Goal: Task Accomplishment & Management: Manage account settings

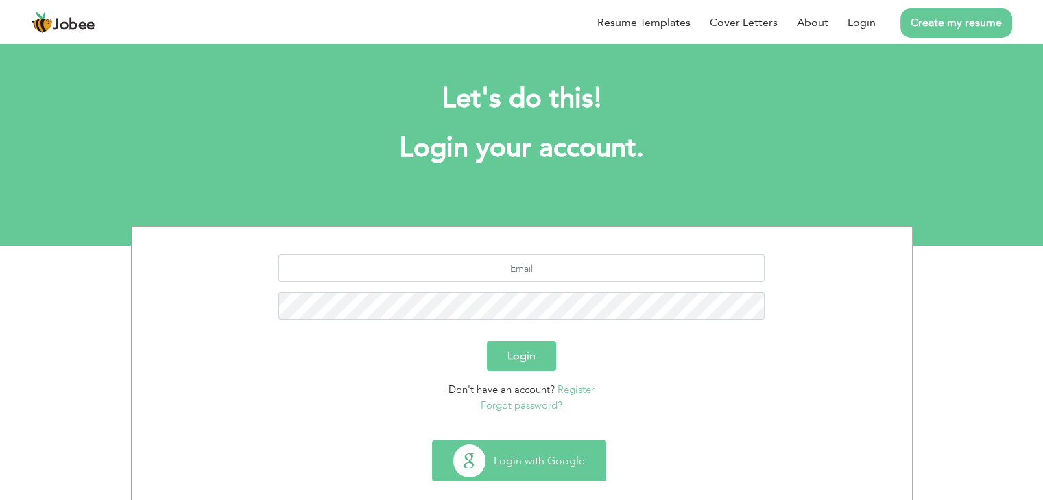
click at [504, 454] on button "Login with Google" at bounding box center [519, 461] width 173 height 40
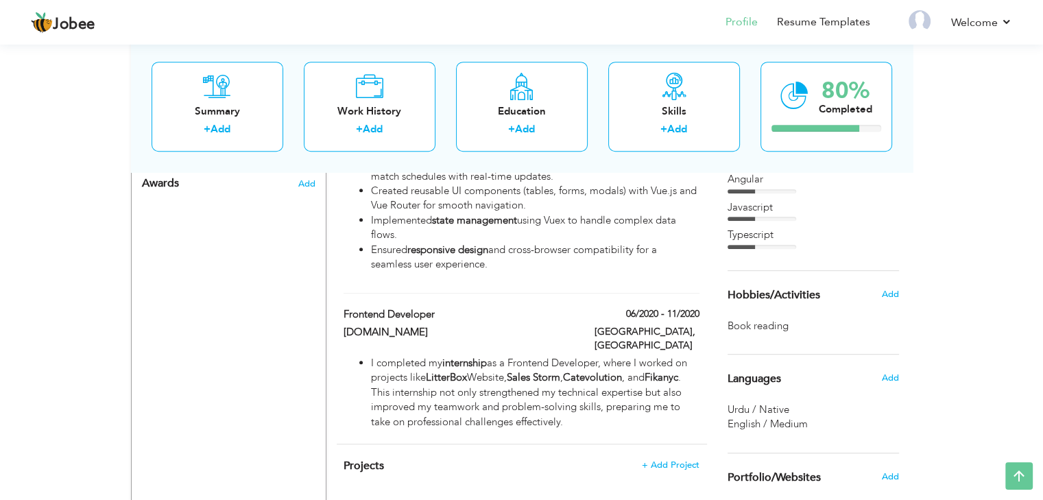
scroll to position [763, 0]
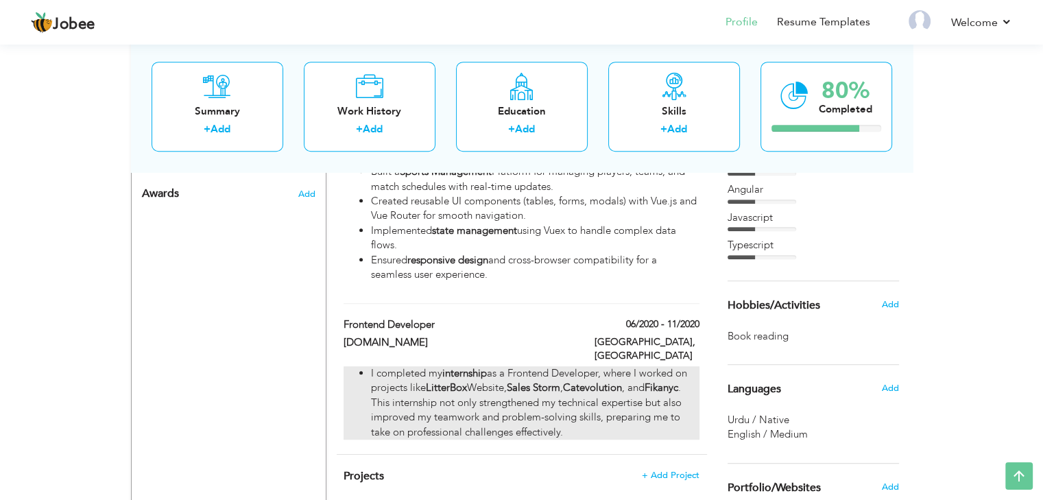
click at [449, 381] on strong "LitterBox" at bounding box center [446, 388] width 41 height 14
type input "Frontend Developer"
type input "htmlpro.net"
type input "06/2020"
type input "11/2020"
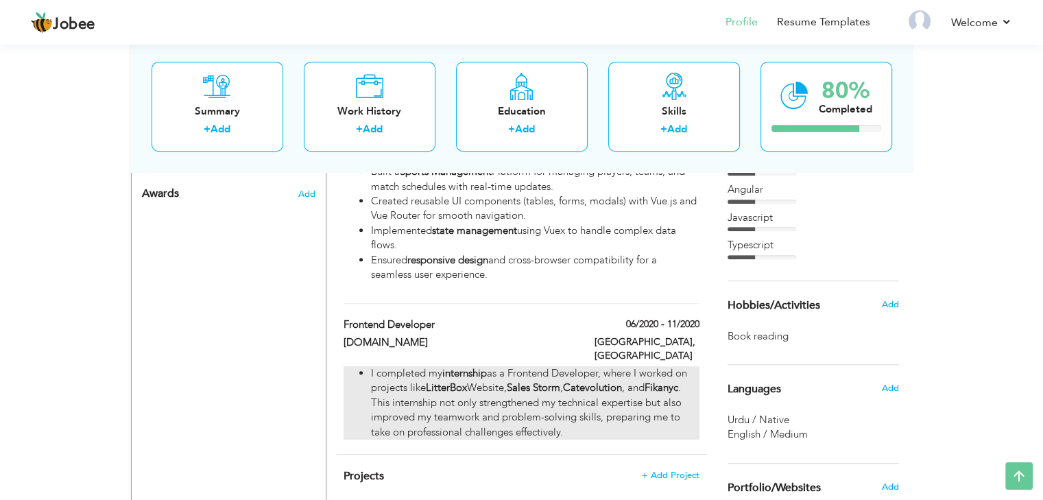
type input "[GEOGRAPHIC_DATA]"
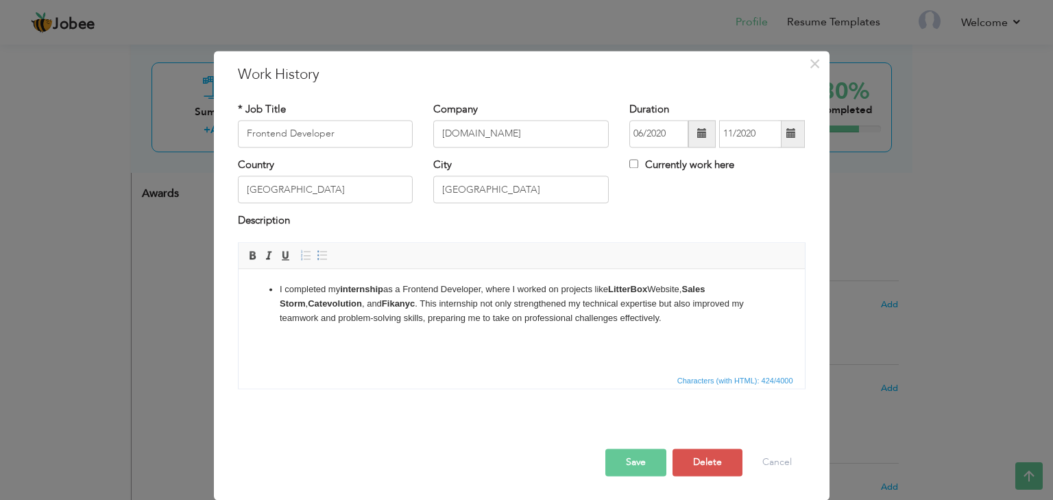
click at [632, 290] on strong "LitterBox" at bounding box center [627, 289] width 39 height 10
copy li "LitterBox"
click at [654, 460] on button "Save" at bounding box center [636, 462] width 61 height 27
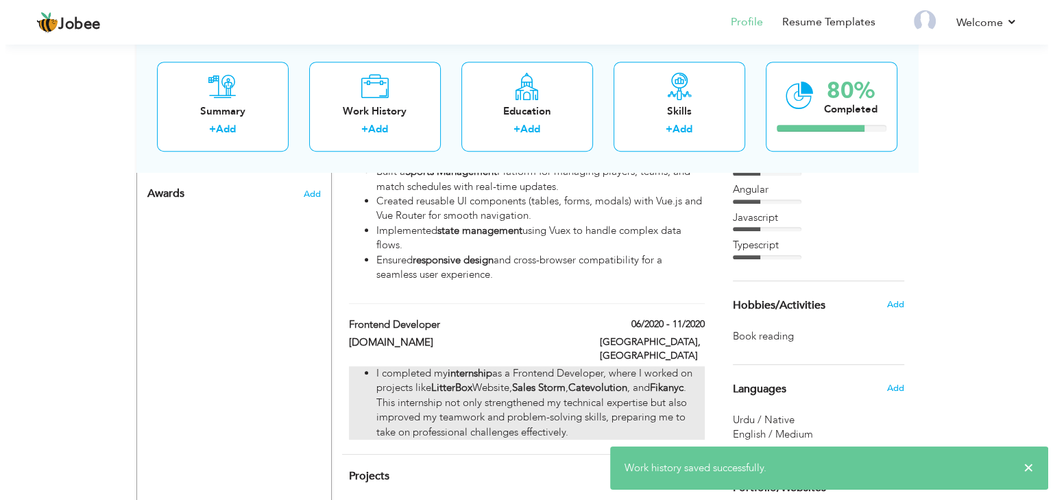
scroll to position [832, 0]
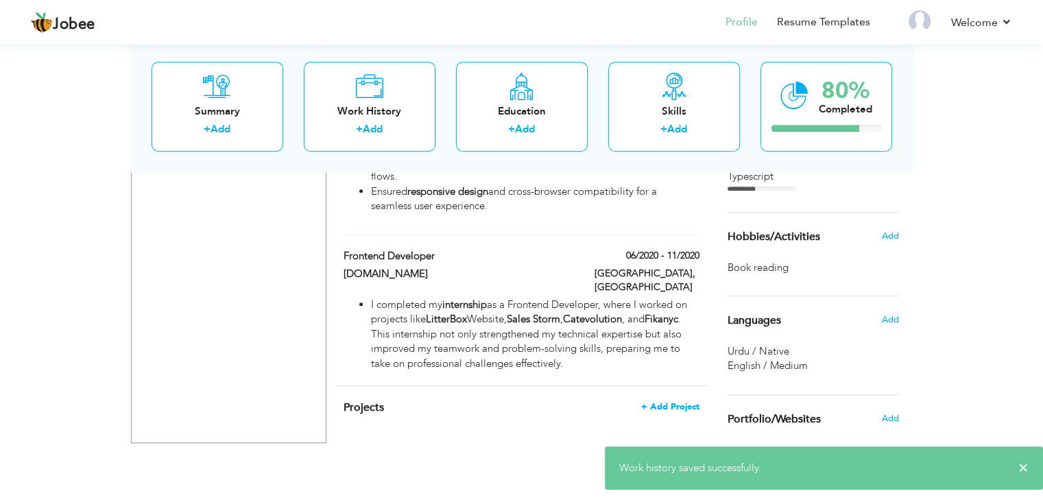
click at [676, 402] on span "+ Add Project" at bounding box center [670, 407] width 58 height 10
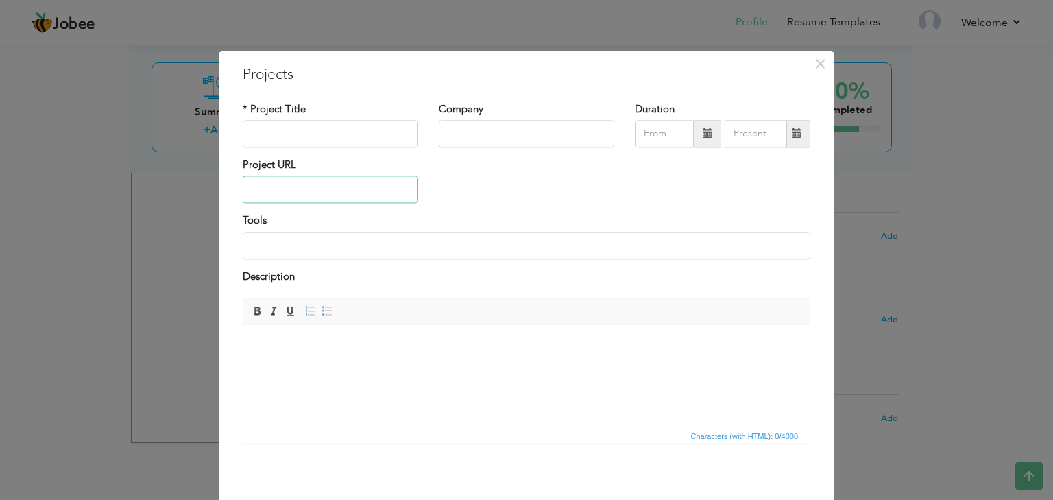
click at [310, 185] on input "text" at bounding box center [331, 189] width 176 height 27
paste input "[URL][DOMAIN_NAME]"
type input "[URL][DOMAIN_NAME]"
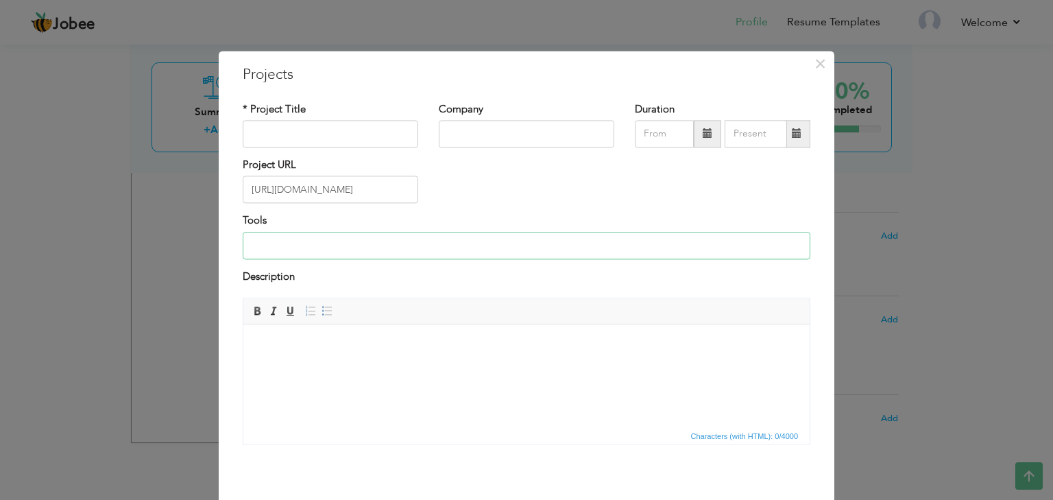
click at [479, 249] on input at bounding box center [527, 245] width 568 height 27
type input "HTML5, CSS3, FLEXBOX,"
click at [324, 187] on input "[URL][DOMAIN_NAME]" at bounding box center [331, 189] width 176 height 27
click at [300, 130] on input "text" at bounding box center [331, 133] width 176 height 27
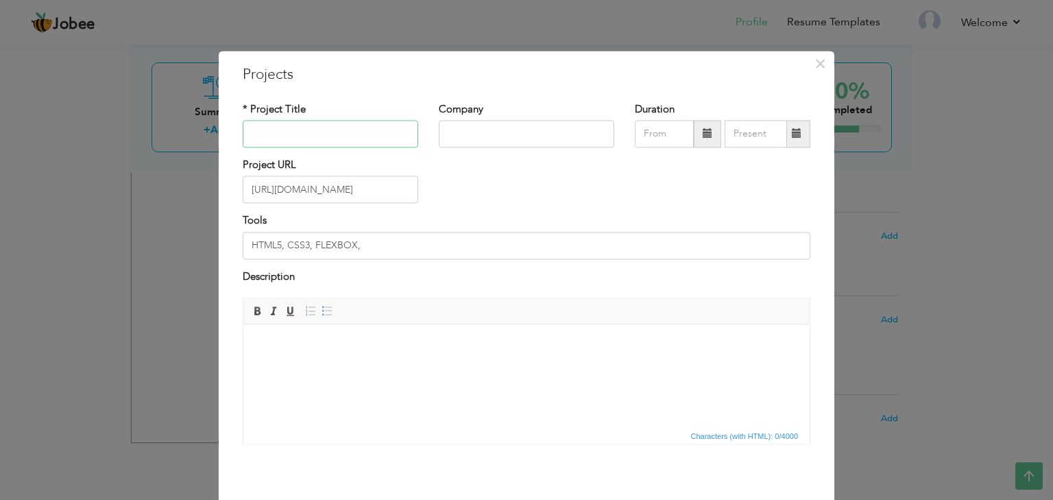
paste input "litterbox"
type input "litterbox"
click at [462, 138] on input "text" at bounding box center [527, 133] width 176 height 27
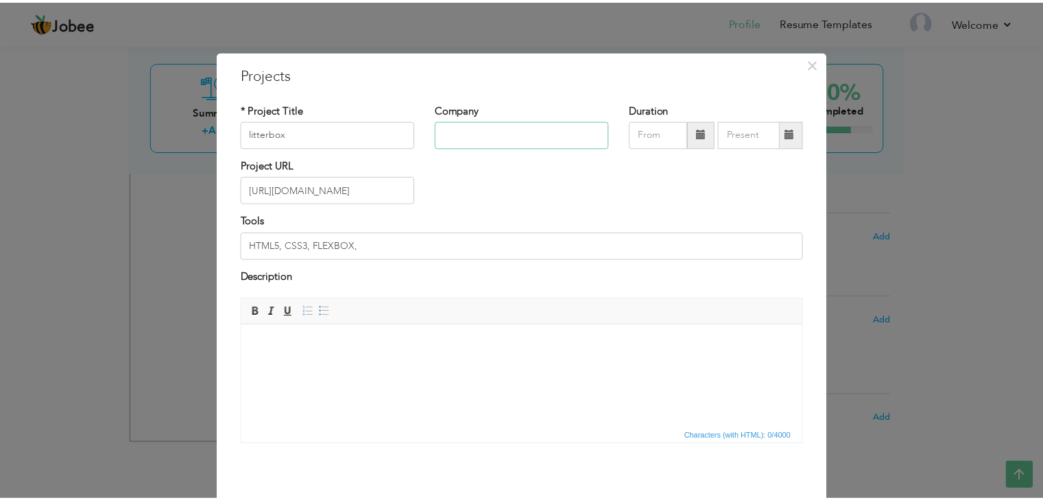
scroll to position [56, 0]
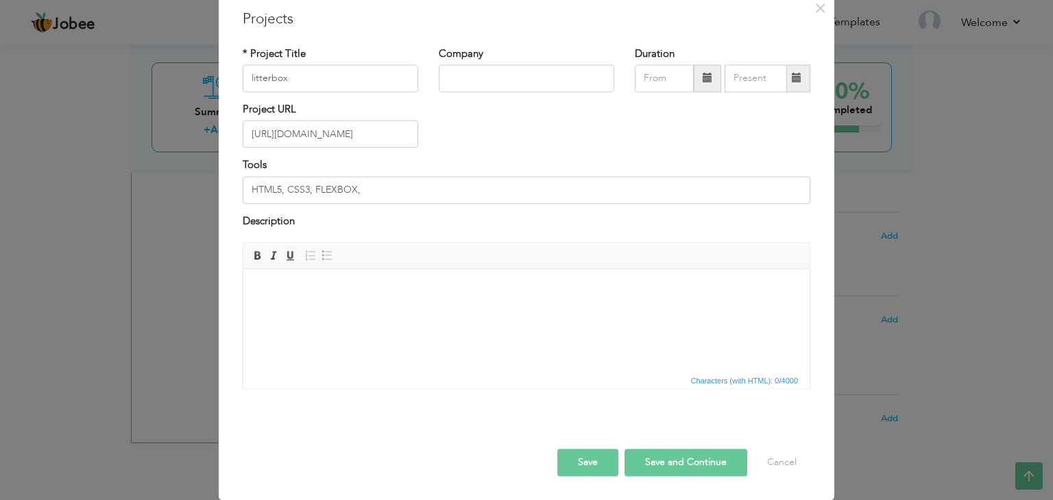
click at [576, 460] on button "Save" at bounding box center [588, 462] width 61 height 27
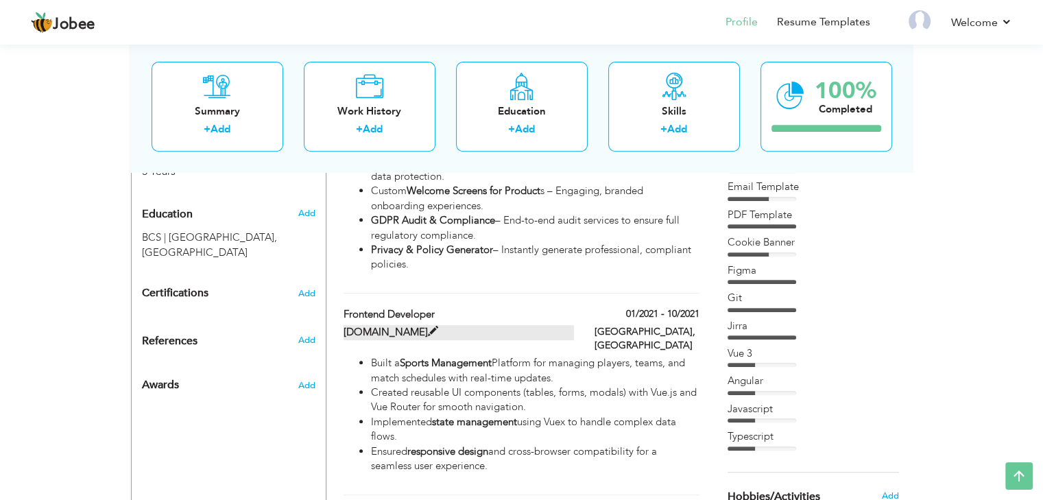
scroll to position [592, 0]
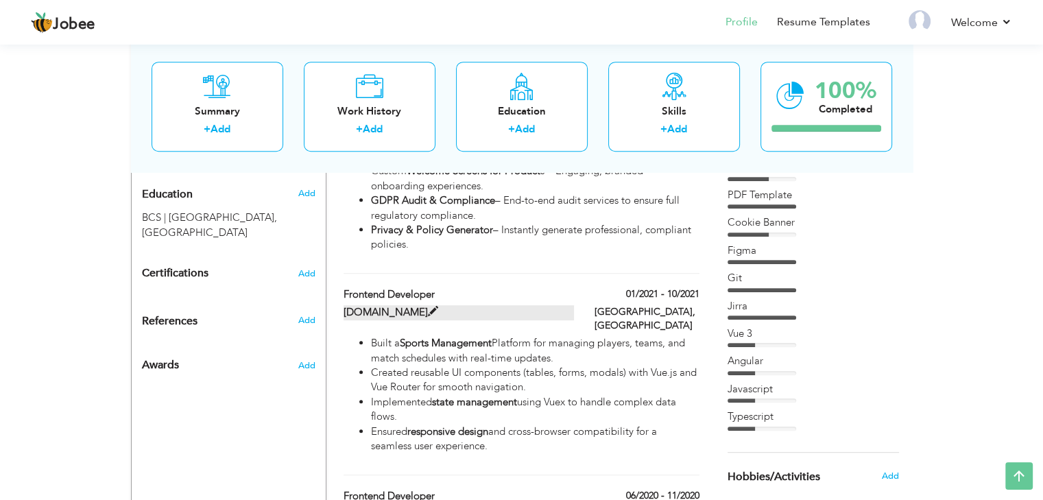
click at [428, 307] on span at bounding box center [433, 312] width 10 height 10
type input "sixlogics.com"
type input "01/2021"
type input "10/2021"
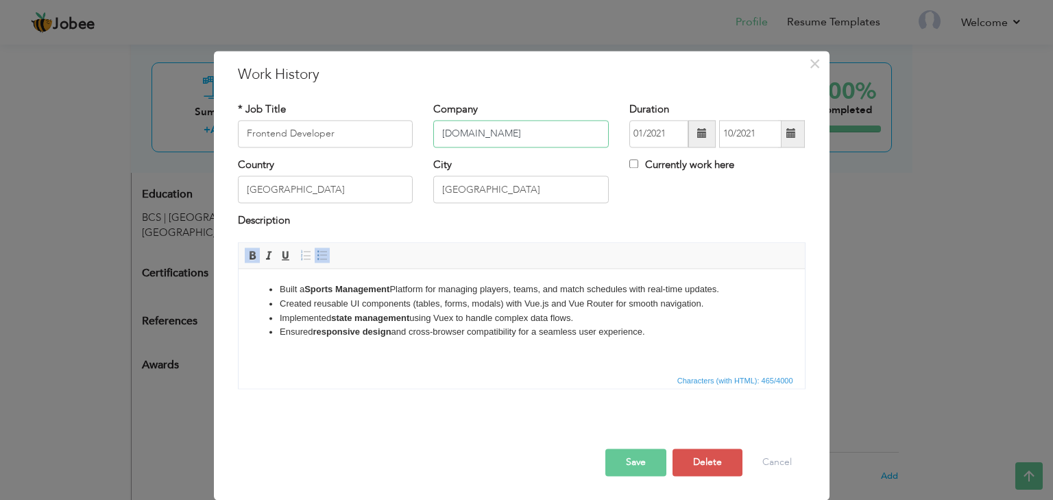
click at [526, 139] on input "sixlogics.com" at bounding box center [521, 133] width 176 height 27
click at [623, 457] on button "Save" at bounding box center [636, 462] width 61 height 27
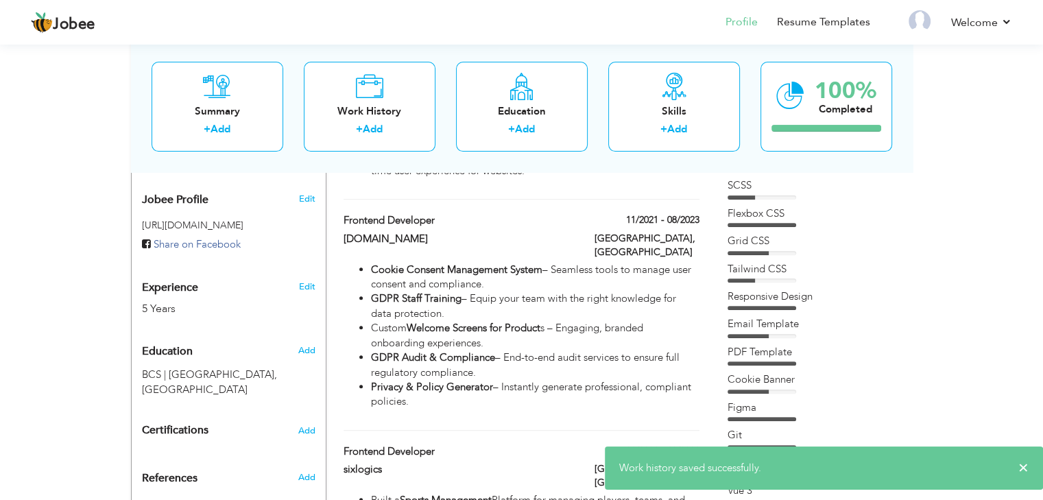
scroll to position [386, 0]
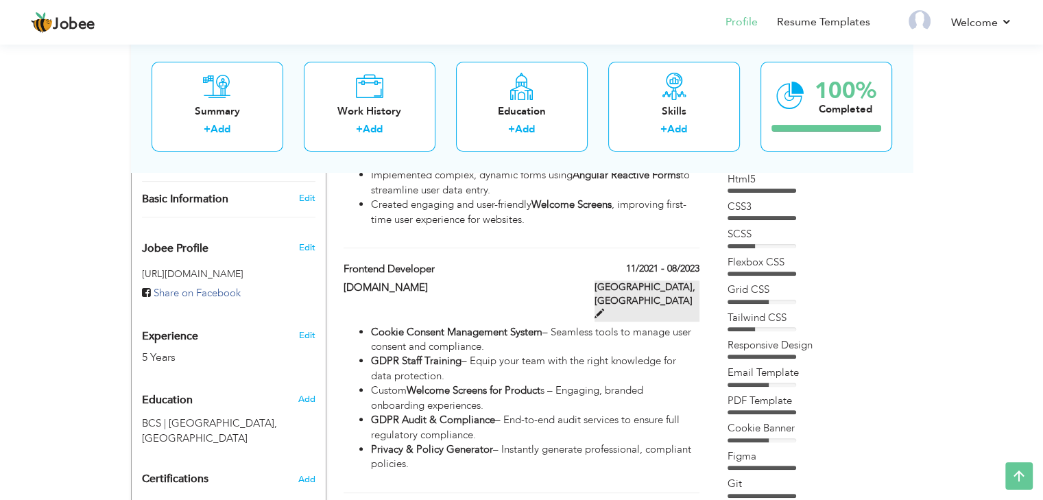
click at [604, 309] on span at bounding box center [600, 314] width 10 height 10
type input "seersco.com"
type input "11/2021"
type input "08/2023"
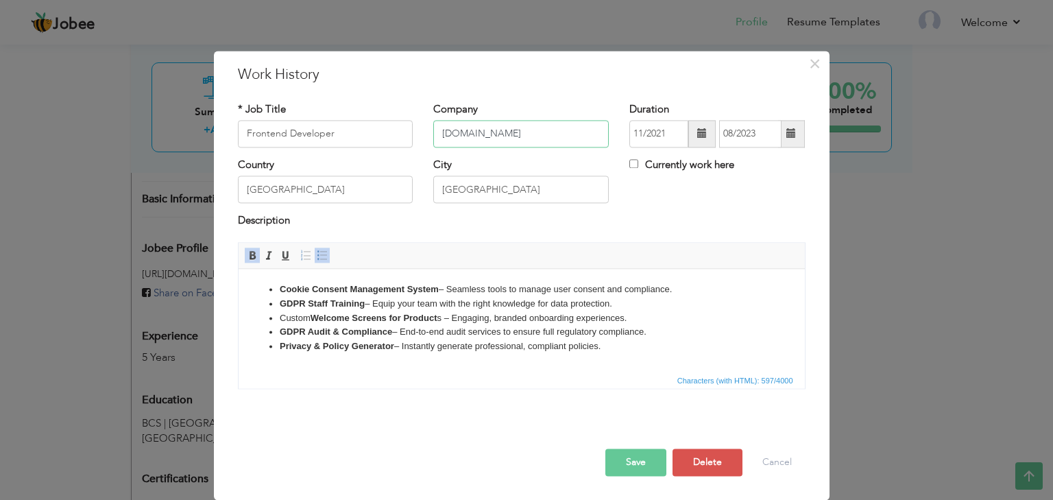
click at [503, 130] on input "seersco.com" at bounding box center [521, 133] width 176 height 27
click at [632, 470] on button "Save" at bounding box center [636, 462] width 61 height 27
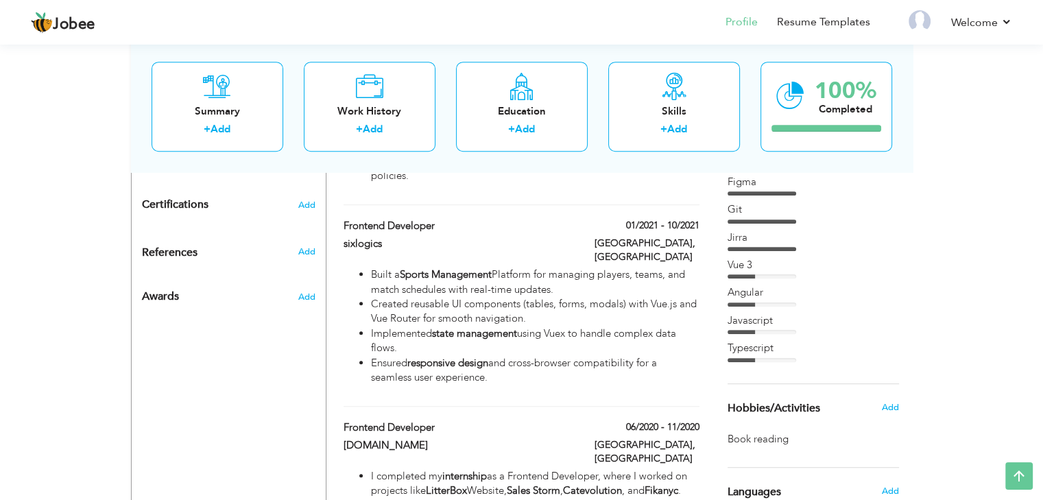
scroll to position [729, 0]
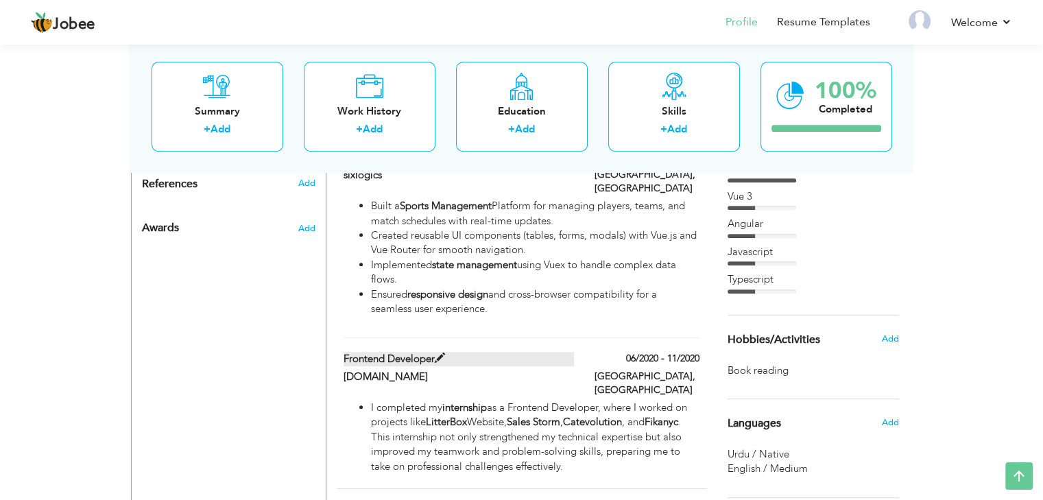
click at [442, 353] on span at bounding box center [440, 358] width 10 height 10
type input "htmlpro.net"
type input "06/2020"
type input "11/2020"
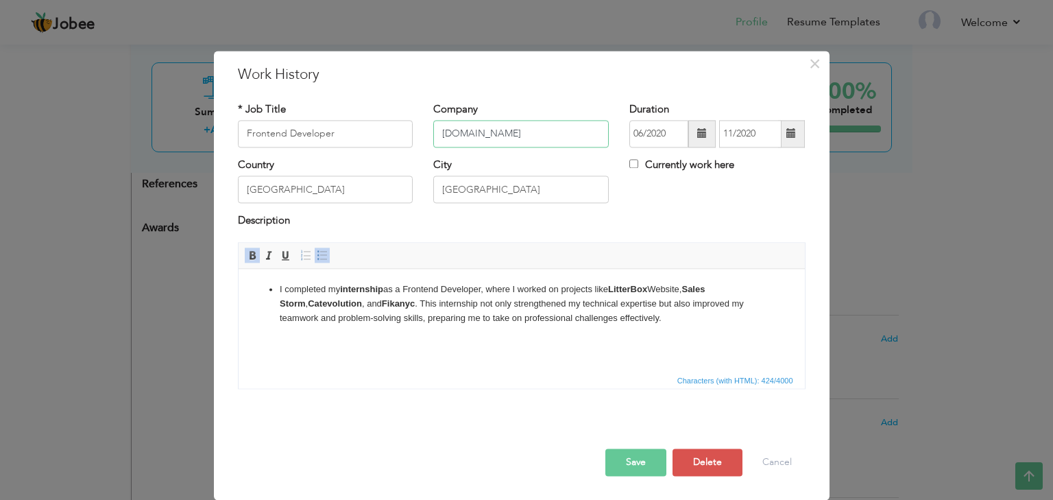
click at [524, 136] on input "htmlpro.net" at bounding box center [521, 133] width 176 height 27
click at [466, 134] on input "htmlpro" at bounding box center [521, 133] width 176 height 27
type input "htmlpro"
click at [623, 464] on button "Save" at bounding box center [636, 462] width 61 height 27
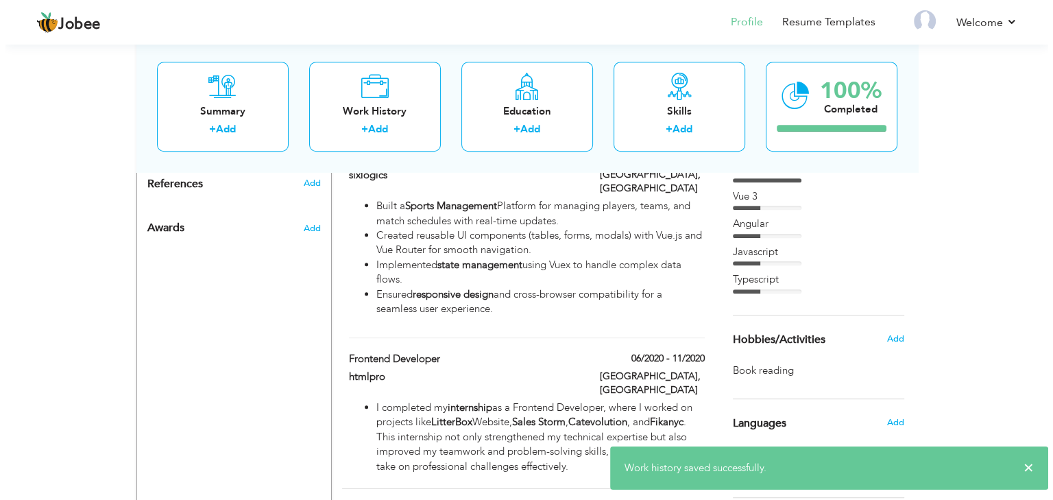
scroll to position [866, 0]
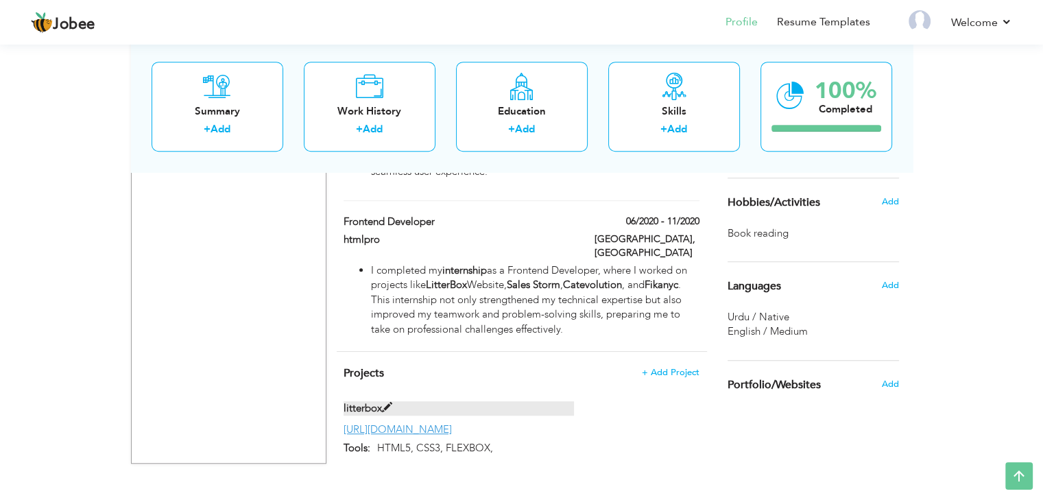
click at [387, 403] on span at bounding box center [387, 408] width 10 height 10
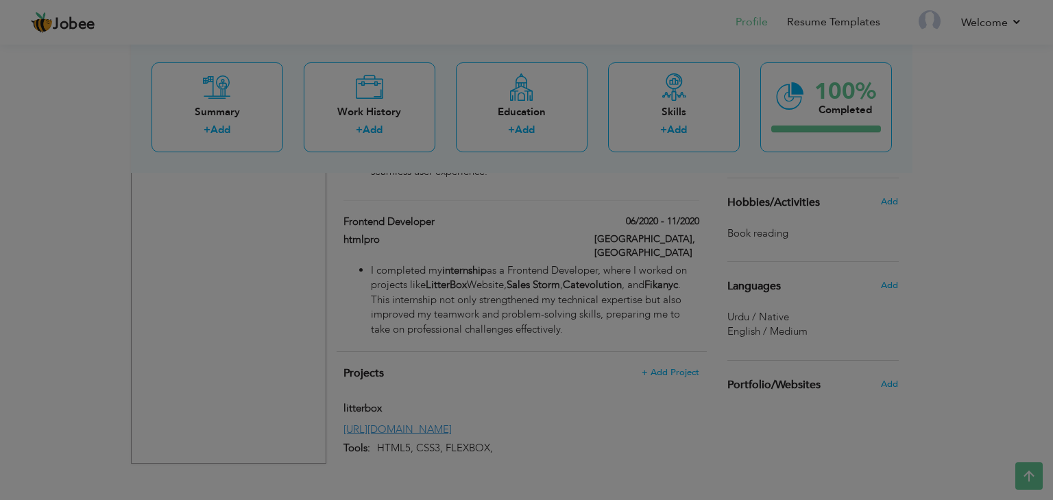
scroll to position [0, 0]
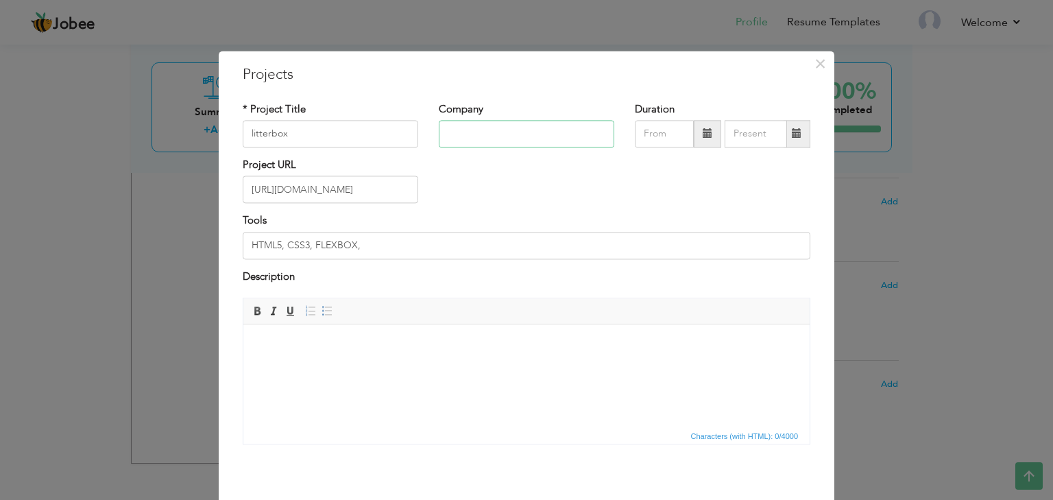
click at [473, 124] on input "text" at bounding box center [527, 133] width 176 height 27
paste input "htmlpro"
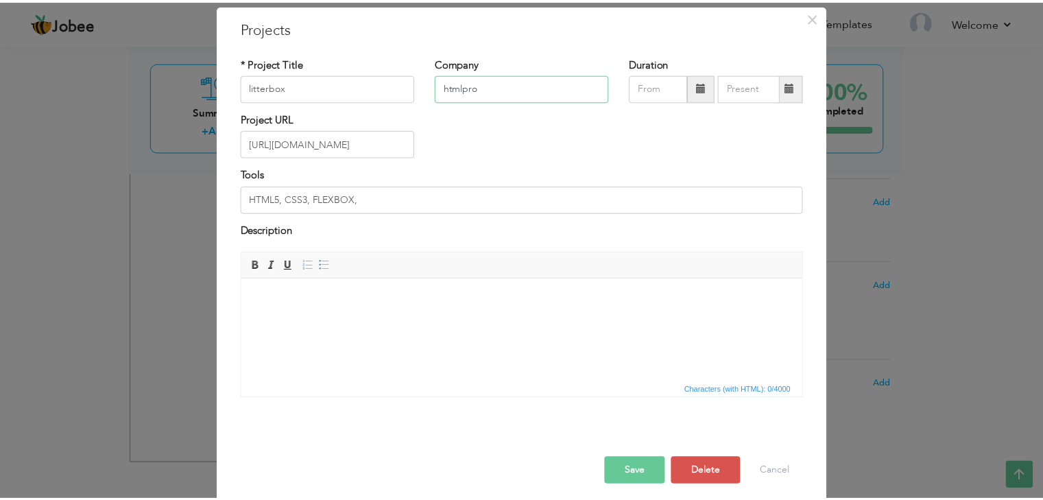
scroll to position [56, 0]
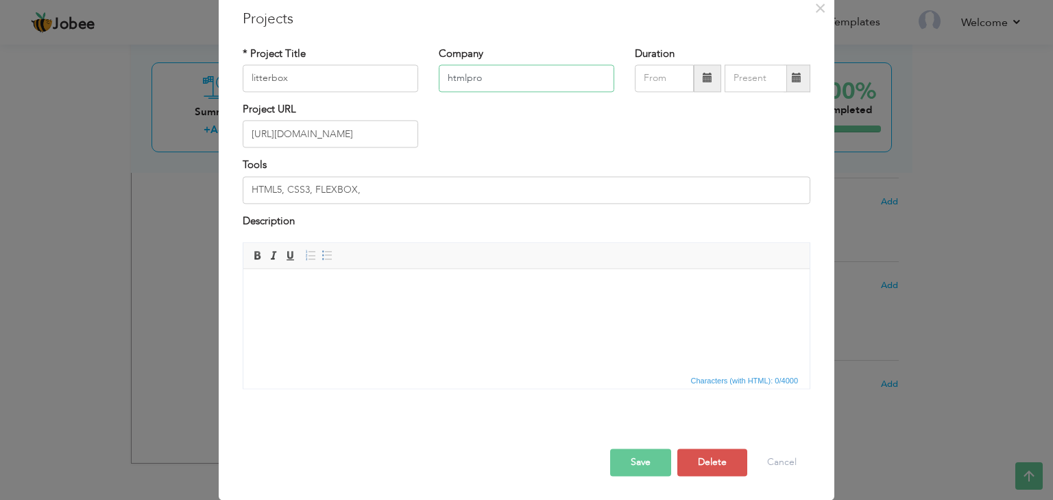
type input "htmlpro"
click at [652, 461] on button "Save" at bounding box center [640, 462] width 61 height 27
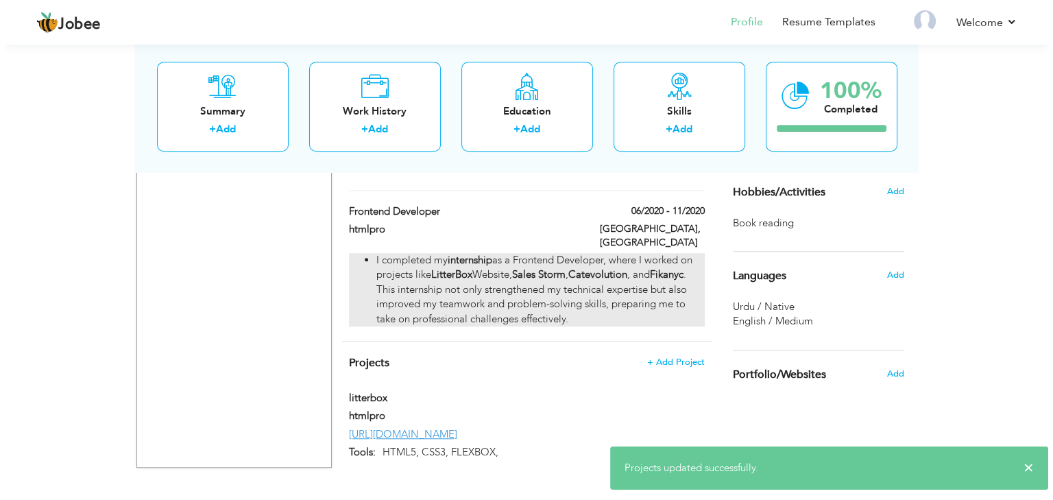
scroll to position [881, 0]
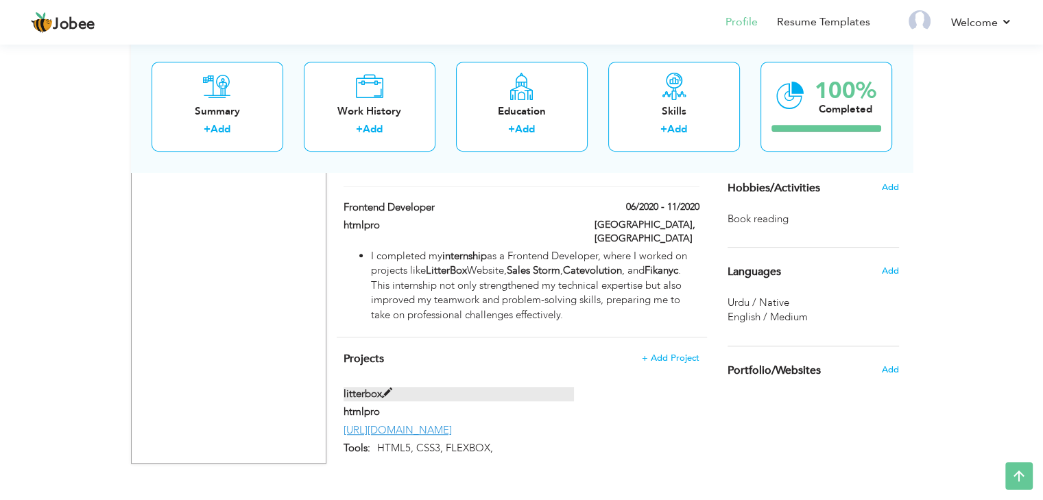
click at [387, 388] on span at bounding box center [387, 393] width 10 height 10
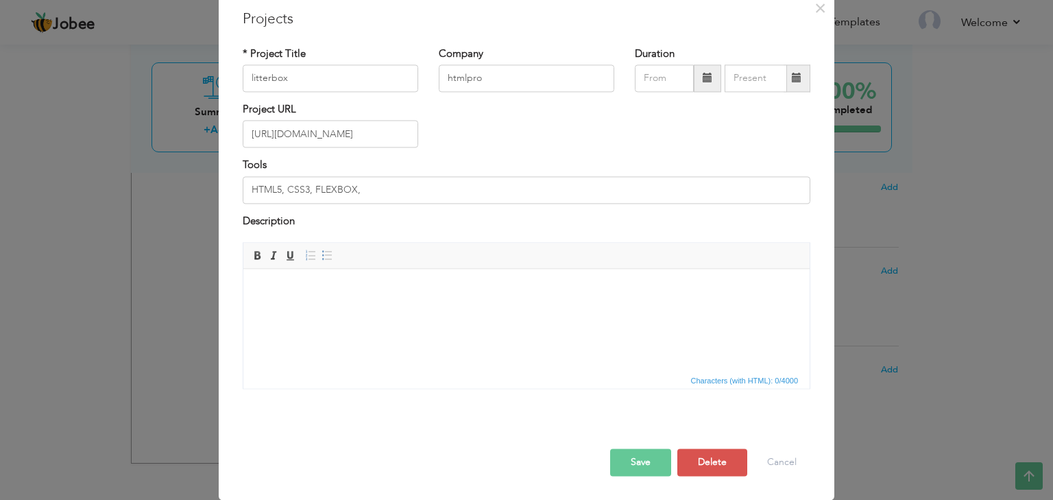
scroll to position [0, 0]
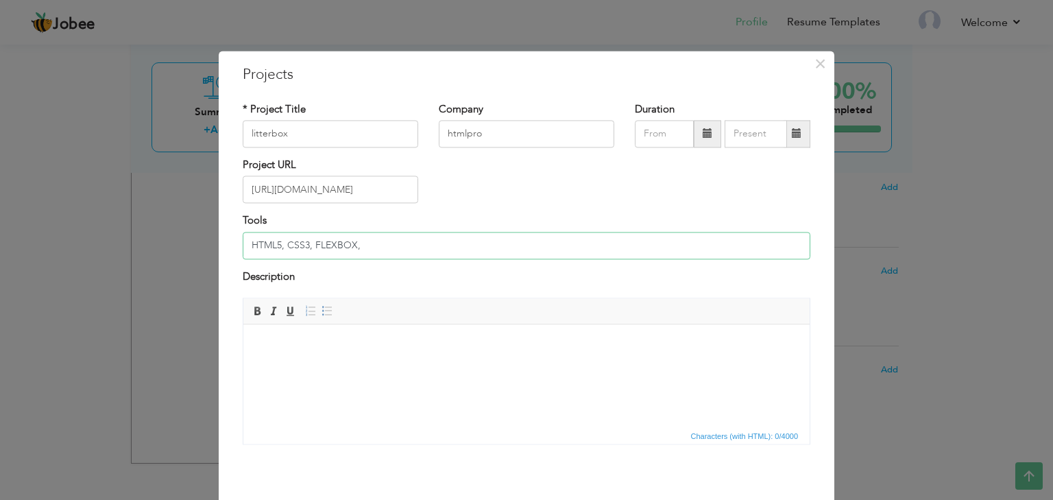
drag, startPoint x: 359, startPoint y: 246, endPoint x: 240, endPoint y: 246, distance: 118.7
click at [243, 248] on input "HTML5, CSS3, FLEXBOX," at bounding box center [527, 245] width 568 height 27
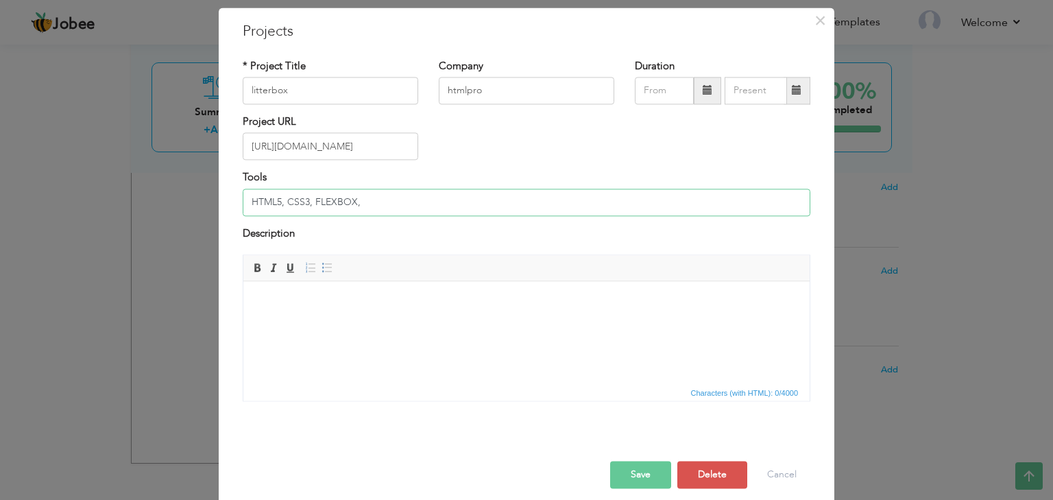
scroll to position [56, 0]
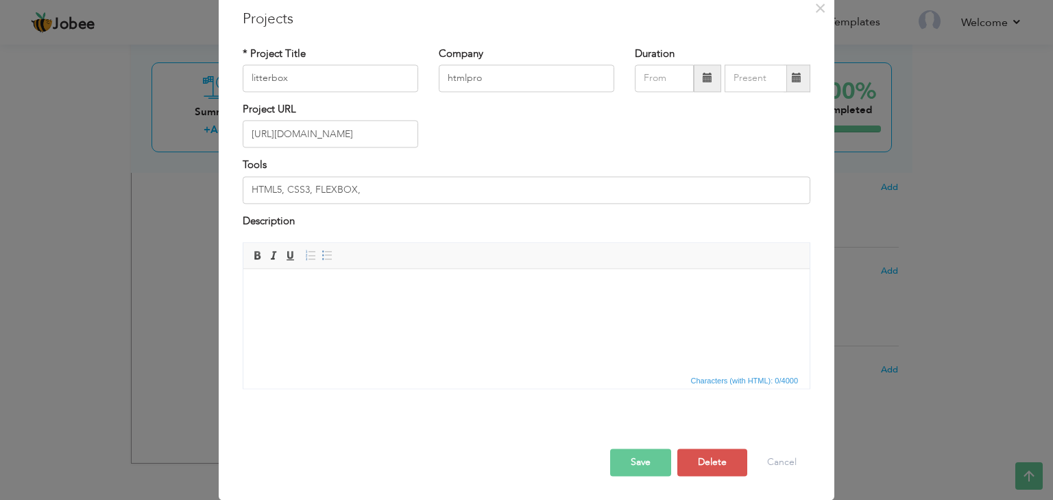
click at [653, 469] on button "Save" at bounding box center [640, 462] width 61 height 27
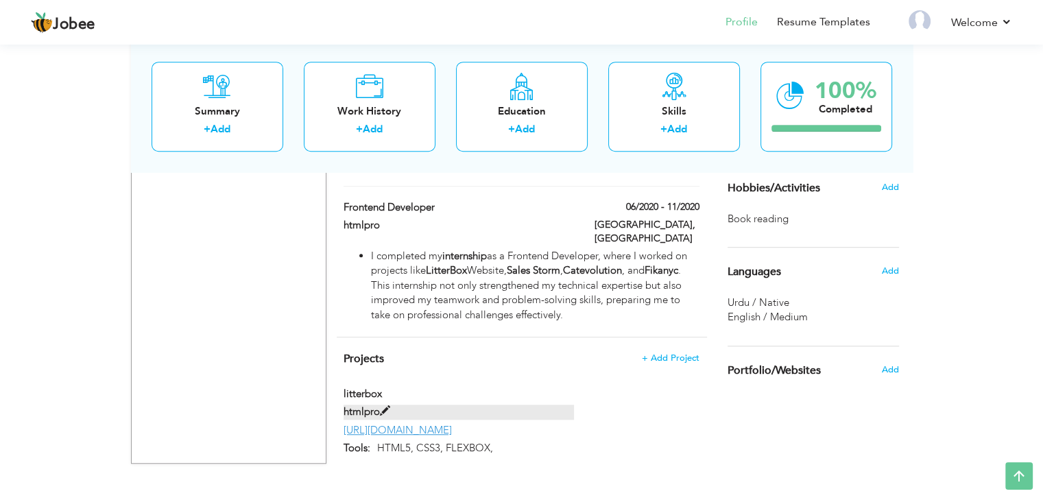
click at [387, 406] on span at bounding box center [385, 411] width 10 height 10
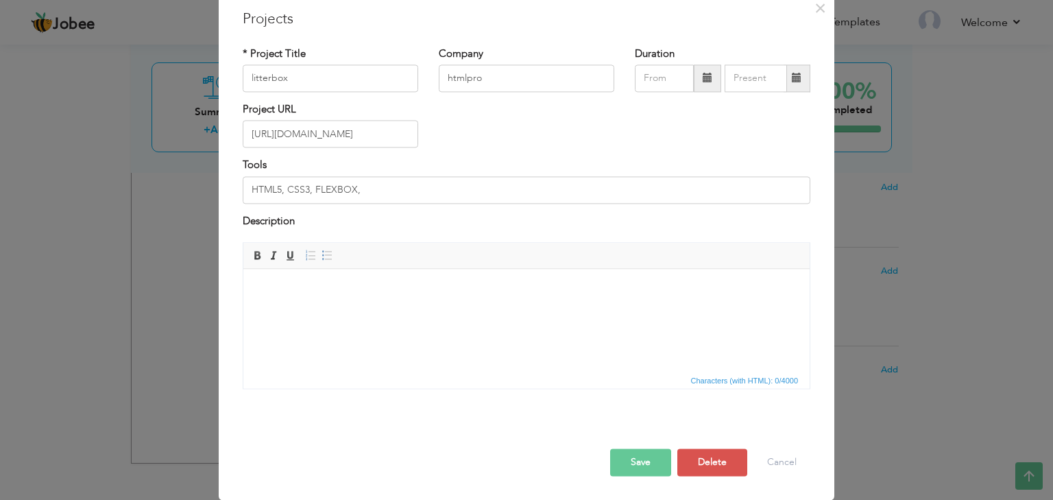
click at [630, 462] on button "Save" at bounding box center [640, 462] width 61 height 27
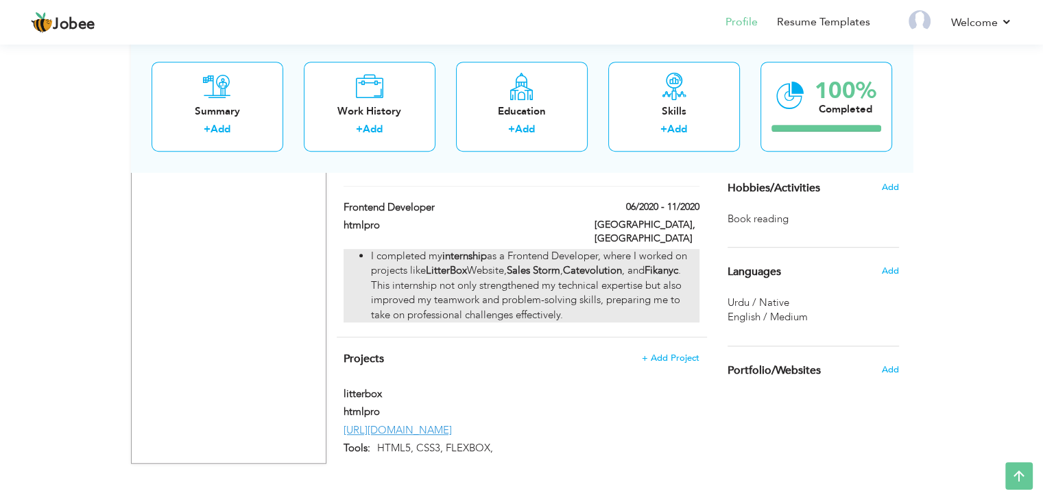
click at [538, 263] on strong "Sales Storm" at bounding box center [533, 270] width 53 height 14
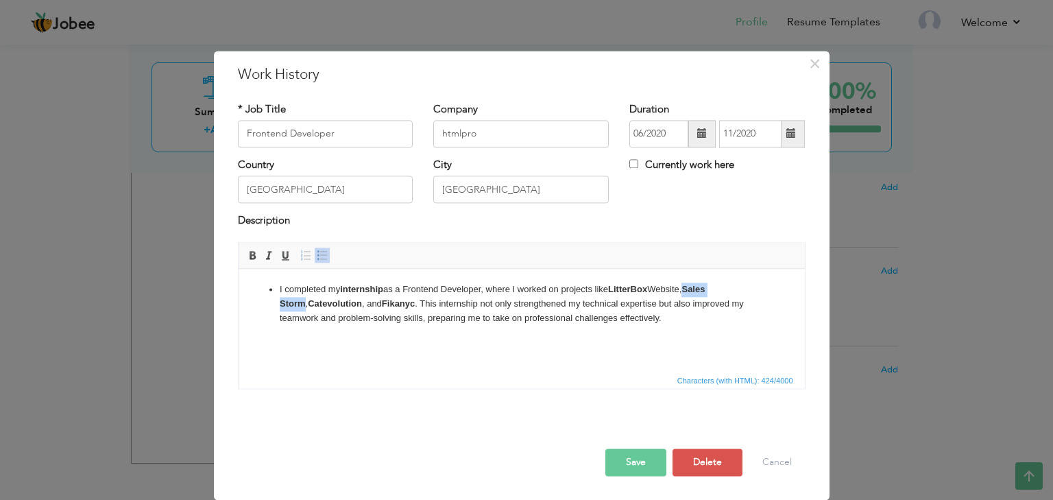
drag, startPoint x: 693, startPoint y: 290, endPoint x: 746, endPoint y: 291, distance: 52.8
click at [746, 291] on li "I completed my internship as a Frontend Developer, where I worked on projects l…" at bounding box center [521, 304] width 484 height 43
copy strong "Sales Storm"
click at [307, 306] on strong "Catevolution" at bounding box center [334, 303] width 54 height 10
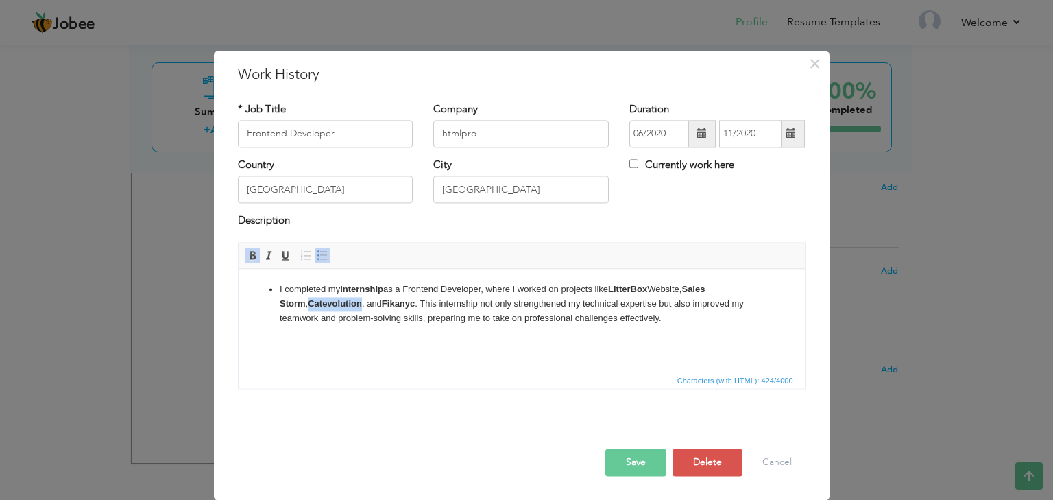
copy strong "Catevolution"
click at [624, 459] on button "Save" at bounding box center [636, 462] width 61 height 27
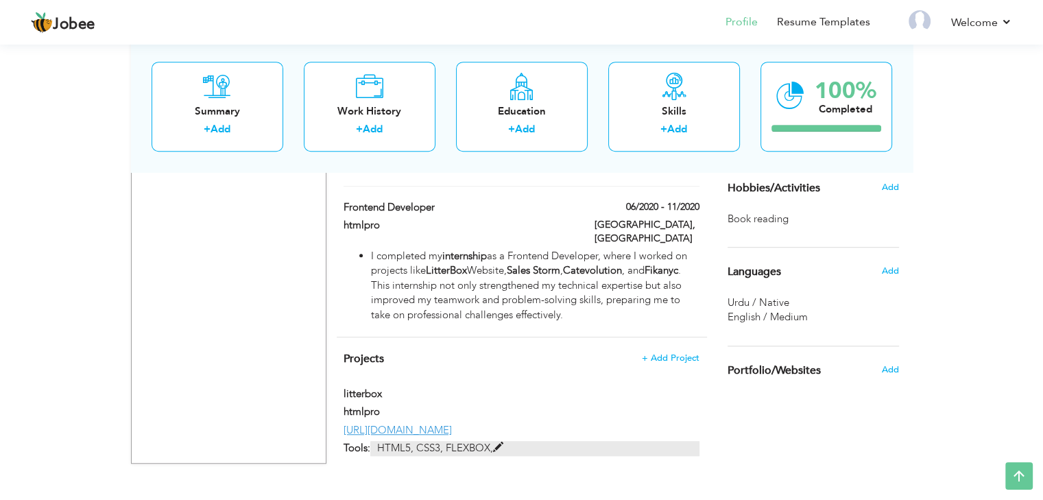
click at [493, 442] on span at bounding box center [498, 447] width 10 height 10
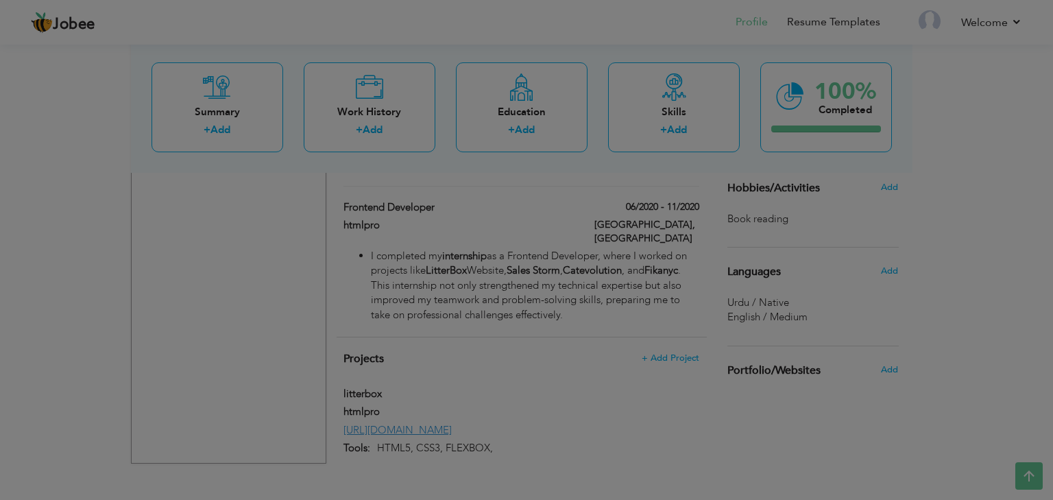
scroll to position [0, 0]
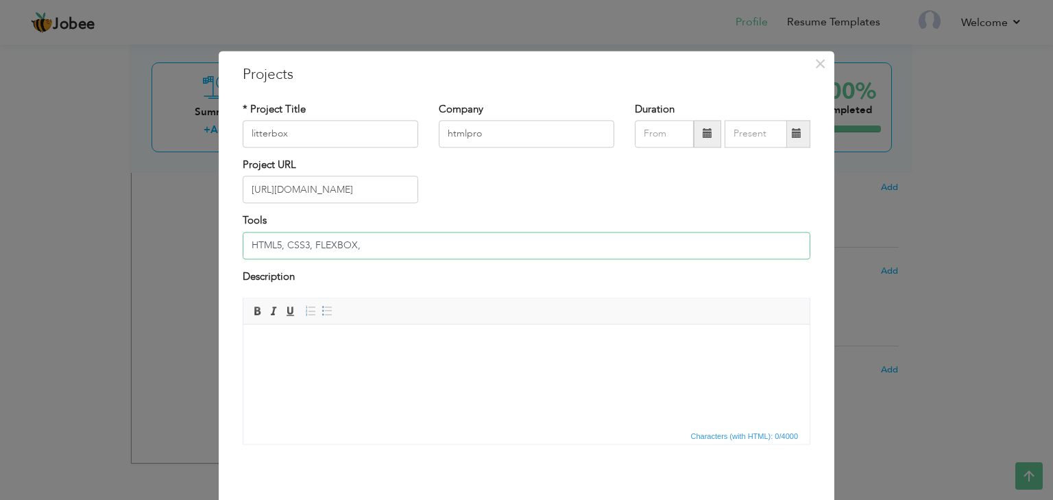
drag, startPoint x: 378, startPoint y: 245, endPoint x: 241, endPoint y: 245, distance: 136.5
click at [243, 245] on input "HTML5, CSS3, FLEXBOX," at bounding box center [527, 245] width 568 height 27
click at [405, 345] on body at bounding box center [526, 345] width 539 height 14
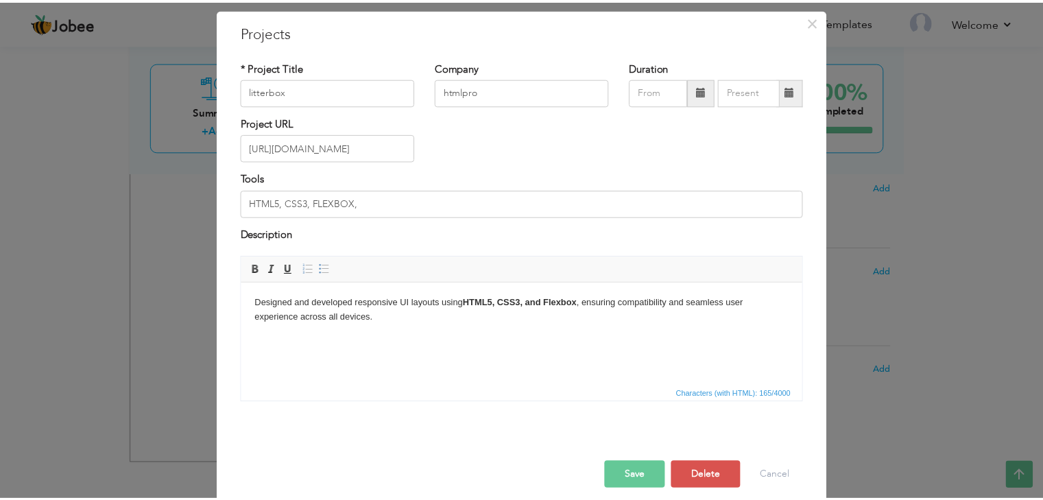
scroll to position [56, 0]
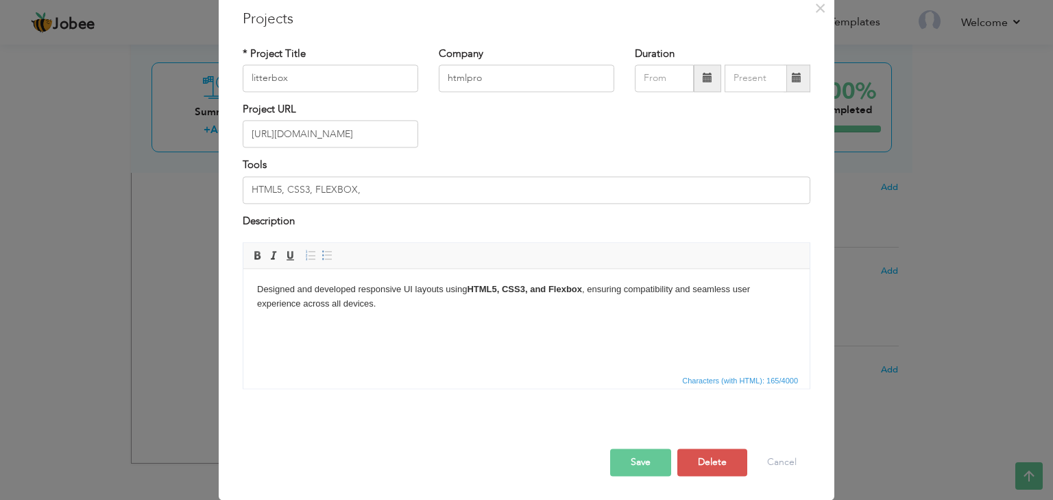
click at [638, 465] on button "Save" at bounding box center [640, 462] width 61 height 27
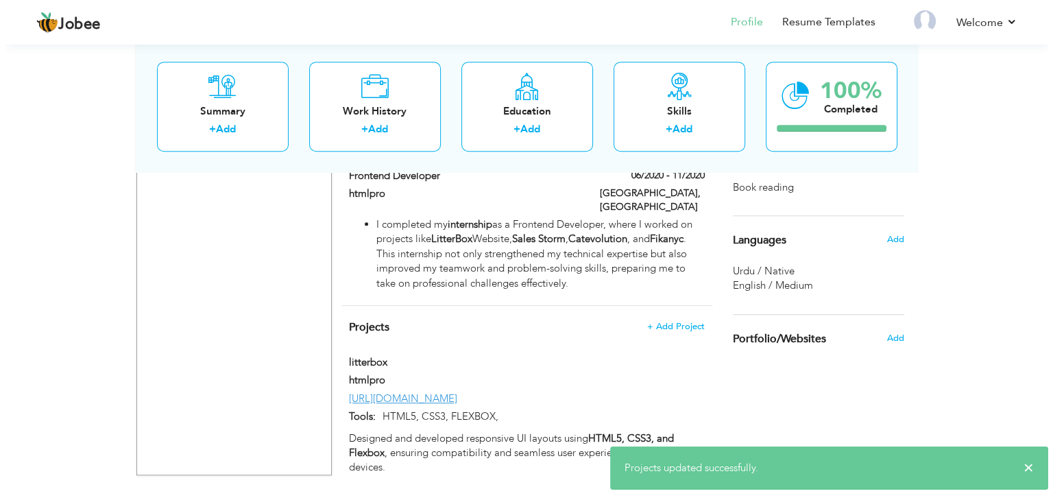
scroll to position [924, 0]
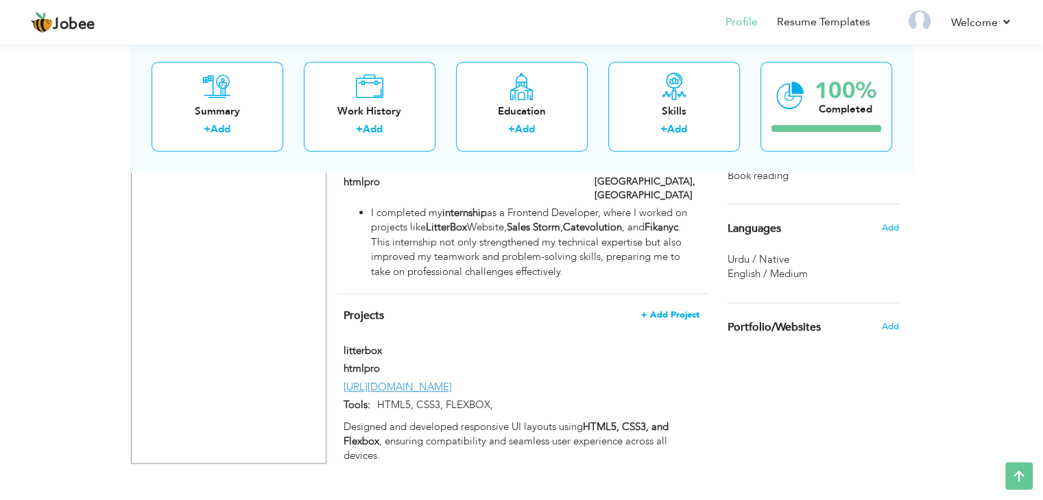
click at [674, 310] on span "+ Add Project" at bounding box center [670, 315] width 58 height 10
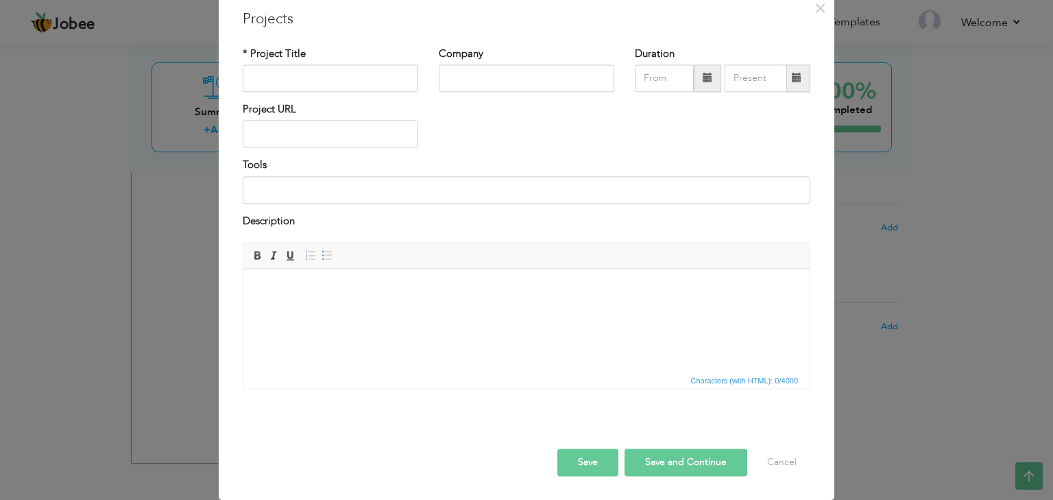
scroll to position [0, 0]
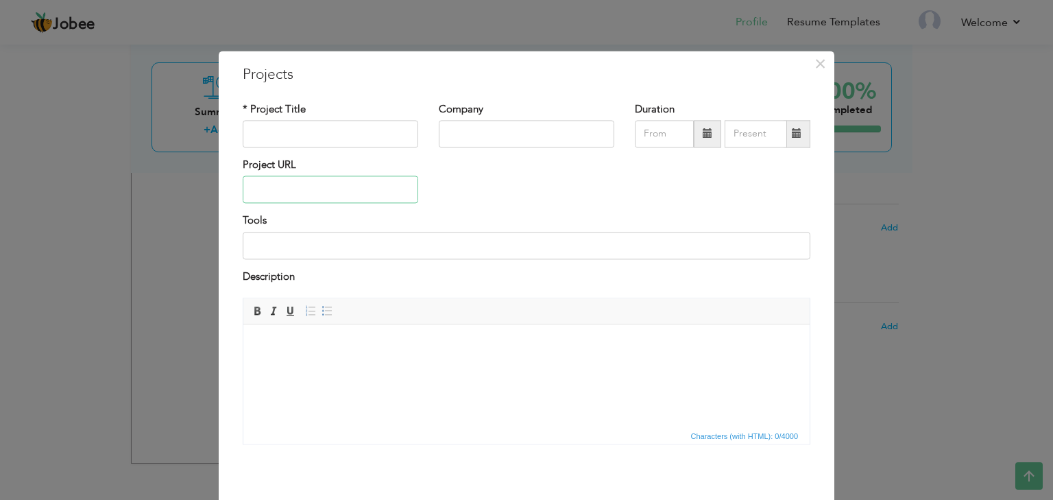
click at [368, 189] on input "text" at bounding box center [331, 189] width 176 height 27
paste input "[URL][DOMAIN_NAME]"
click at [306, 194] on input "[URL][DOMAIN_NAME]" at bounding box center [331, 189] width 176 height 27
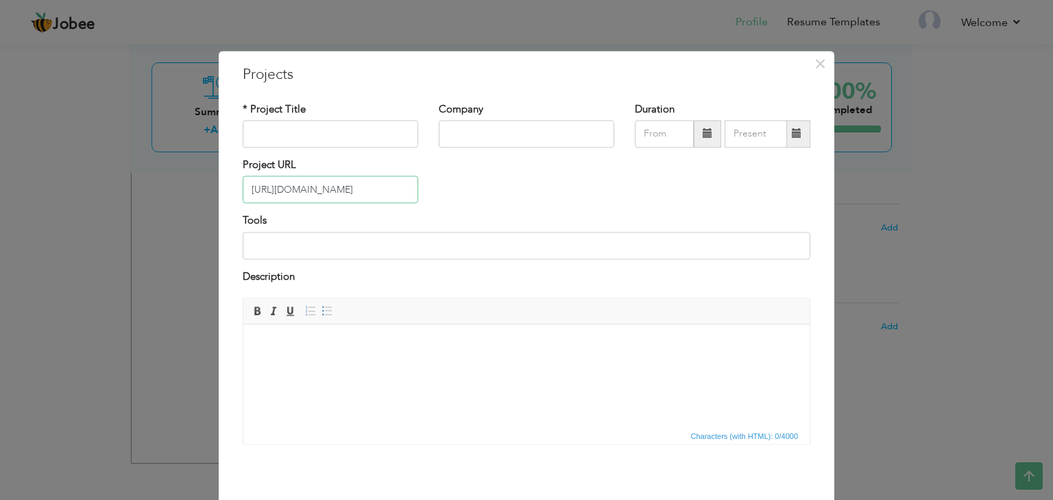
click at [313, 187] on input "[URL][DOMAIN_NAME]" at bounding box center [331, 189] width 176 height 27
type input "[URL][DOMAIN_NAME]"
click at [324, 136] on input "text" at bounding box center [331, 133] width 176 height 27
paste input "catevolution"
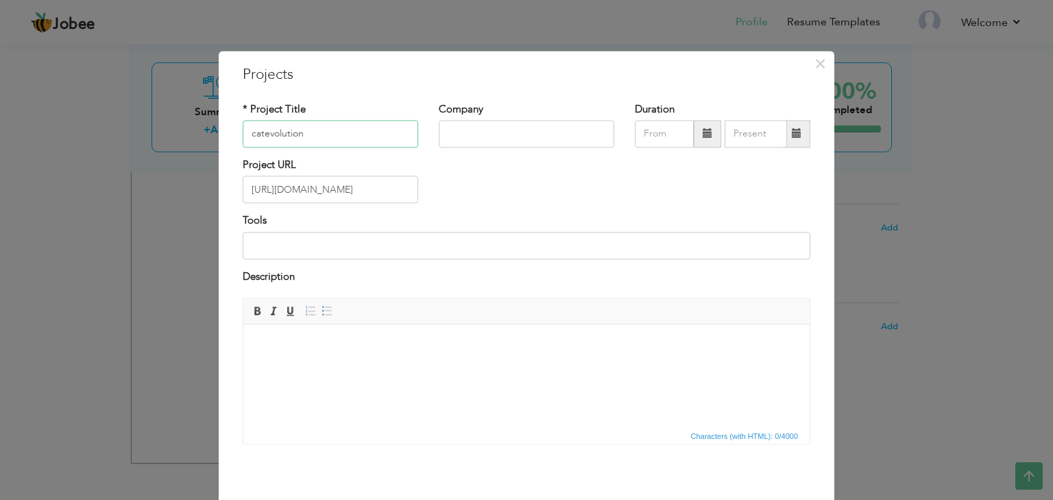
type input "catevolution"
click at [486, 129] on input "text" at bounding box center [527, 133] width 176 height 27
type input "Htmlpro"
click at [355, 253] on input at bounding box center [527, 245] width 568 height 27
drag, startPoint x: 457, startPoint y: 246, endPoint x: 239, endPoint y: 254, distance: 218.2
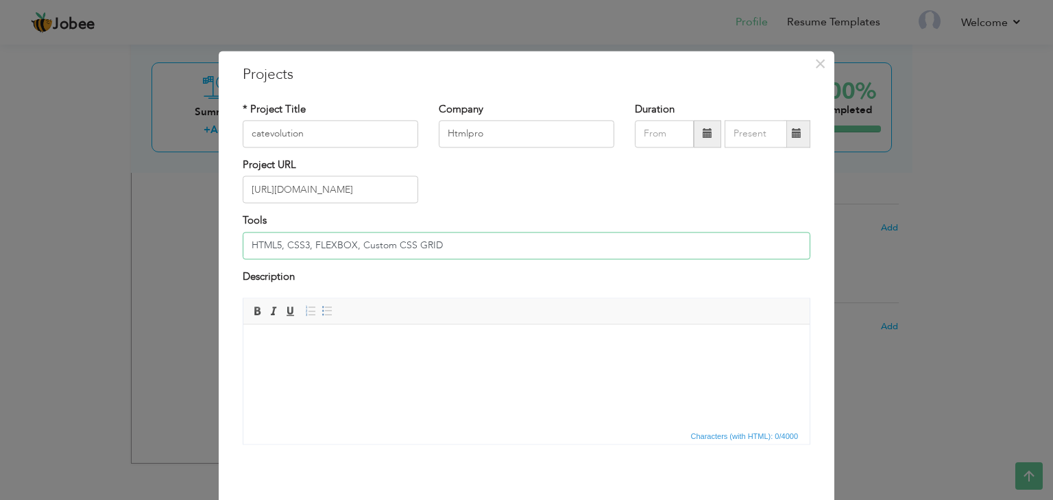
click at [243, 254] on input "HTML5, CSS3, FLEXBOX, Custom CSS GRID" at bounding box center [527, 245] width 568 height 27
type input "HTML5, CSS3, FLEXBOX, Custom CSS GRID"
click at [346, 332] on html at bounding box center [526, 345] width 567 height 42
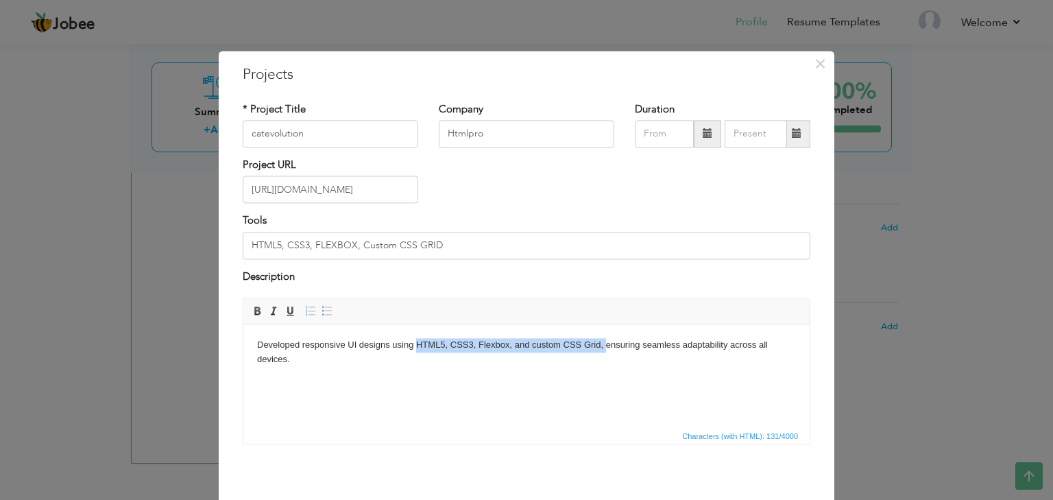
drag, startPoint x: 417, startPoint y: 346, endPoint x: 606, endPoint y: 340, distance: 188.7
click at [606, 340] on body "Developed responsive UI designs using HTML5, CSS3, Flexbox, and custom CSS Grid…" at bounding box center [526, 352] width 539 height 29
drag, startPoint x: 253, startPoint y: 307, endPoint x: 46, endPoint y: 9, distance: 363.2
click at [253, 307] on span at bounding box center [257, 311] width 11 height 11
click at [484, 381] on html "Developed responsive UI designs using HTML5, CSS3, Flexbox, and custom CSS Grid…" at bounding box center [526, 352] width 567 height 56
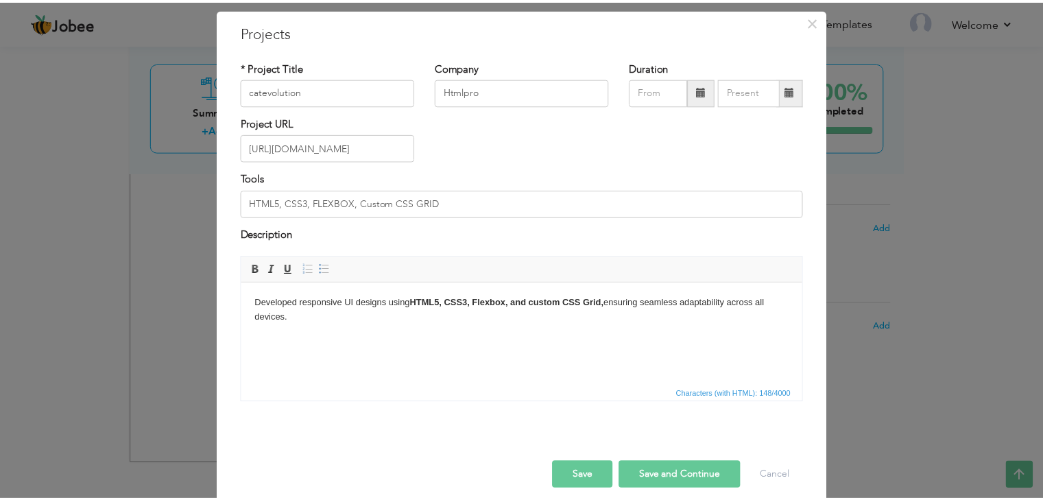
scroll to position [56, 0]
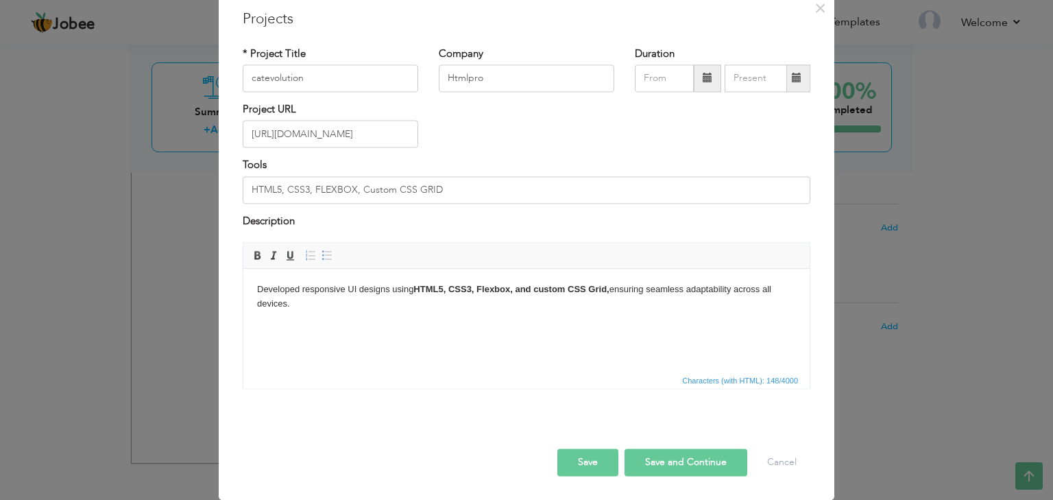
click at [595, 465] on button "Save" at bounding box center [588, 462] width 61 height 27
type input "htmlpro"
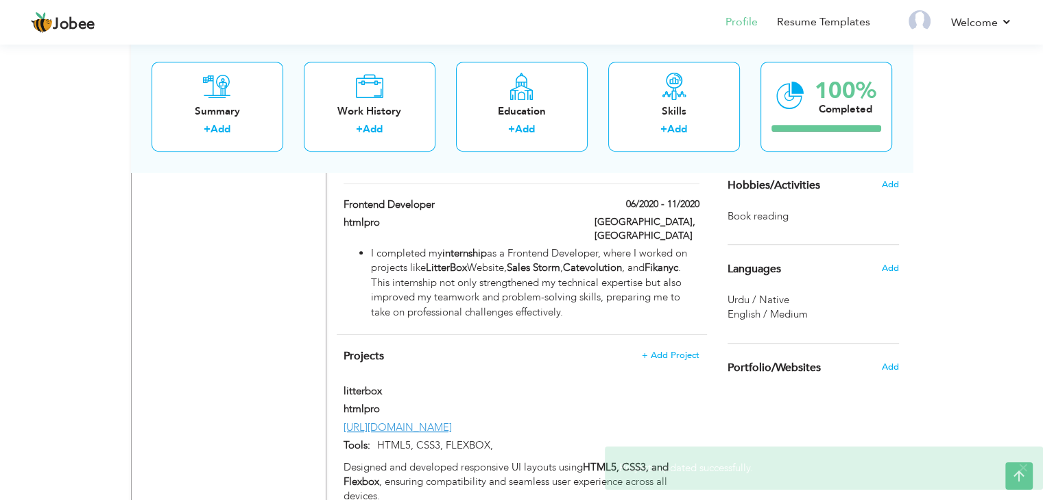
scroll to position [866, 0]
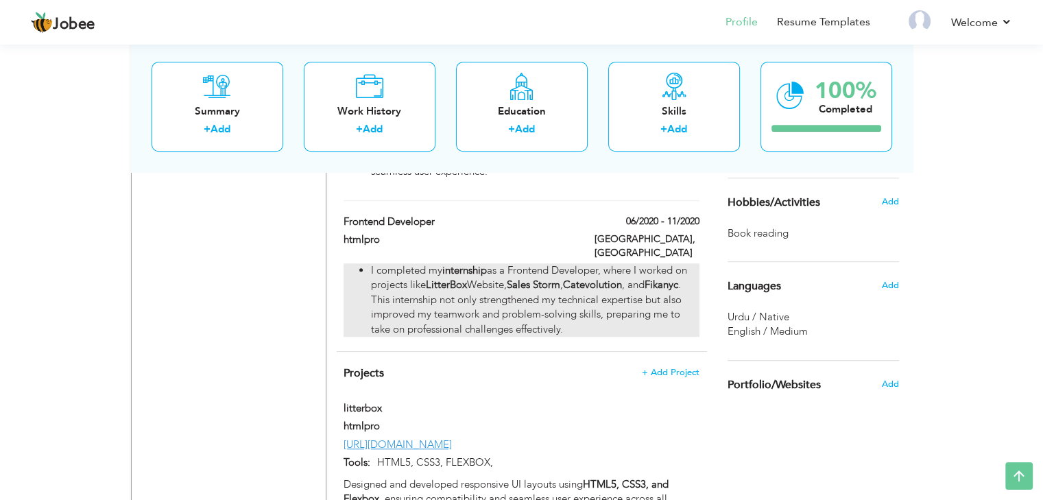
click at [670, 278] on strong "Fikanyc" at bounding box center [662, 285] width 34 height 14
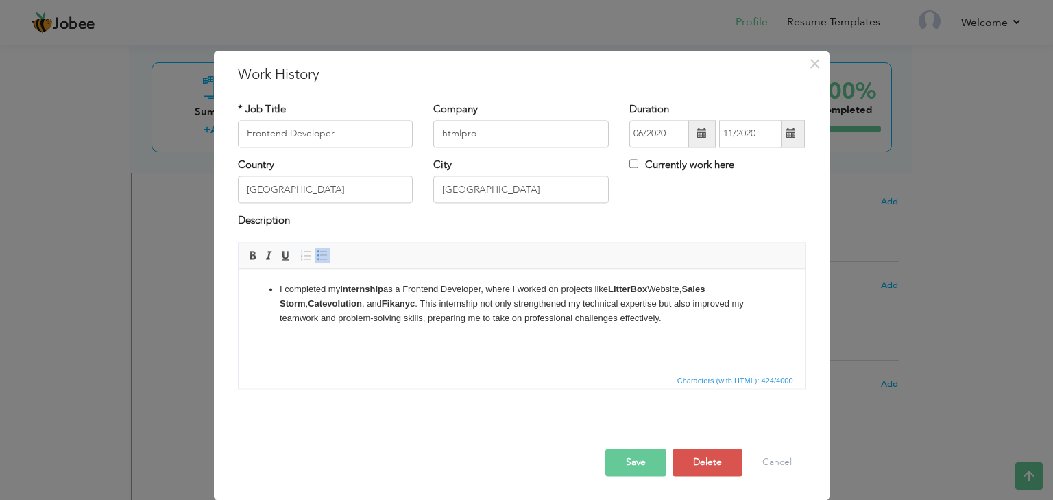
click at [381, 302] on strong "Fikanyc" at bounding box center [397, 303] width 33 height 10
copy strong "Fikanyc"
click at [623, 459] on button "Save" at bounding box center [636, 462] width 61 height 27
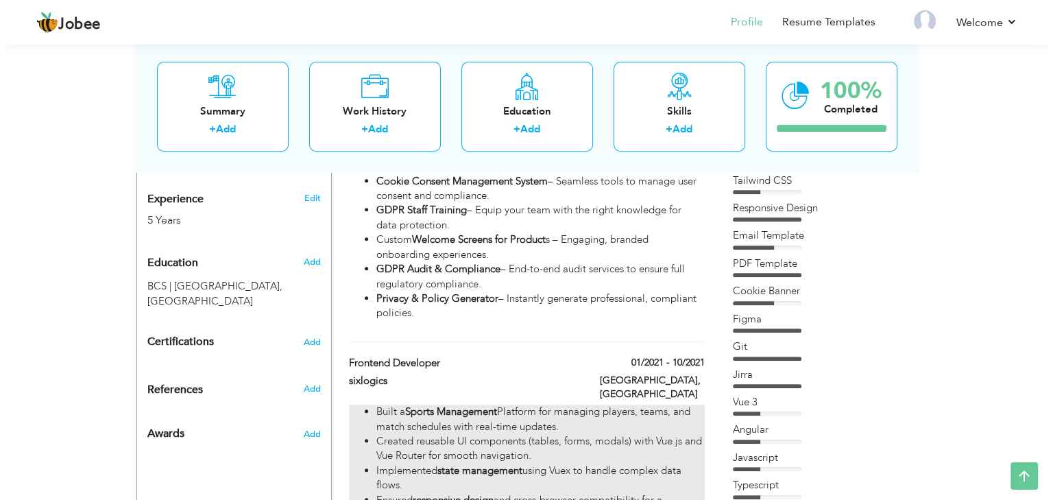
scroll to position [729, 0]
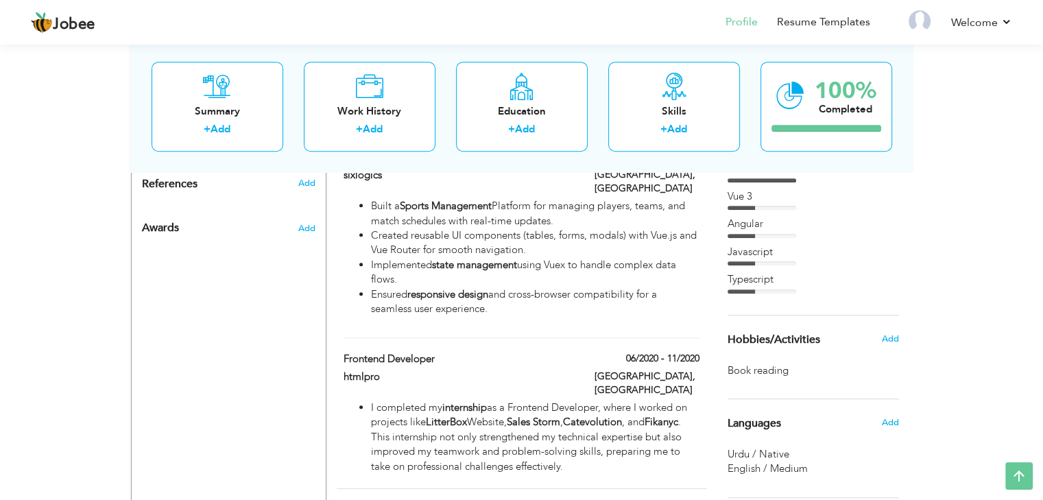
click at [671, 499] on span "+ Add Project" at bounding box center [670, 510] width 58 height 10
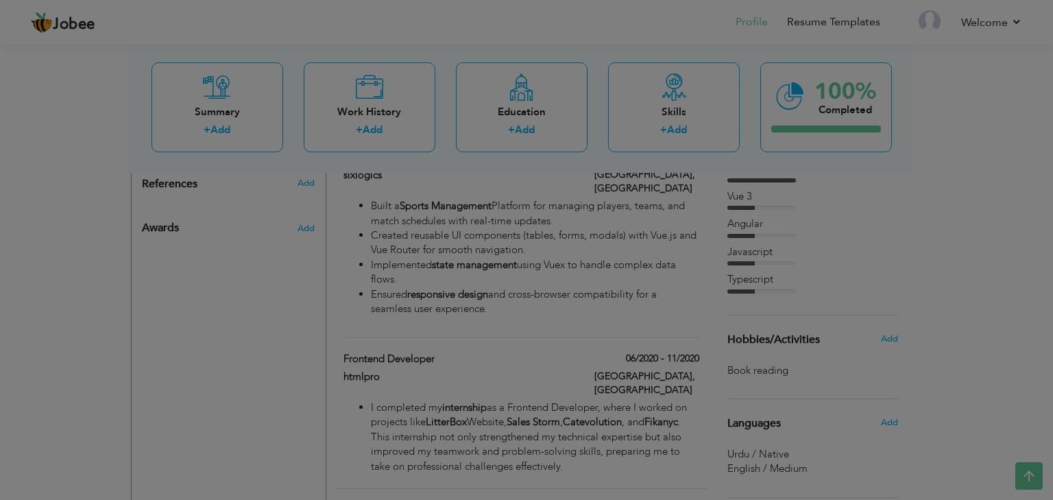
scroll to position [0, 0]
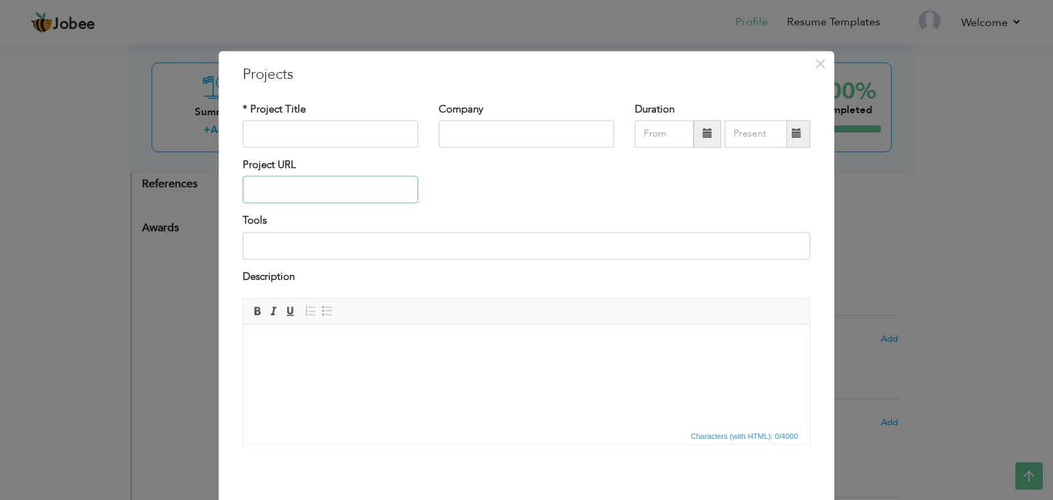
click at [289, 194] on input "text" at bounding box center [331, 189] width 176 height 27
paste input "[URL][DOMAIN_NAME]"
click at [291, 188] on input "[URL][DOMAIN_NAME]" at bounding box center [331, 189] width 176 height 27
type input "[URL][DOMAIN_NAME]"
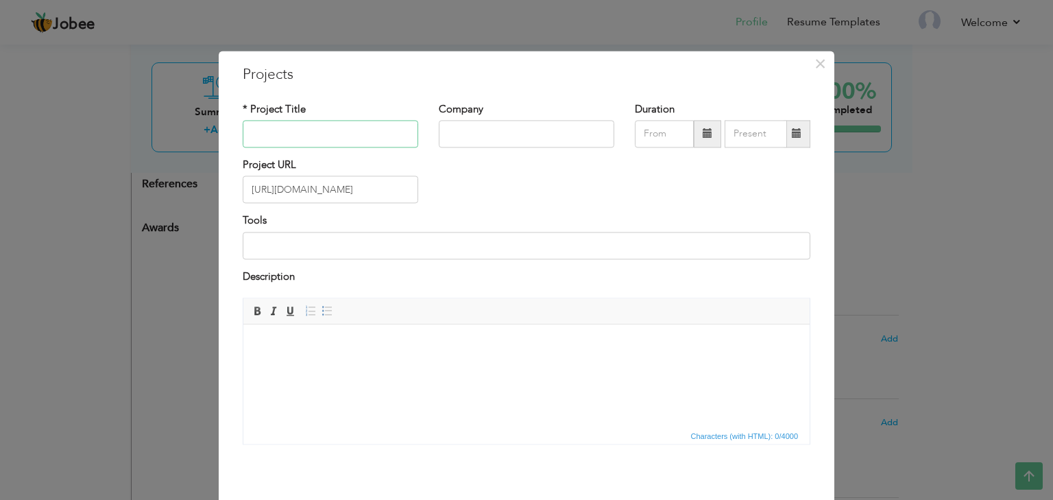
click at [288, 136] on input "text" at bounding box center [331, 133] width 176 height 27
paste input "fikanyc"
type input "fikanyc"
click at [504, 139] on input "text" at bounding box center [527, 133] width 176 height 27
type input "Htmlpro"
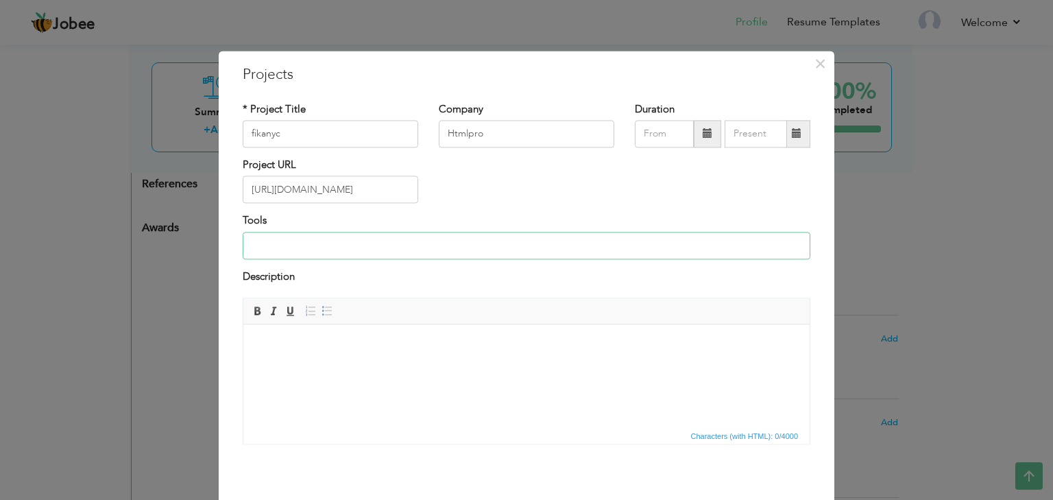
click at [358, 241] on input at bounding box center [527, 245] width 568 height 27
type input "HTML5, CSS3, FLEXBOX, Custom CSS GRID"
click at [344, 333] on html at bounding box center [526, 345] width 567 height 42
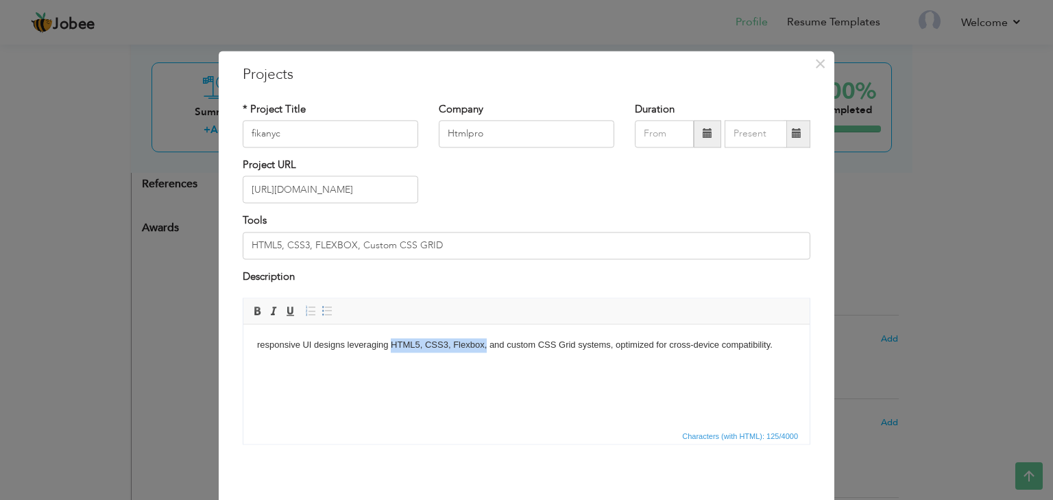
drag, startPoint x: 392, startPoint y: 346, endPoint x: 486, endPoint y: 351, distance: 94.8
click at [486, 351] on body "responsive UI designs leveraging HTML5, CSS3, Flexbox, and custom CSS Grid syst…" at bounding box center [526, 345] width 539 height 14
click at [252, 312] on span at bounding box center [257, 311] width 11 height 11
click at [487, 350] on strong "HTML5, CSS3, Flexbox," at bounding box center [438, 344] width 99 height 10
drag, startPoint x: 492, startPoint y: 346, endPoint x: 615, endPoint y: 345, distance: 123.5
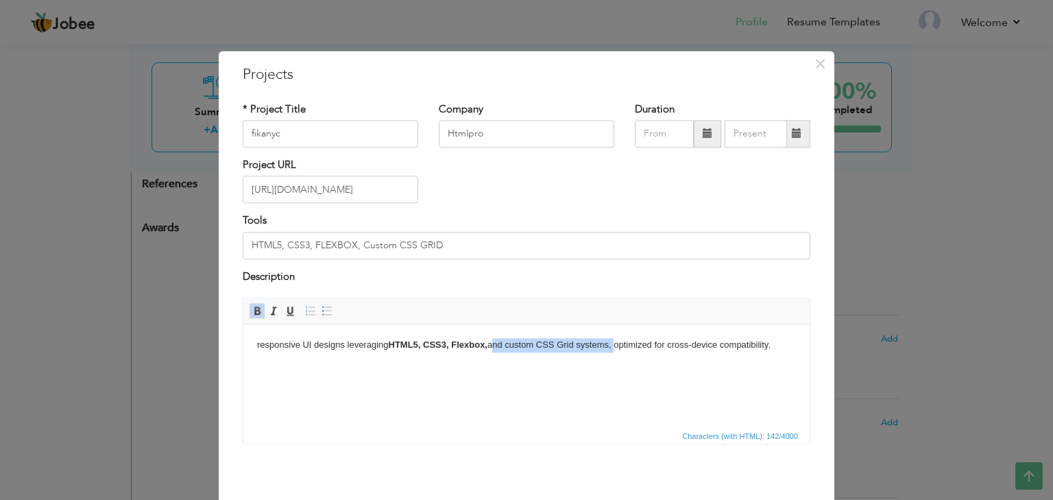
click at [615, 345] on body "responsive UI designs leveraging HTML5, CSS3, Flexbox, and custom CSS Grid syst…" at bounding box center [526, 345] width 539 height 14
drag, startPoint x: 669, startPoint y: 345, endPoint x: 244, endPoint y: 340, distance: 425.3
click at [244, 340] on html "responsive UI designs leveraging HTML5, CSS3, Flexbox, optimized for cross-devi…" at bounding box center [526, 345] width 567 height 42
copy body "responsive UI designs leveraging HTML5, CSS3, Flexbox, optimized for cross-devi…"
click at [510, 349] on body "responsive UI designs leveraging HTML5, CSS3, Flexbox, optimized for cross-devi…" at bounding box center [526, 345] width 539 height 14
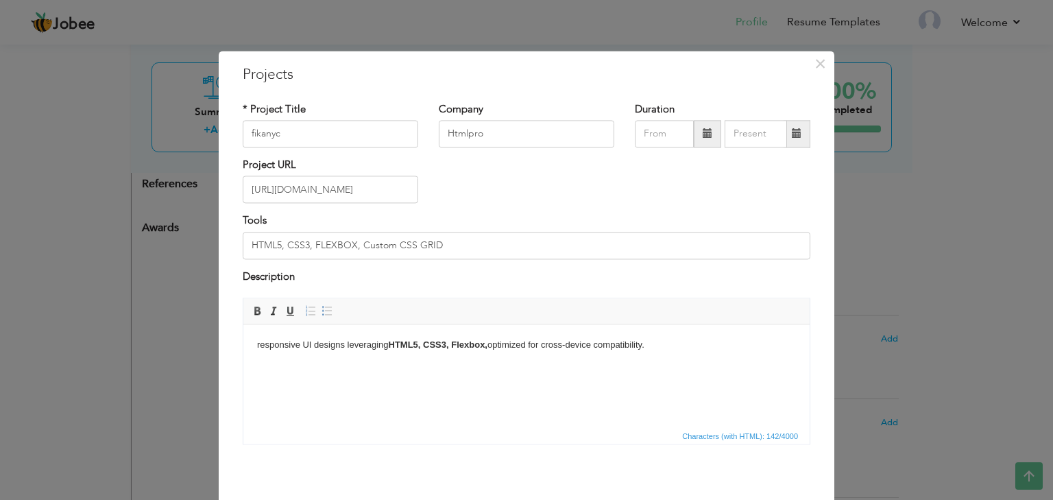
click at [666, 346] on body "responsive UI designs leveraging HTML5, CSS3, Flexbox, optimized for cross-devi…" at bounding box center [526, 345] width 539 height 14
drag, startPoint x: 666, startPoint y: 346, endPoint x: 216, endPoint y: 348, distance: 449.9
click at [243, 348] on html "responsive UI designs leveraging HTML5, CSS3, Flexbox, optimized for cross-devi…" at bounding box center [526, 345] width 567 height 42
drag, startPoint x: 425, startPoint y: 345, endPoint x: 521, endPoint y: 345, distance: 95.3
click at [521, 345] on body "Created responsive UI designs leveraging HTML5, CSS3, Flexbox, optimized for cr…" at bounding box center [526, 345] width 539 height 14
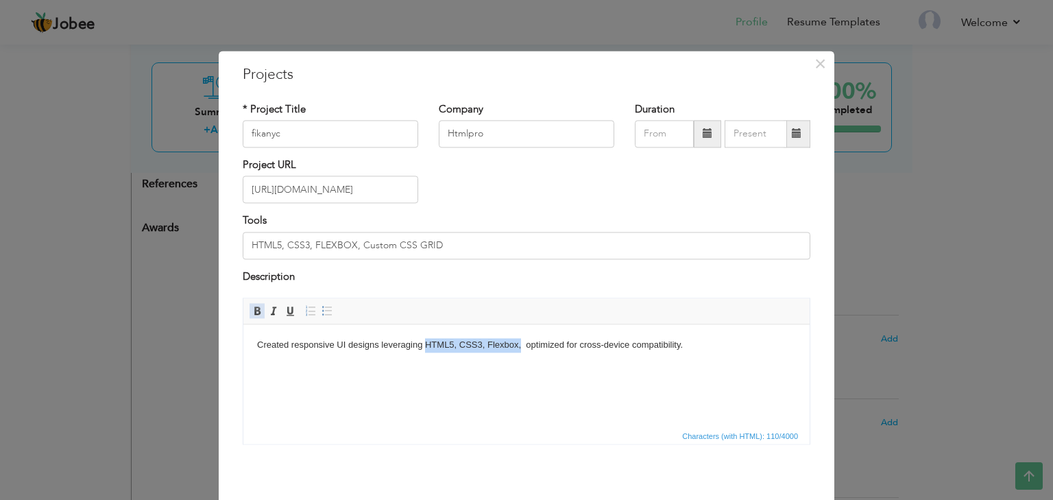
click at [254, 310] on span at bounding box center [257, 311] width 11 height 11
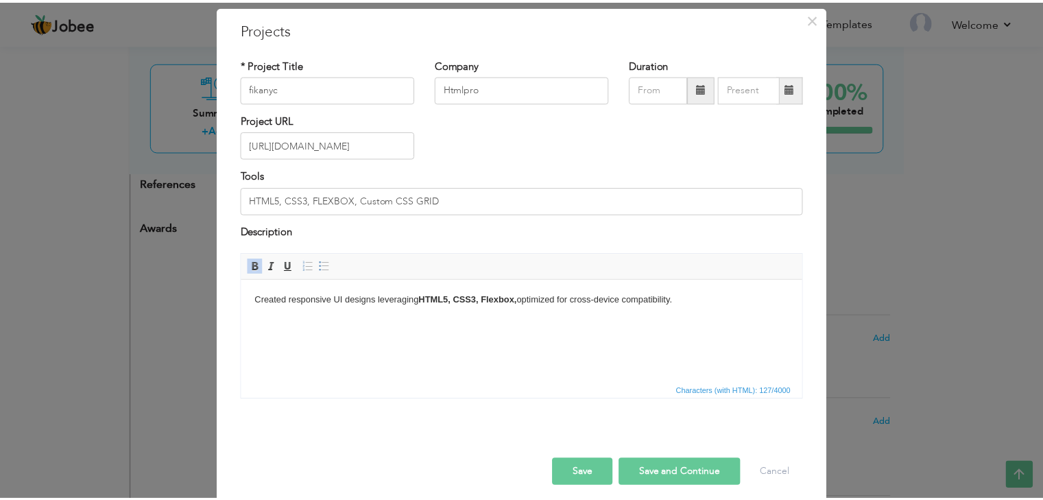
scroll to position [56, 0]
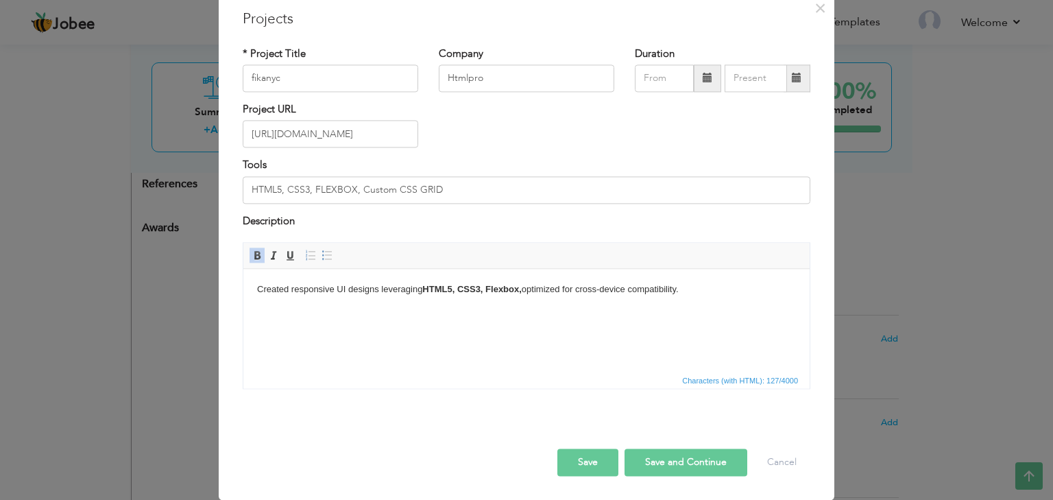
click at [604, 460] on button "Save" at bounding box center [588, 462] width 61 height 27
type input "htmlpro"
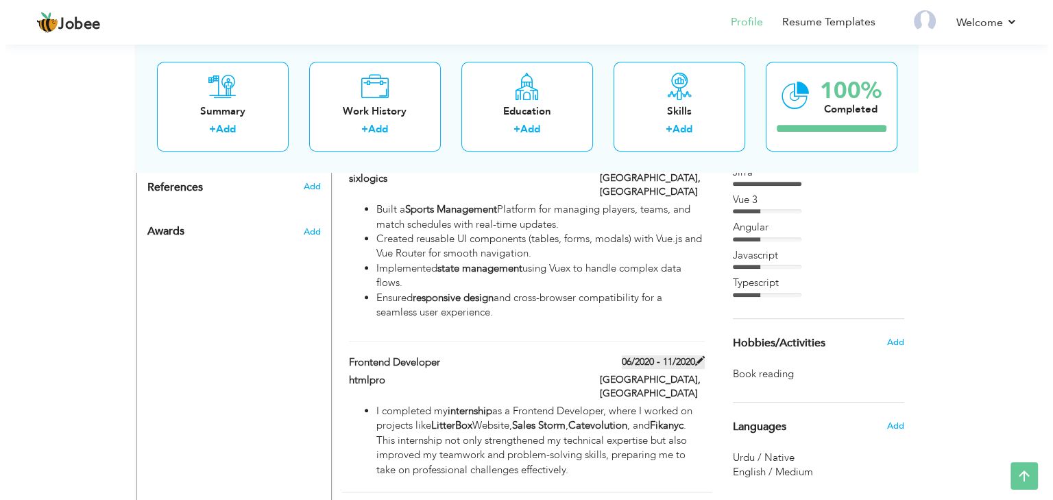
scroll to position [794, 0]
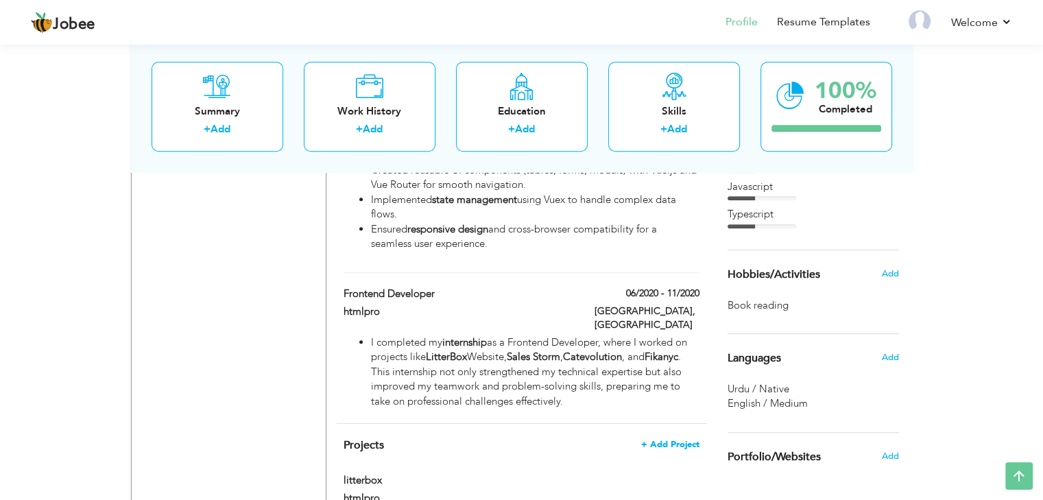
click at [671, 440] on span "+ Add Project" at bounding box center [670, 445] width 58 height 10
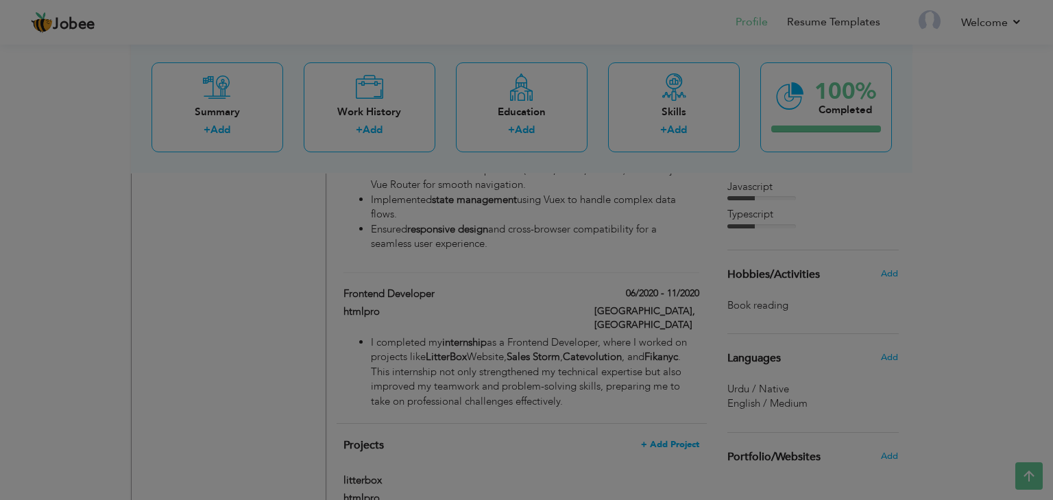
scroll to position [0, 0]
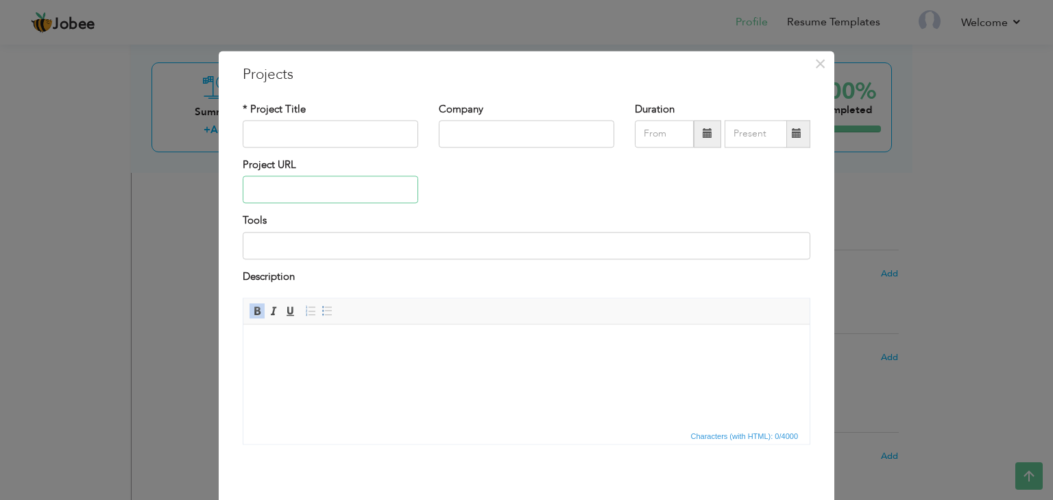
click at [314, 190] on input "text" at bounding box center [331, 189] width 176 height 27
paste input "[URL][DOMAIN_NAME]"
click at [313, 187] on input "[URL][DOMAIN_NAME]" at bounding box center [331, 189] width 176 height 27
type input "[URL][DOMAIN_NAME]"
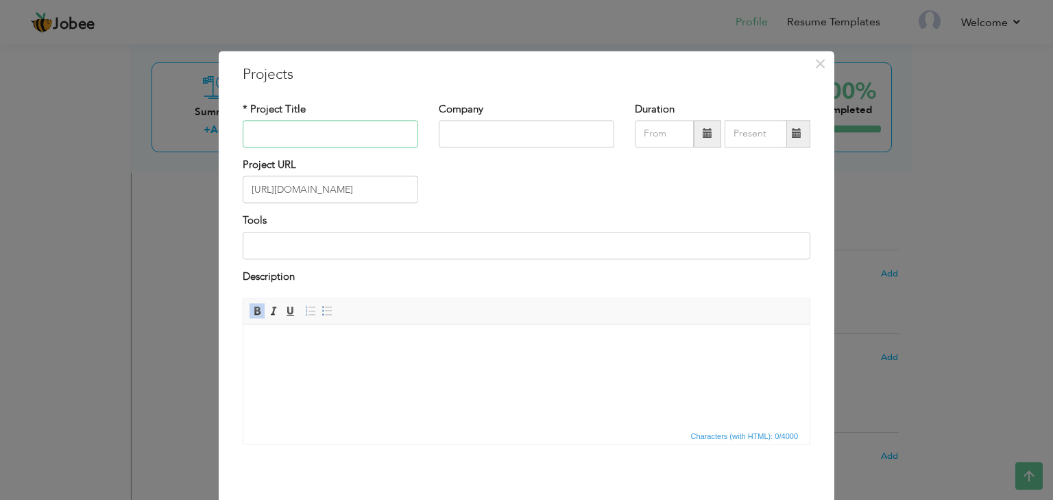
click at [326, 138] on input "text" at bounding box center [331, 133] width 176 height 27
paste input "football365"
type input "football365"
click at [491, 136] on input "text" at bounding box center [527, 133] width 176 height 27
type input "sixlogics"
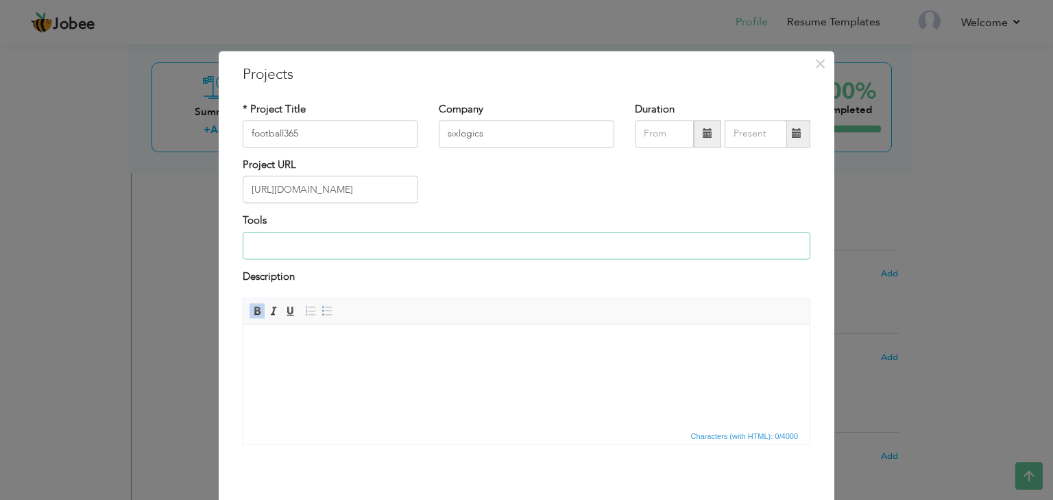
click at [354, 241] on input at bounding box center [527, 245] width 568 height 27
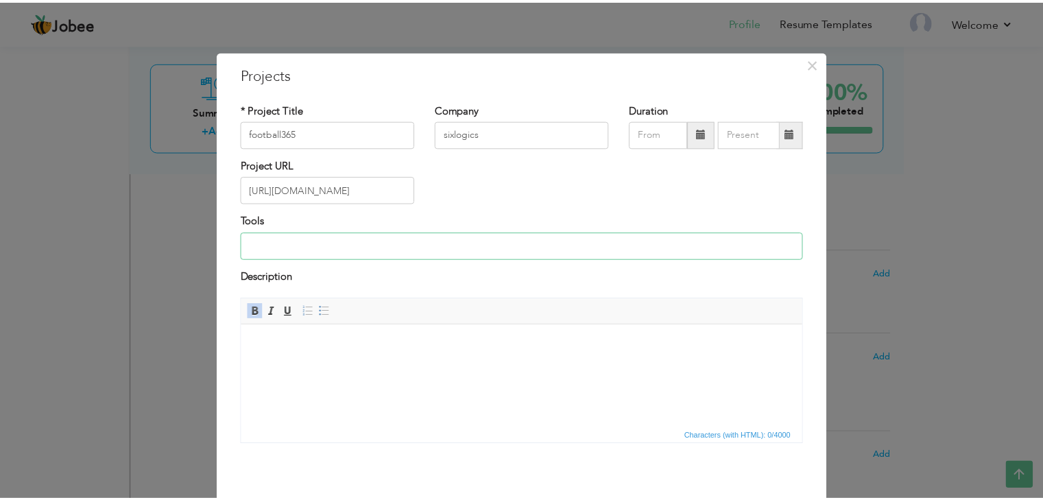
scroll to position [56, 0]
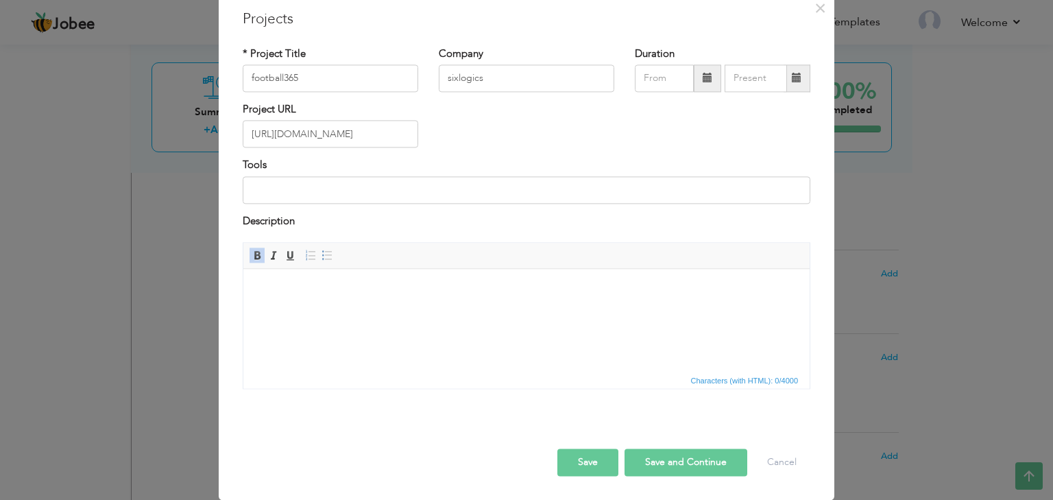
click at [591, 463] on button "Save" at bounding box center [588, 462] width 61 height 27
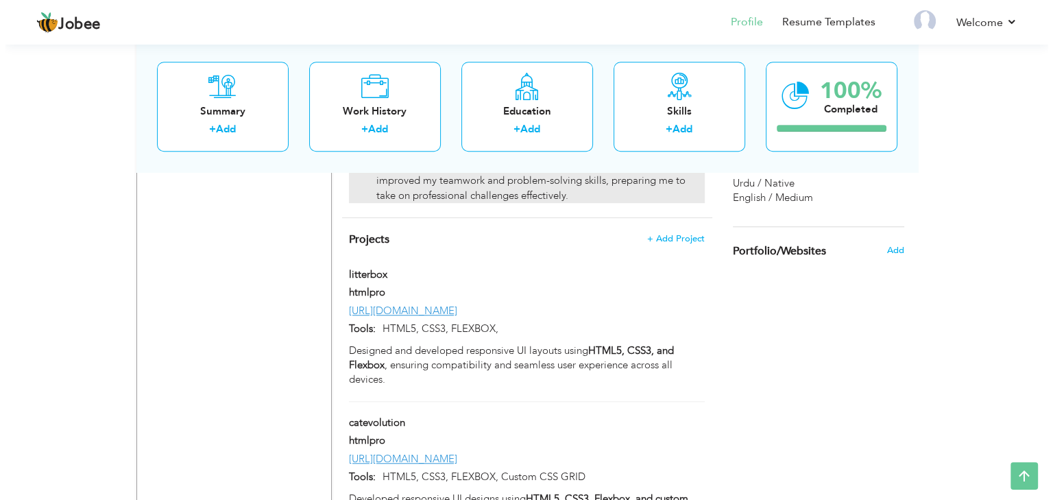
scroll to position [1274, 0]
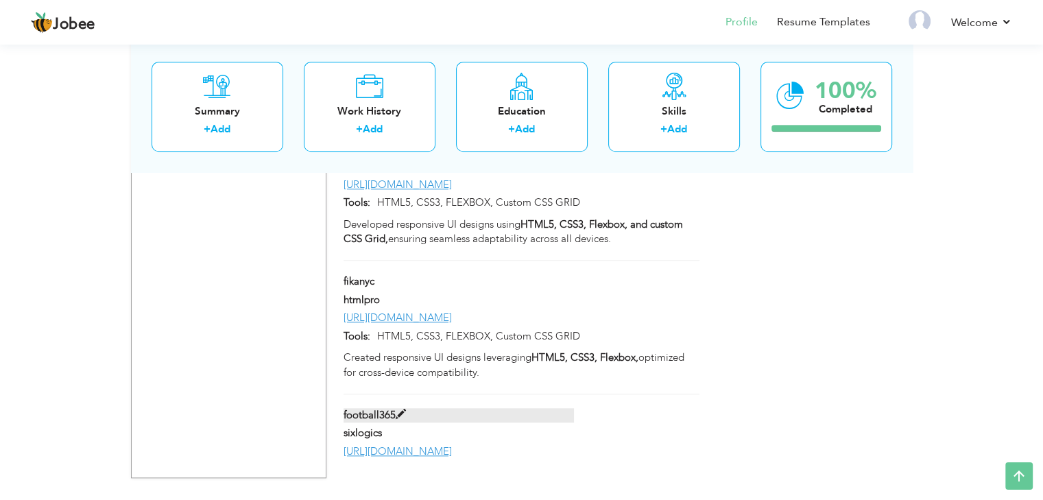
click at [400, 409] on span at bounding box center [401, 414] width 10 height 10
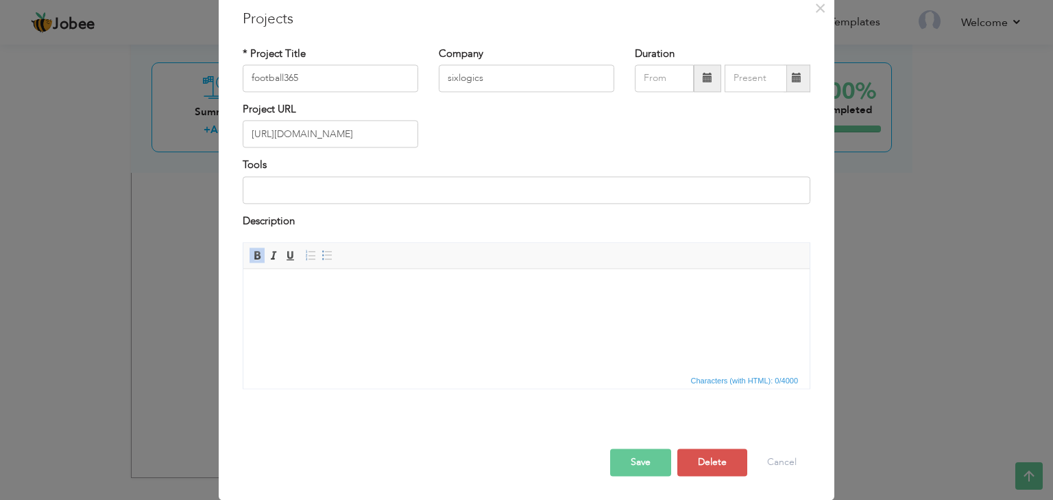
scroll to position [0, 0]
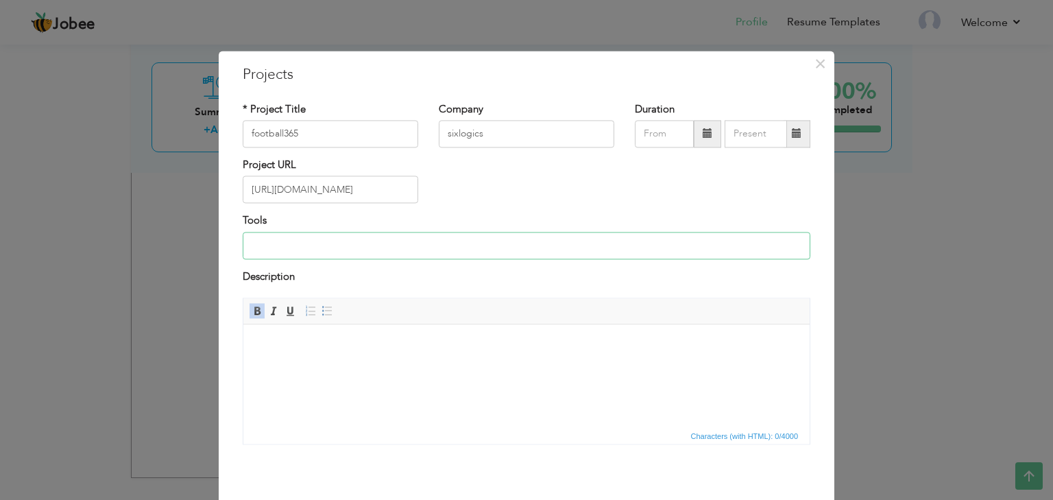
click at [390, 242] on input at bounding box center [527, 245] width 568 height 27
drag, startPoint x: 351, startPoint y: 248, endPoint x: 467, endPoint y: 247, distance: 115.9
click at [467, 247] on input "HTML5, CSS3, FLEXBOX, Custom CSS GRID" at bounding box center [527, 245] width 568 height 27
type input "HTML5, CSS3, FLEXBOX"
click at [364, 338] on body at bounding box center [526, 345] width 539 height 14
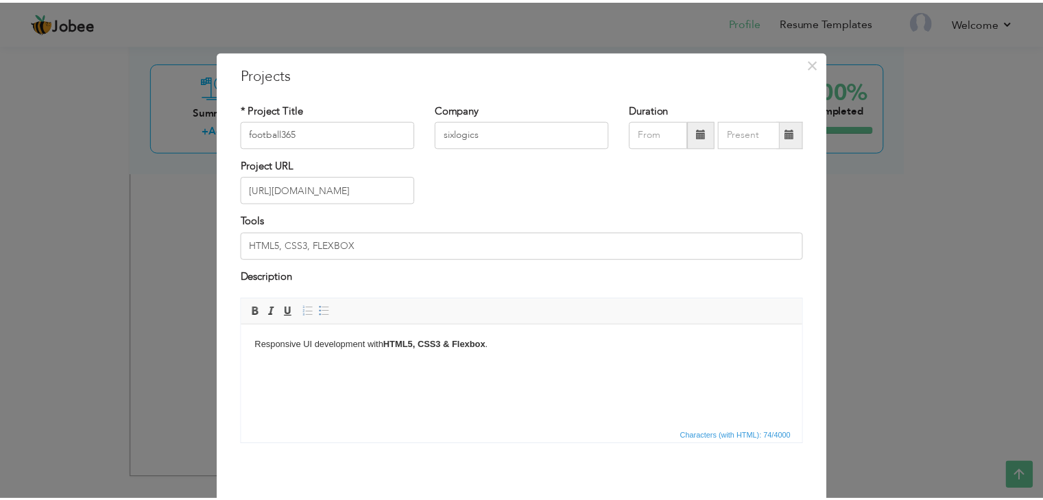
scroll to position [56, 0]
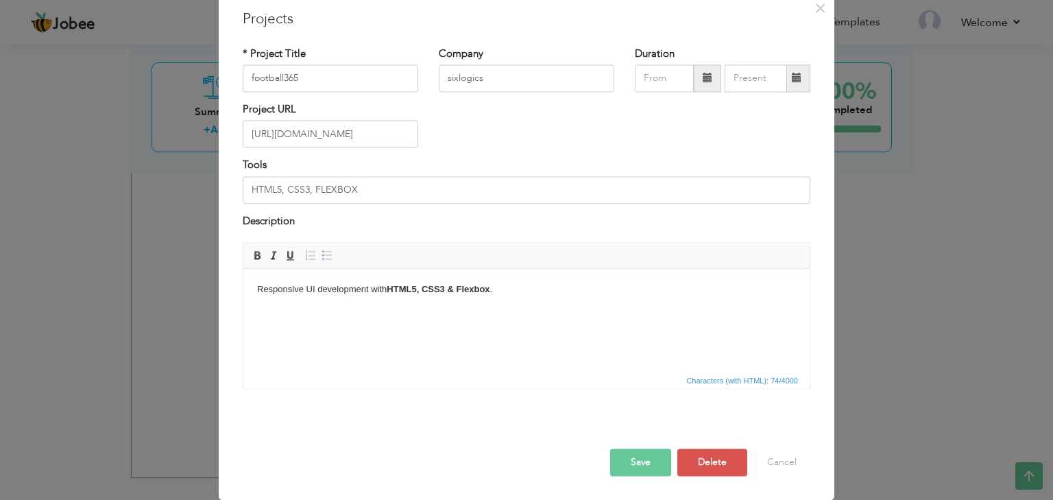
click at [640, 455] on button "Save" at bounding box center [640, 462] width 61 height 27
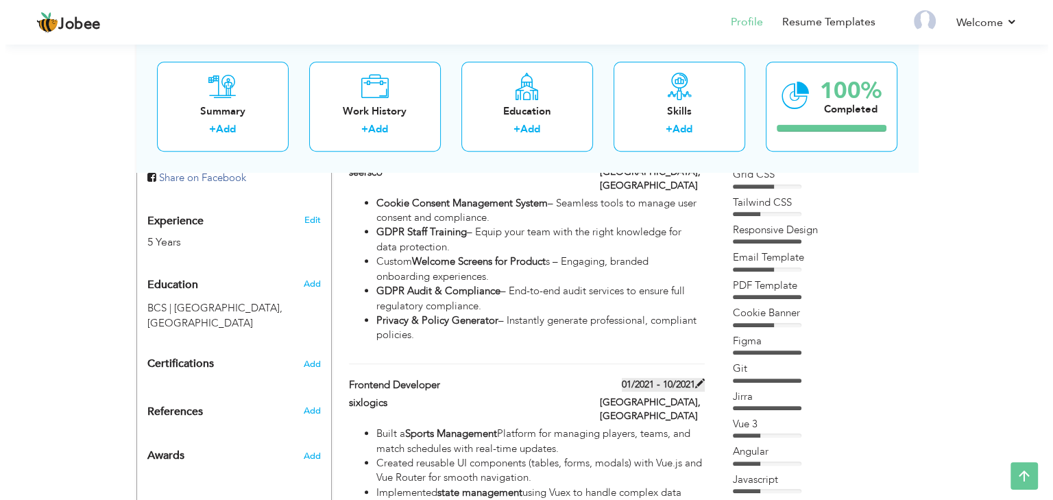
scroll to position [776, 0]
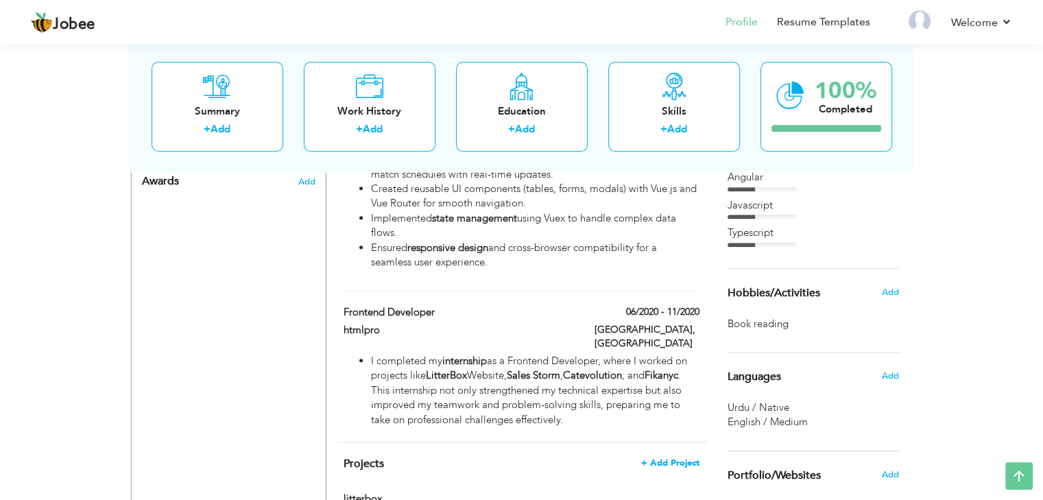
click at [667, 458] on span "+ Add Project" at bounding box center [670, 463] width 58 height 10
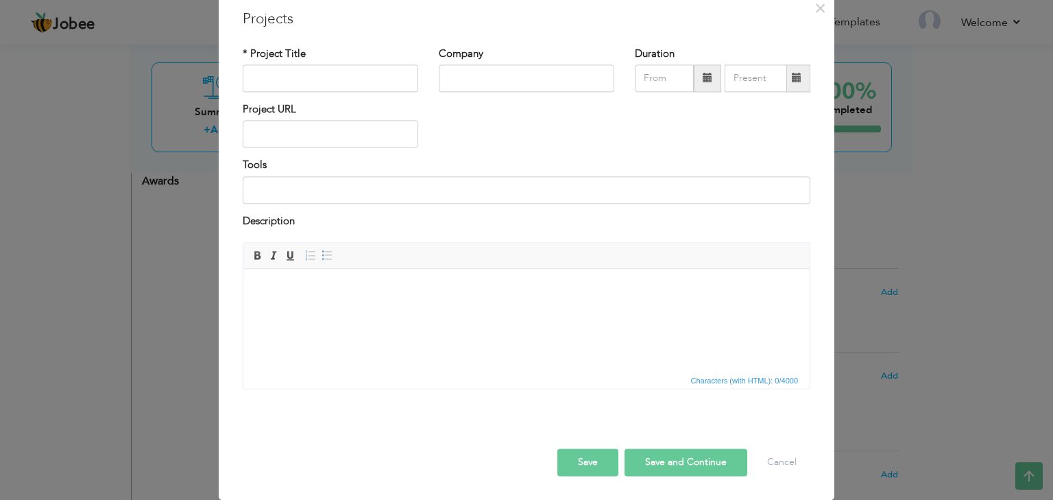
scroll to position [0, 0]
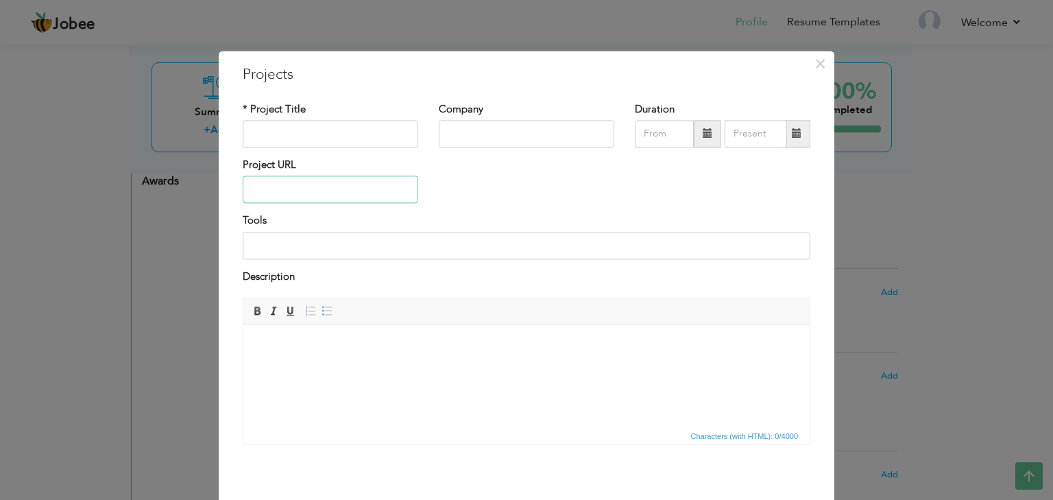
click at [321, 187] on input "text" at bounding box center [331, 189] width 176 height 27
paste input "https://seersco.com/"
type input "https://seersco.com/"
click at [322, 131] on input "text" at bounding box center [331, 133] width 176 height 27
click at [495, 186] on div "Project URL https://seersco.com/" at bounding box center [527, 186] width 588 height 56
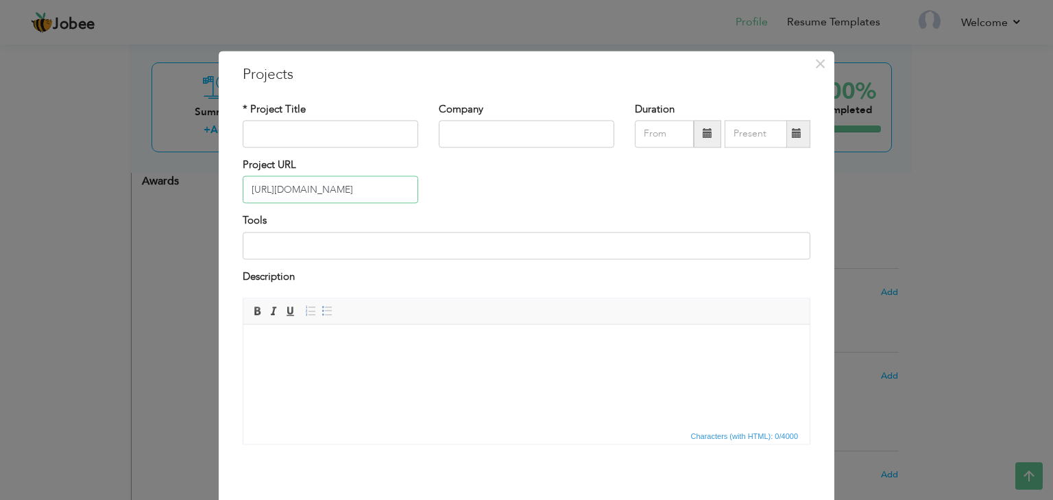
click at [291, 192] on input "https://seersco.com/" at bounding box center [331, 189] width 176 height 27
click at [292, 192] on input "https://seersco.com/" at bounding box center [331, 189] width 176 height 27
click at [307, 137] on input "text" at bounding box center [331, 133] width 176 height 27
paste input "seersco"
type input "seersco"
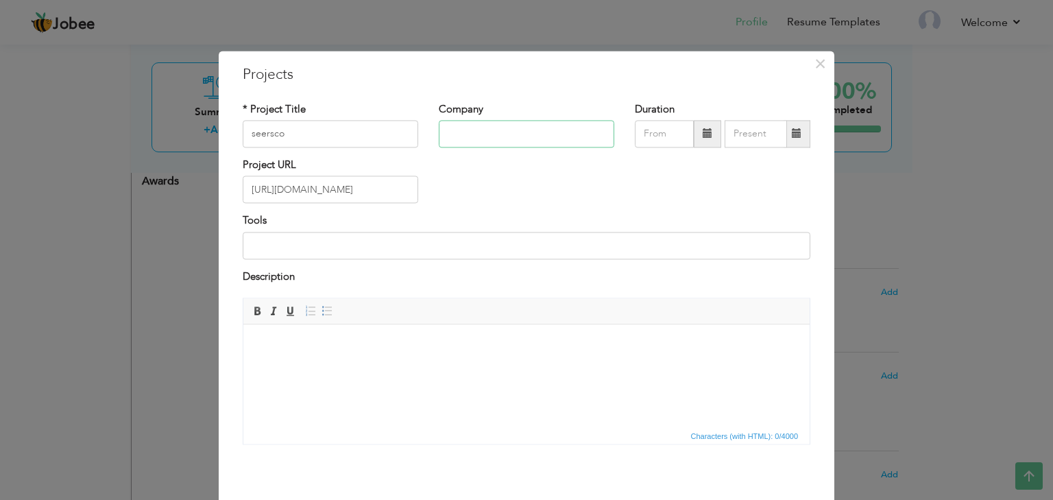
click at [456, 135] on input "text" at bounding box center [527, 133] width 176 height 27
paste input "seersco"
type input "seersco"
click at [364, 189] on input "https://seersco.com/" at bounding box center [331, 189] width 176 height 27
type input "[URL][DOMAIN_NAME]"
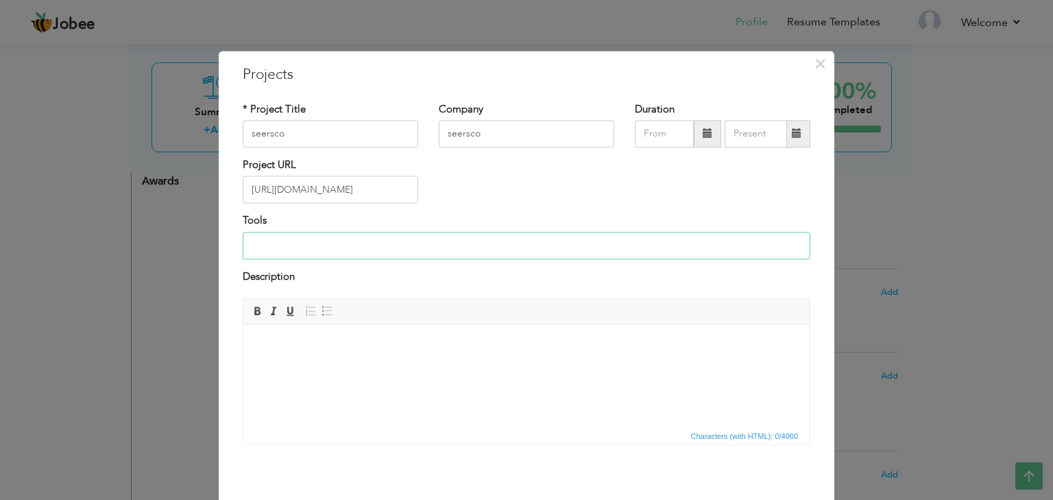
click at [372, 248] on input at bounding box center [527, 245] width 568 height 27
click at [396, 240] on input at bounding box center [527, 245] width 568 height 27
drag, startPoint x: 366, startPoint y: 250, endPoint x: 224, endPoint y: 248, distance: 142.7
click at [224, 249] on div "× Projects * Project Title seersco Company seersco Duration Project URL Tools B…" at bounding box center [527, 303] width 616 height 505
type input "wordpress"
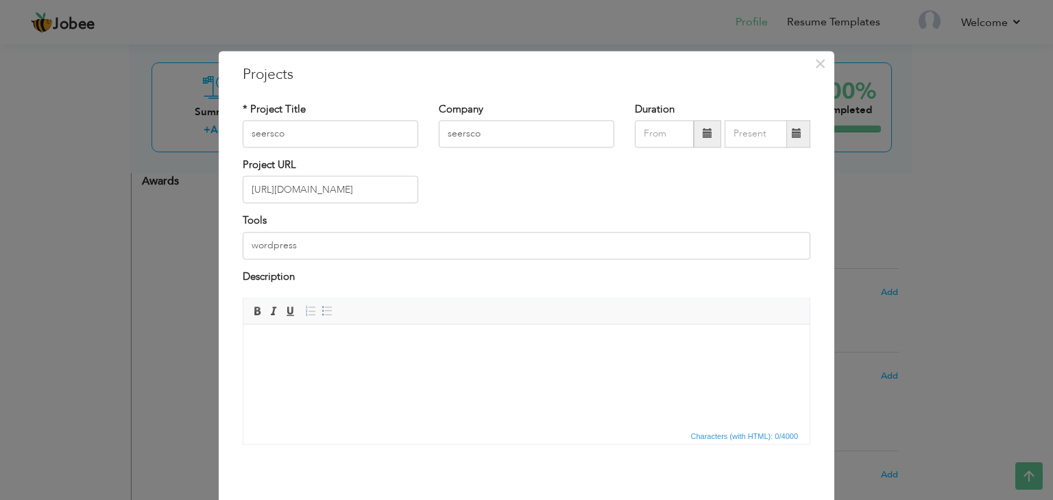
click at [442, 69] on h3 "Projects" at bounding box center [527, 74] width 568 height 21
click at [345, 348] on body at bounding box center [526, 345] width 539 height 14
drag, startPoint x: 390, startPoint y: 345, endPoint x: 492, endPoint y: 345, distance: 101.5
click at [490, 345] on strong "HTML5, CSS3 & Flexbox" at bounding box center [438, 344] width 103 height 10
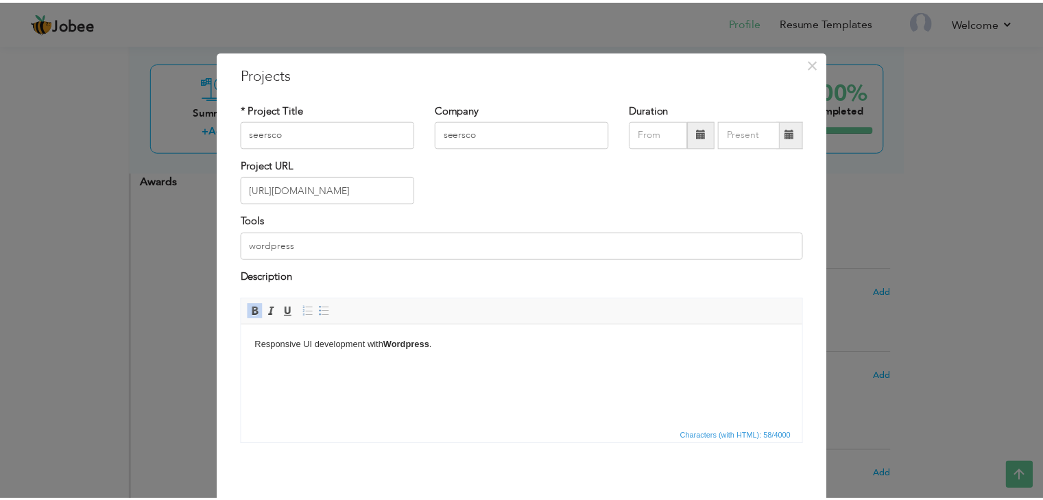
scroll to position [56, 0]
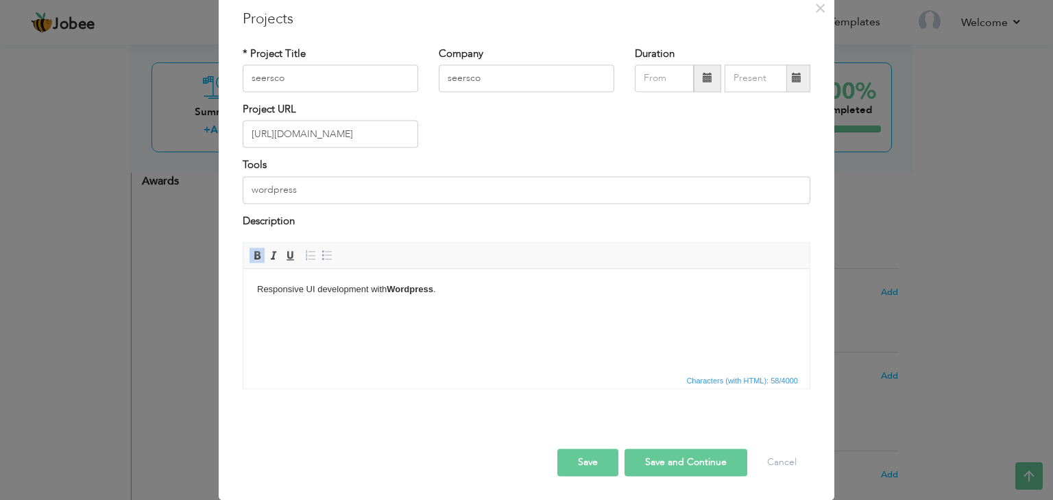
click at [601, 458] on button "Save" at bounding box center [588, 462] width 61 height 27
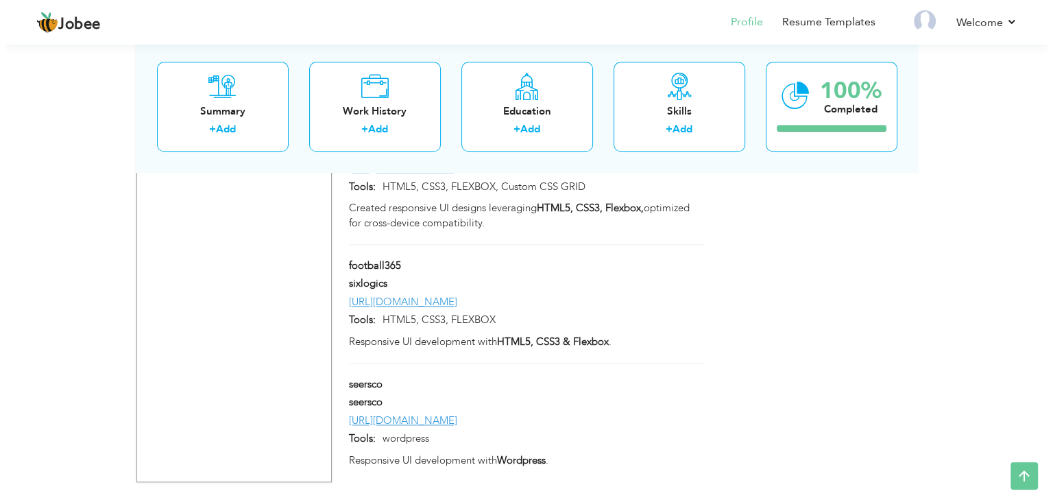
scroll to position [1442, 0]
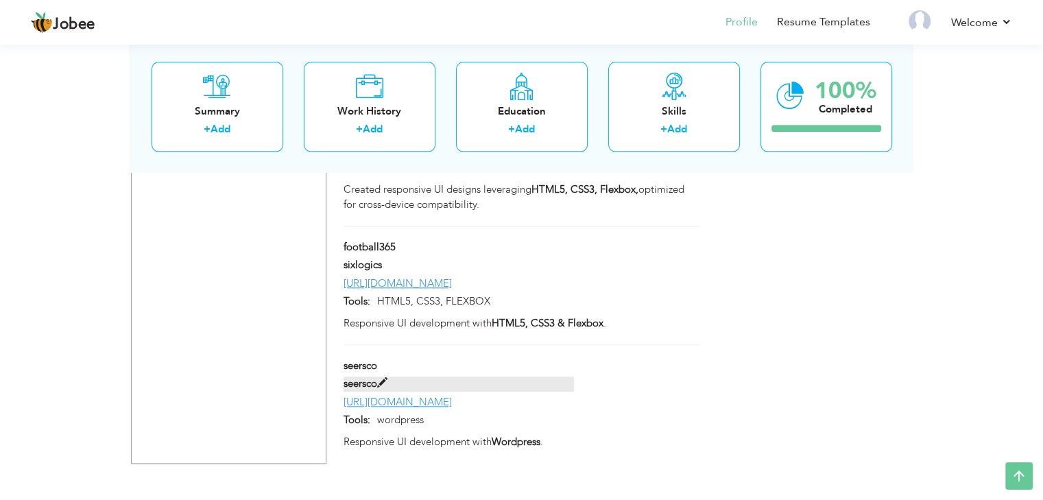
click at [381, 379] on span at bounding box center [382, 383] width 10 height 10
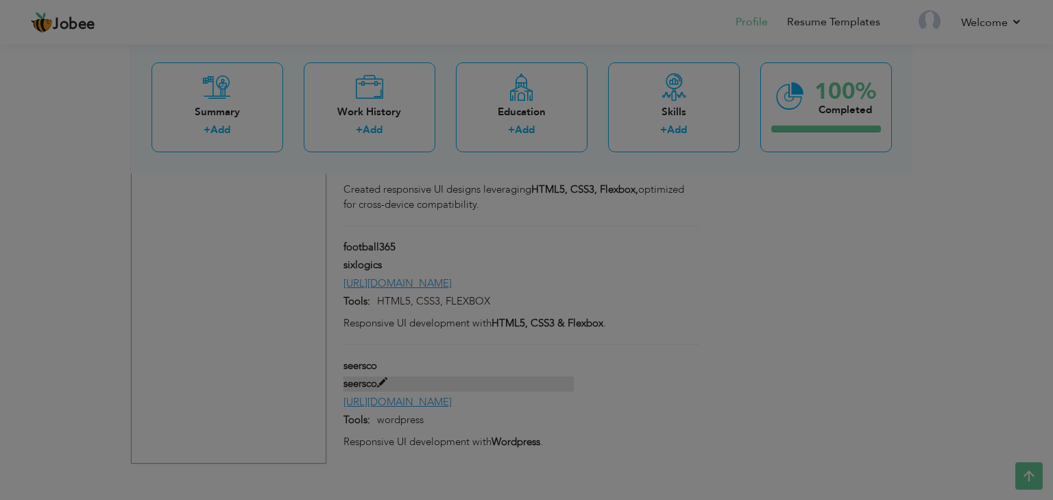
scroll to position [0, 0]
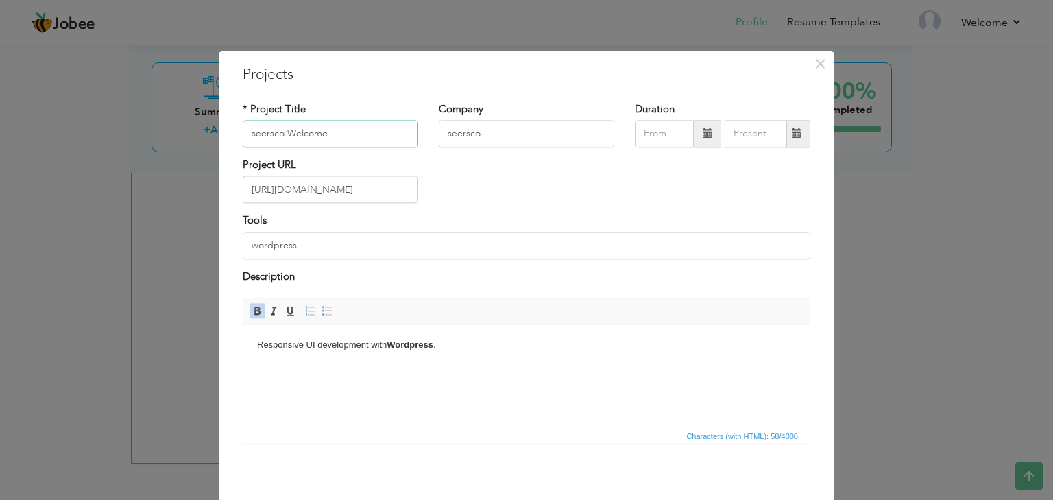
click at [355, 131] on input "seersco Welcome" at bounding box center [331, 133] width 176 height 27
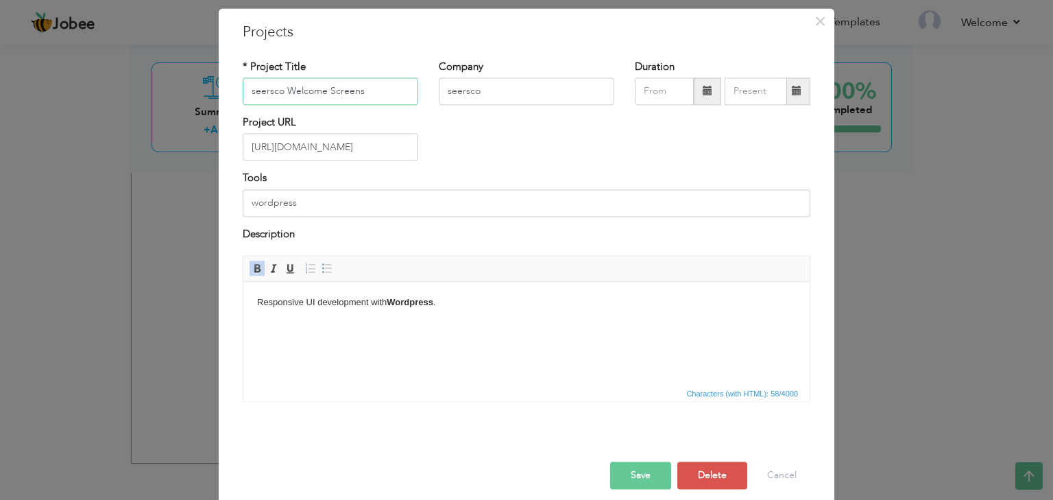
scroll to position [56, 0]
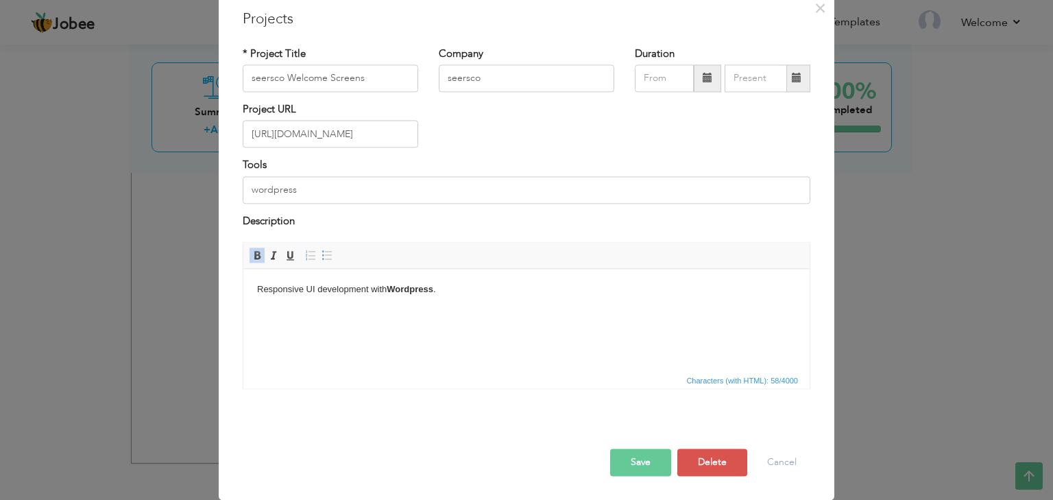
click at [641, 460] on button "Save" at bounding box center [640, 462] width 61 height 27
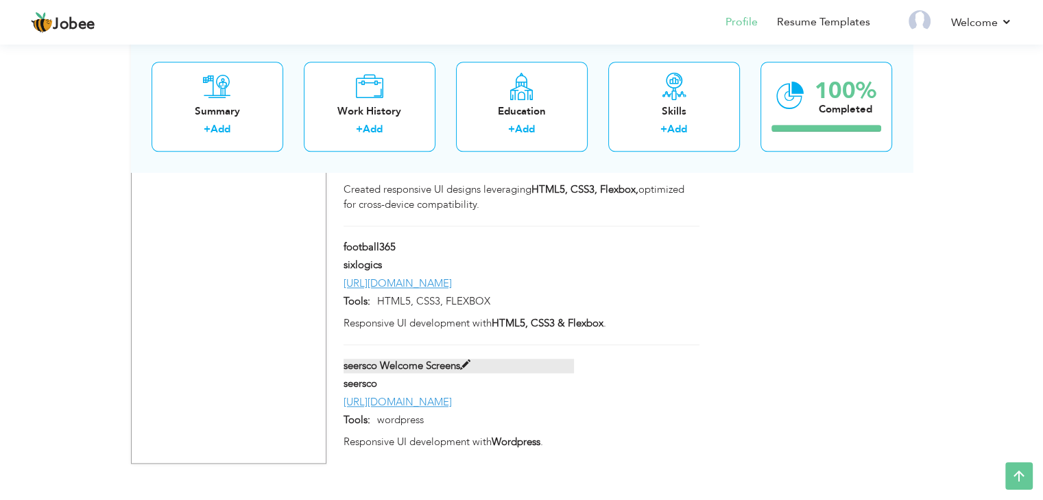
click at [466, 360] on span at bounding box center [465, 365] width 10 height 10
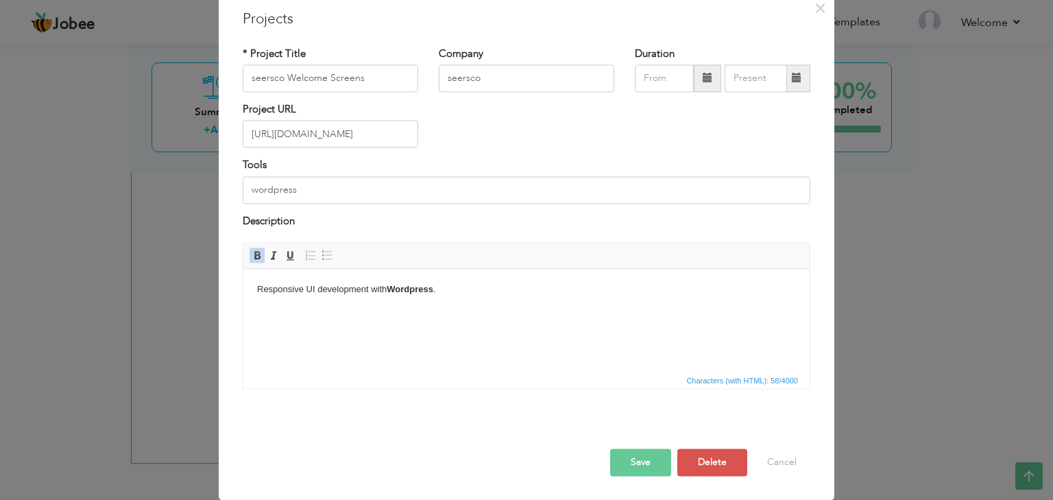
scroll to position [0, 0]
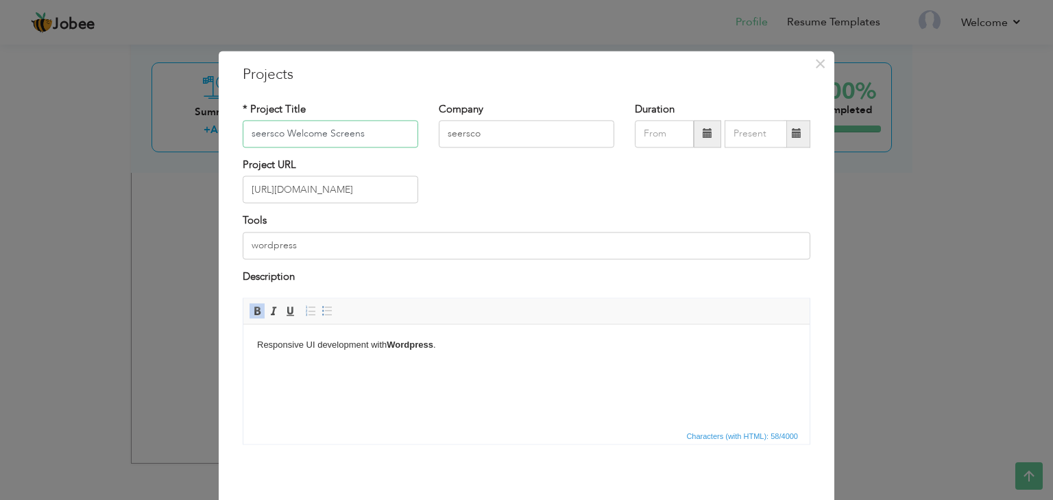
click at [250, 133] on input "seersco Welcome Screens" at bounding box center [331, 133] width 176 height 27
click at [270, 134] on input "Seersco Welcome Screens" at bounding box center [331, 133] width 176 height 27
click at [274, 135] on input "Seersco Welcome Screens" at bounding box center [331, 133] width 176 height 27
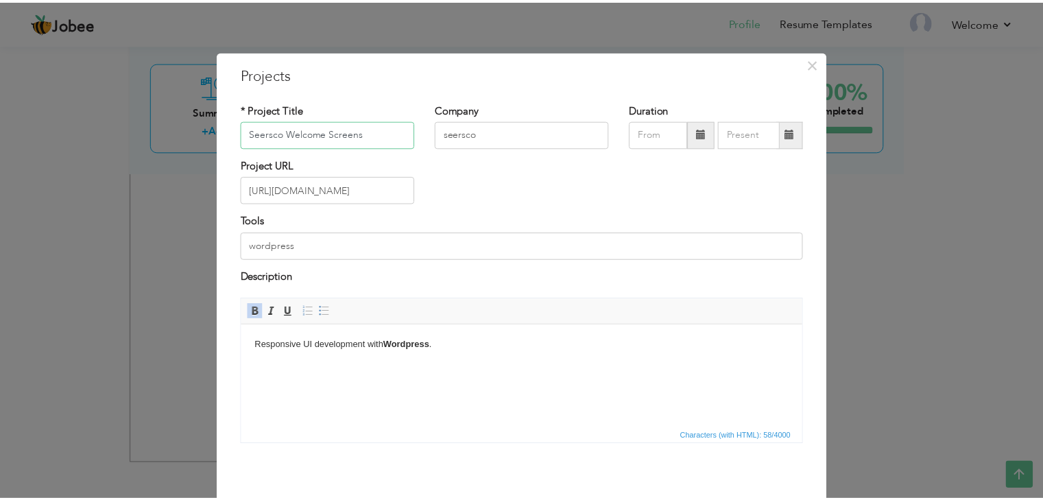
scroll to position [56, 0]
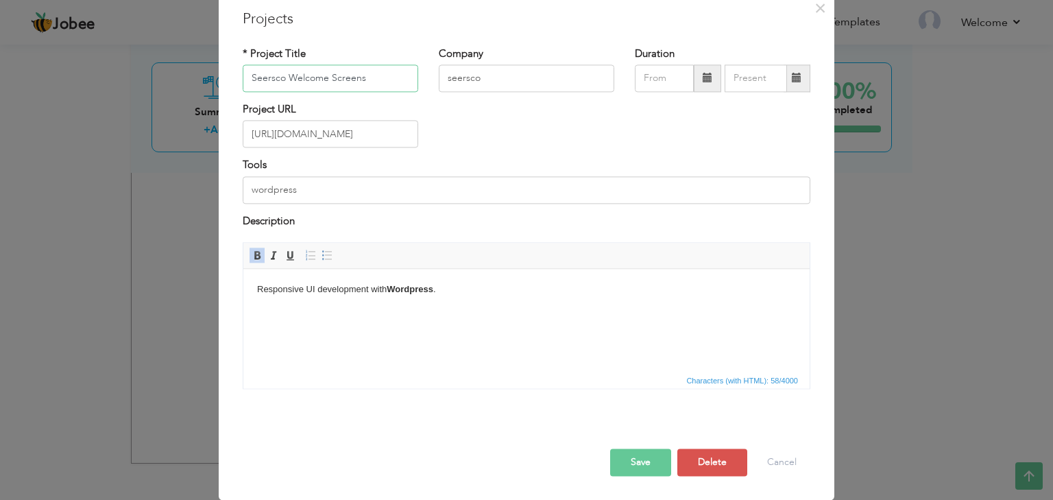
type input "Seersco Welcome Screens"
click at [654, 456] on button "Save" at bounding box center [640, 462] width 61 height 27
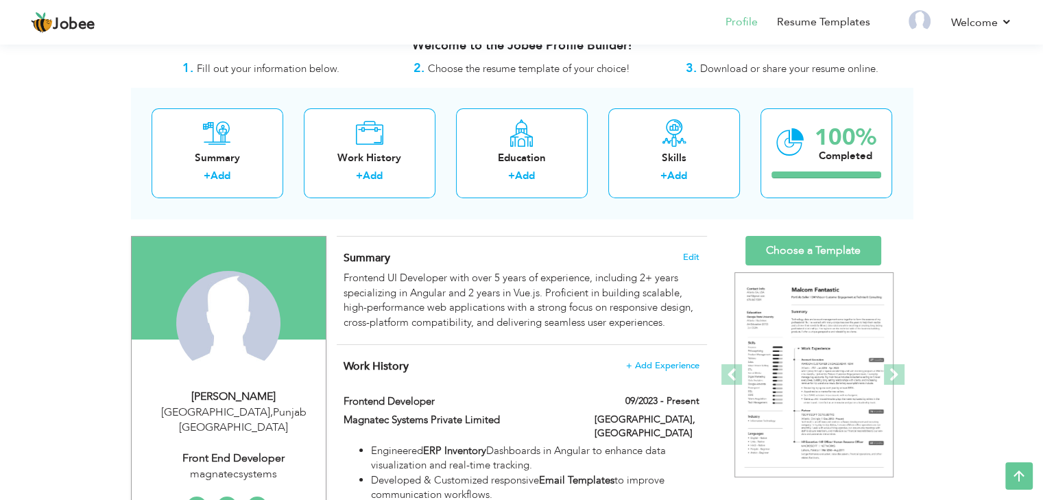
scroll to position [0, 0]
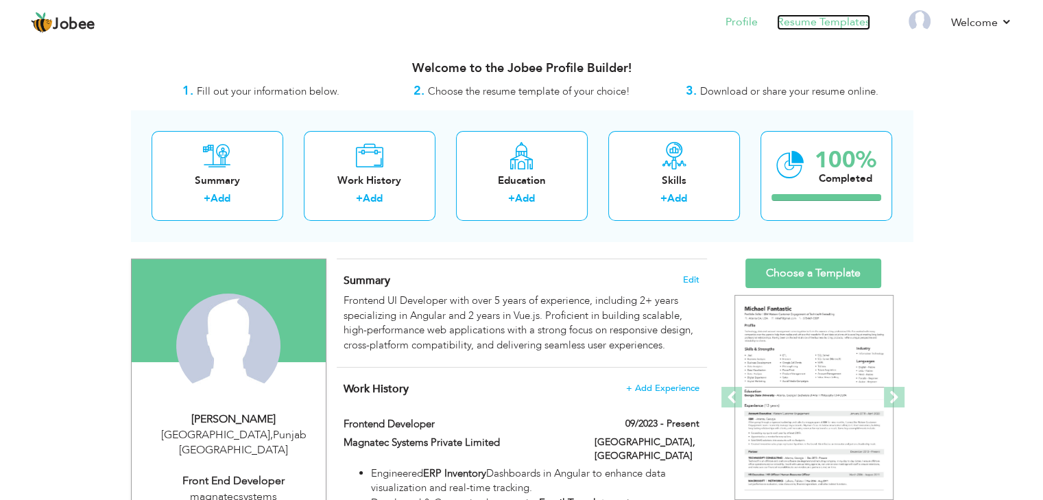
click at [824, 26] on link "Resume Templates" at bounding box center [823, 22] width 93 height 16
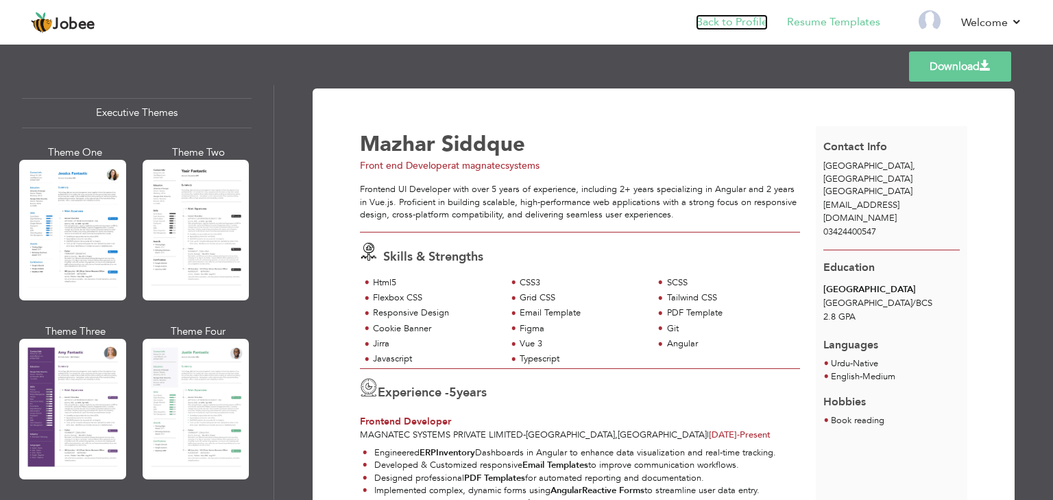
click at [745, 21] on link "Back to Profile" at bounding box center [732, 22] width 72 height 16
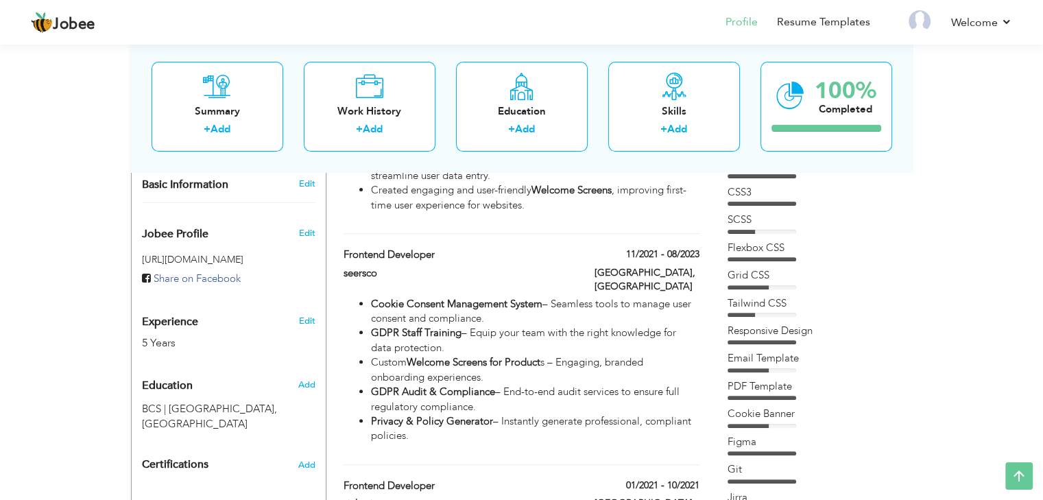
scroll to position [412, 0]
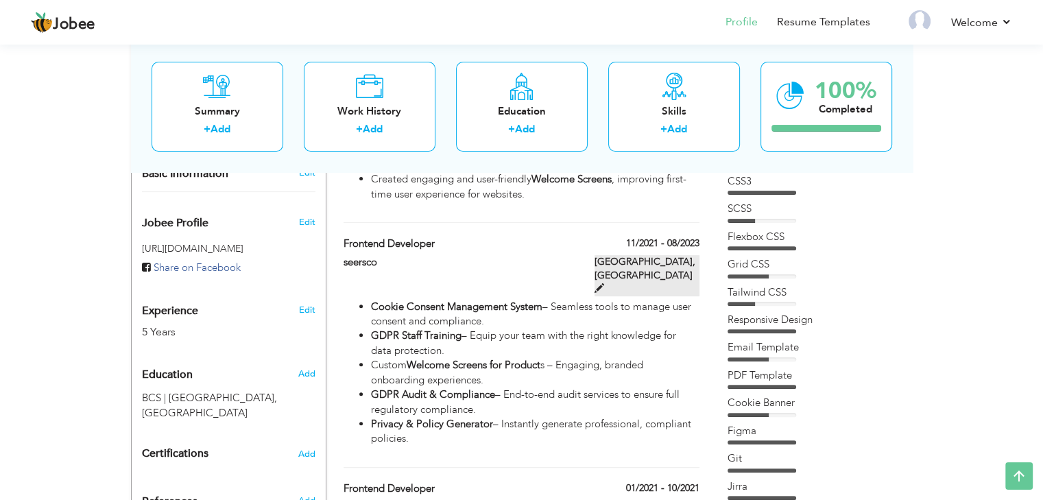
click at [604, 283] on span at bounding box center [600, 288] width 10 height 10
type input "Frontend Developer"
type input "seersco"
type input "11/2021"
type input "08/2023"
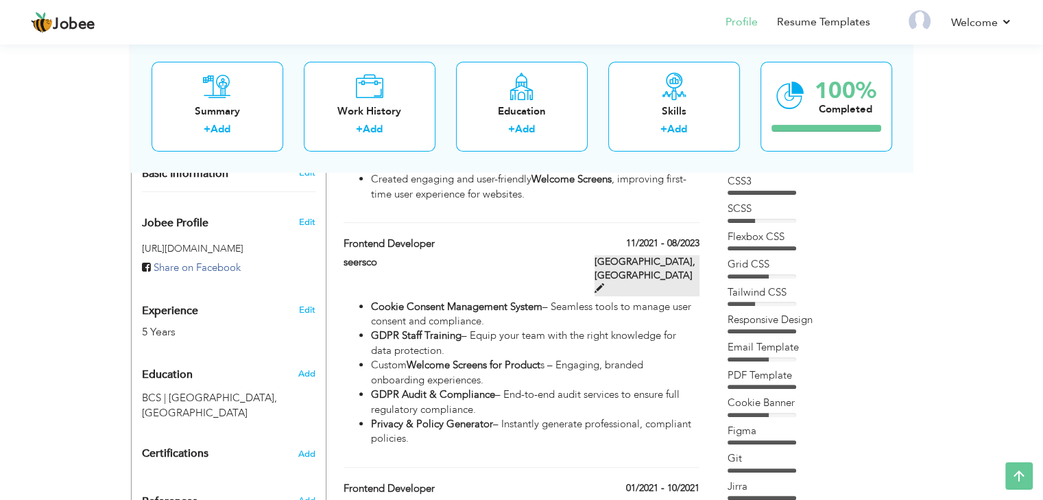
type input "Pakistan"
type input "Lahore"
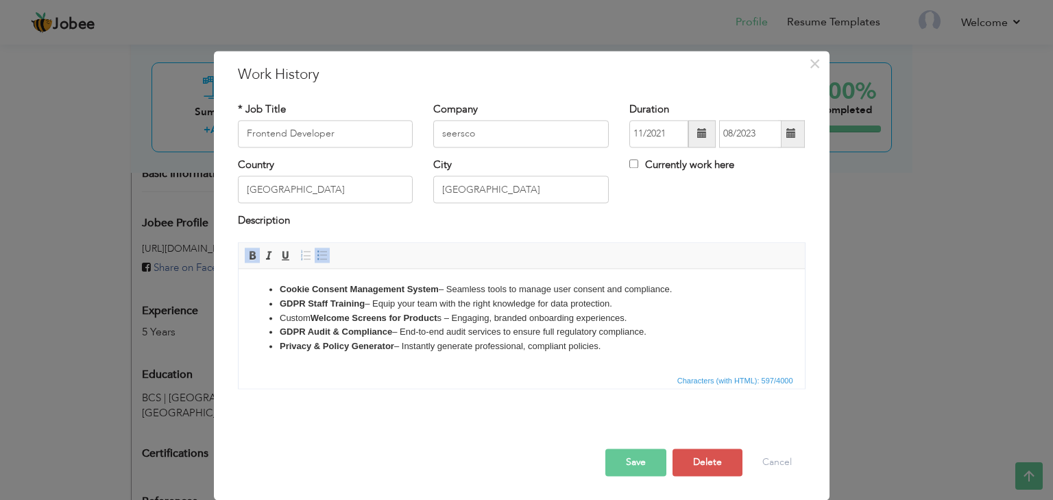
drag, startPoint x: 612, startPoint y: 352, endPoint x: 249, endPoint y: 272, distance: 372.1
click at [249, 272] on html "Cookie Consent Management System – Seamless tools to manage user consent and co…" at bounding box center [521, 318] width 567 height 99
copy ul "Cookie Consent Management System – Seamless tools to manage user consent and co…"
click at [631, 467] on button "Save" at bounding box center [636, 462] width 61 height 27
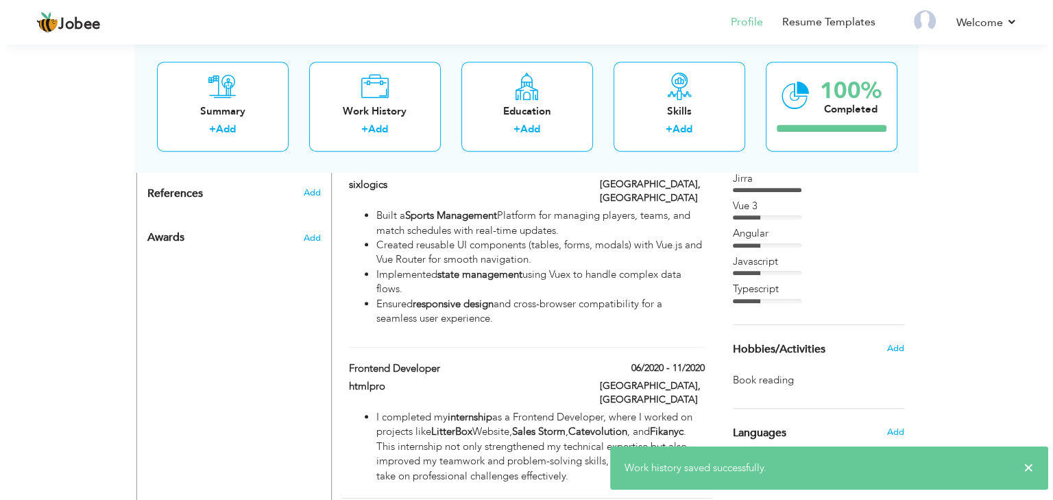
scroll to position [892, 0]
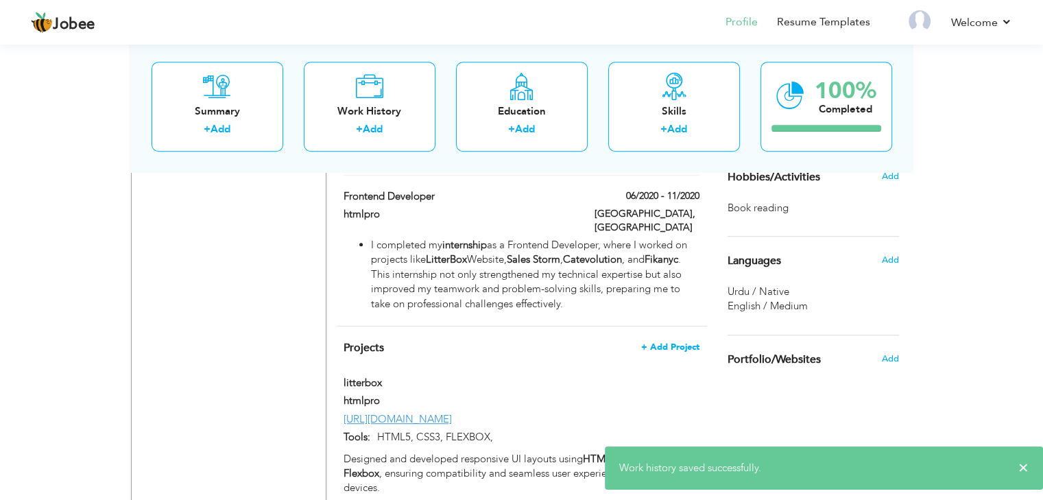
click at [682, 342] on span "+ Add Project" at bounding box center [670, 347] width 58 height 10
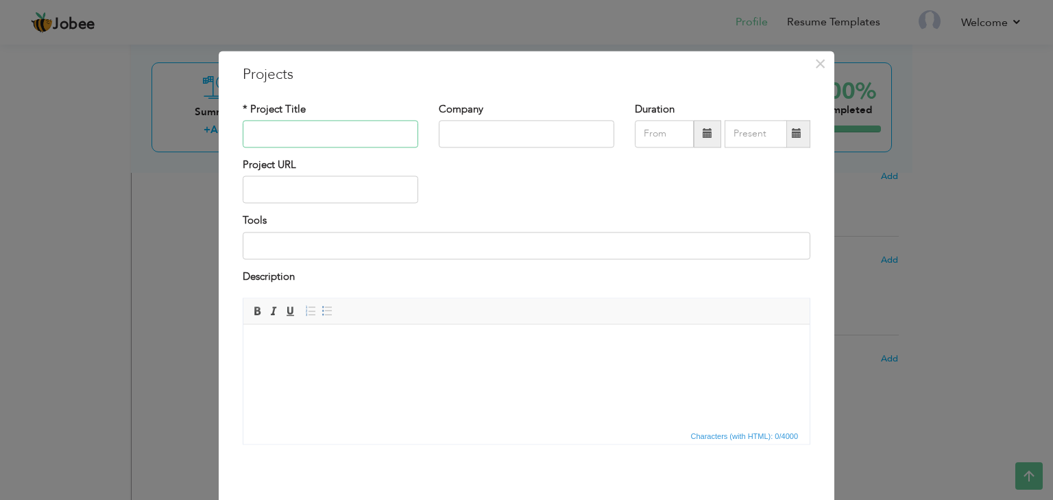
click at [322, 129] on input "text" at bounding box center [331, 133] width 176 height 27
paste input "Cookie Consent Management System"
type input "Cookie Consent Management System"
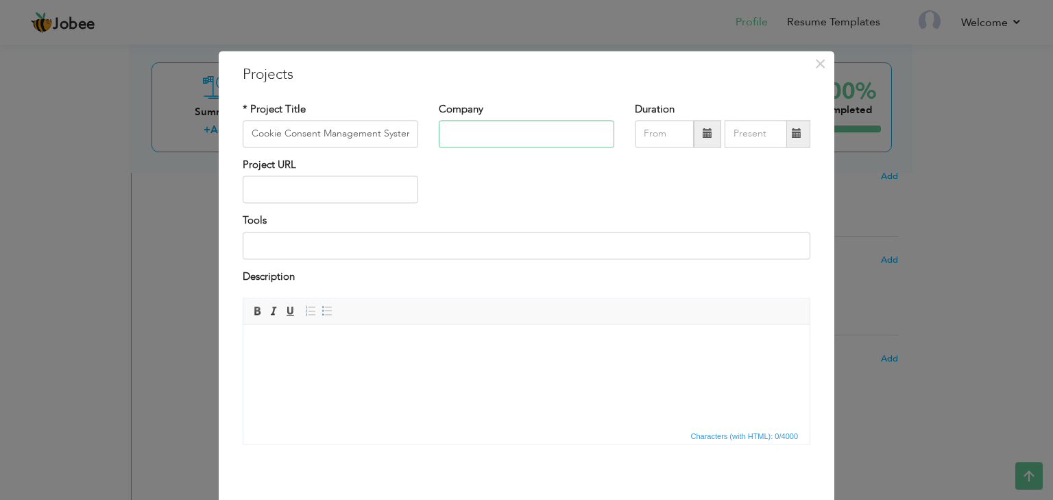
click at [476, 134] on input "text" at bounding box center [527, 133] width 176 height 27
type input "Seersco"
click at [366, 189] on input "text" at bounding box center [331, 189] width 176 height 27
click at [341, 189] on input "text" at bounding box center [331, 189] width 176 height 27
paste input "https://app.seersco.com/"
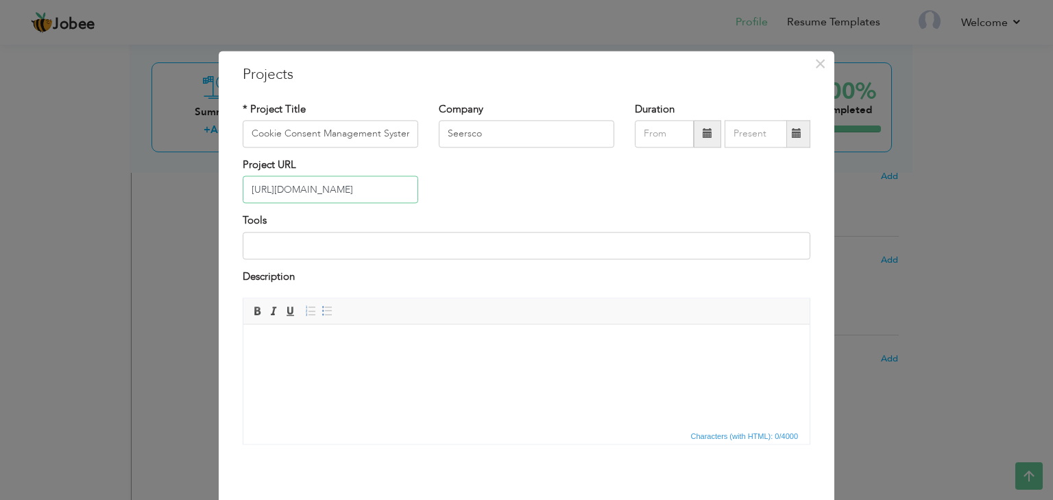
type input "[URL][DOMAIN_NAME]"
click at [335, 246] on input at bounding box center [527, 245] width 568 height 27
drag, startPoint x: 519, startPoint y: 243, endPoint x: 241, endPoint y: 243, distance: 277.1
click at [243, 243] on input "HTML5, CSS3, FLEXBOX, Custom CSS GRID, Bootstrap5" at bounding box center [527, 245] width 568 height 27
type input "HTML5, CSS3, FLEXBOX, Custom CSS GRID, Bootstrap5"
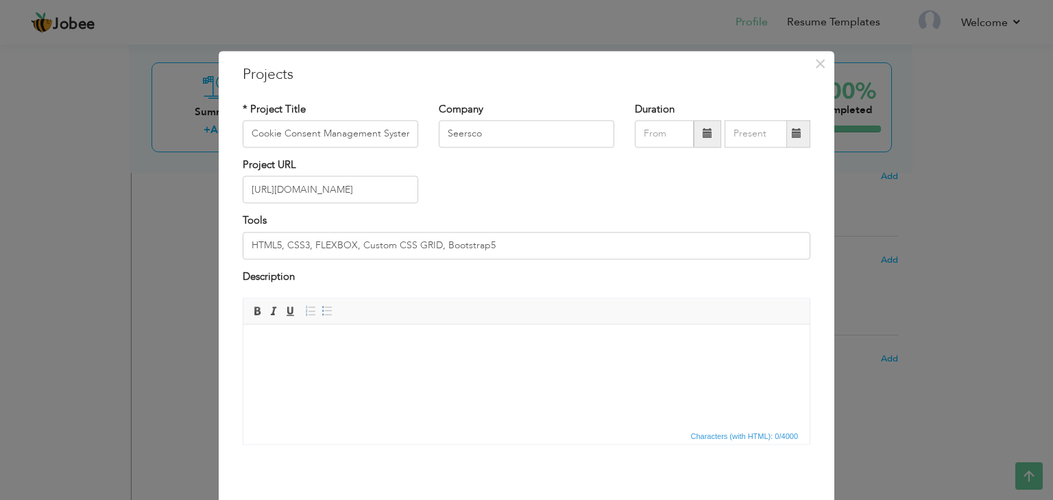
click at [361, 337] on html at bounding box center [526, 345] width 567 height 42
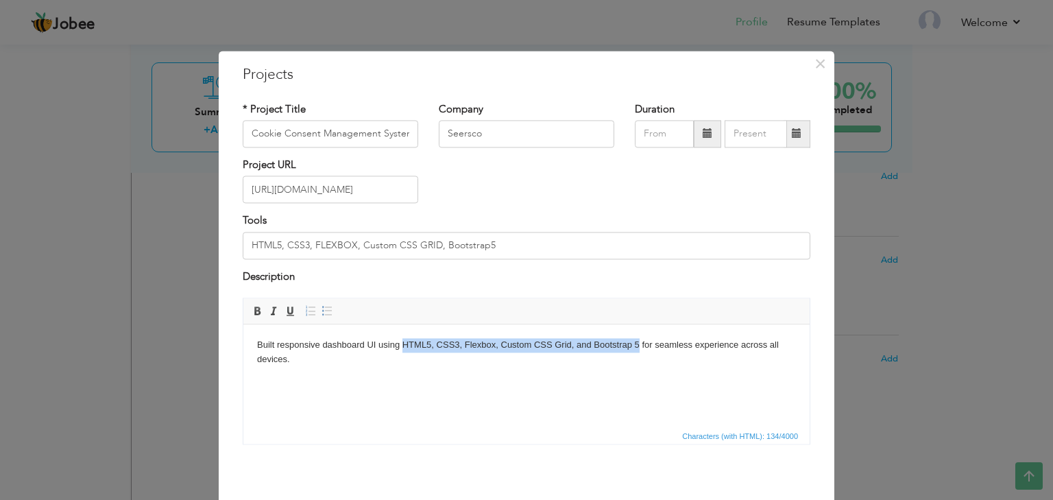
drag, startPoint x: 410, startPoint y: 343, endPoint x: 640, endPoint y: 344, distance: 229.8
click at [639, 348] on body "Built responsive dashboard UI using HTML5, CSS3, Flexbox, Custom CSS Grid, and …" at bounding box center [526, 352] width 539 height 29
drag, startPoint x: 254, startPoint y: 311, endPoint x: 241, endPoint y: 9, distance: 302.7
click at [254, 311] on span at bounding box center [257, 311] width 11 height 11
click at [646, 342] on strong "HTML5, CSS3, Flexbox, Custom CSS Grid, and Bootstrap 5" at bounding box center [524, 344] width 249 height 10
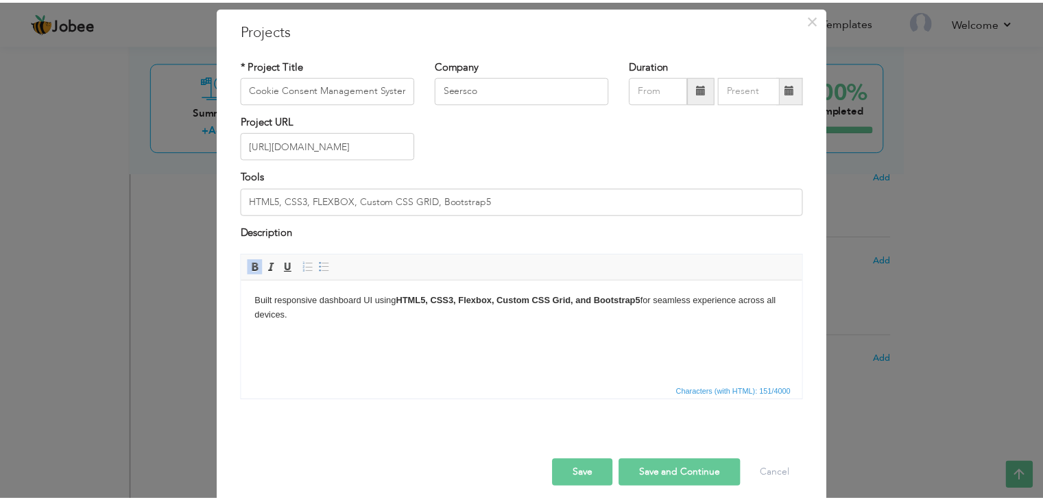
scroll to position [56, 0]
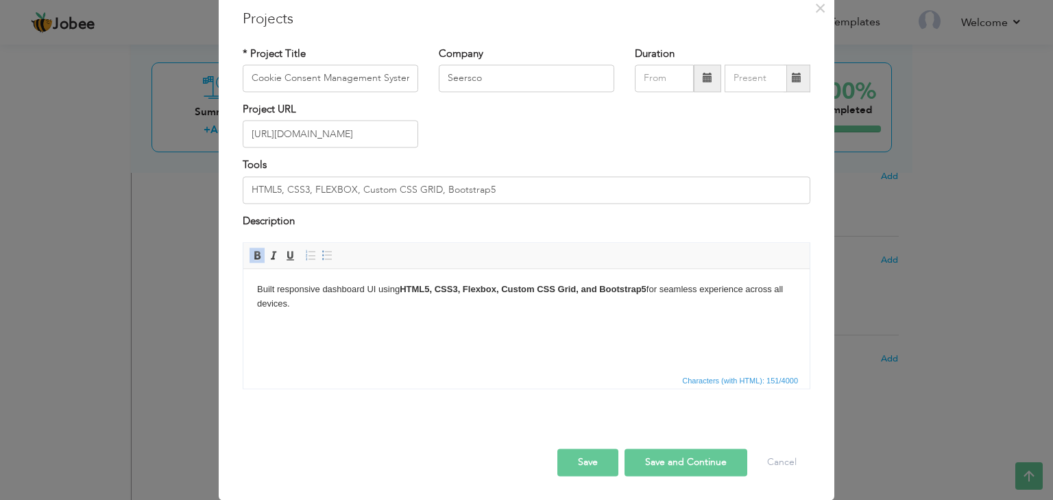
click at [591, 459] on button "Save" at bounding box center [588, 462] width 61 height 27
type input "seersco"
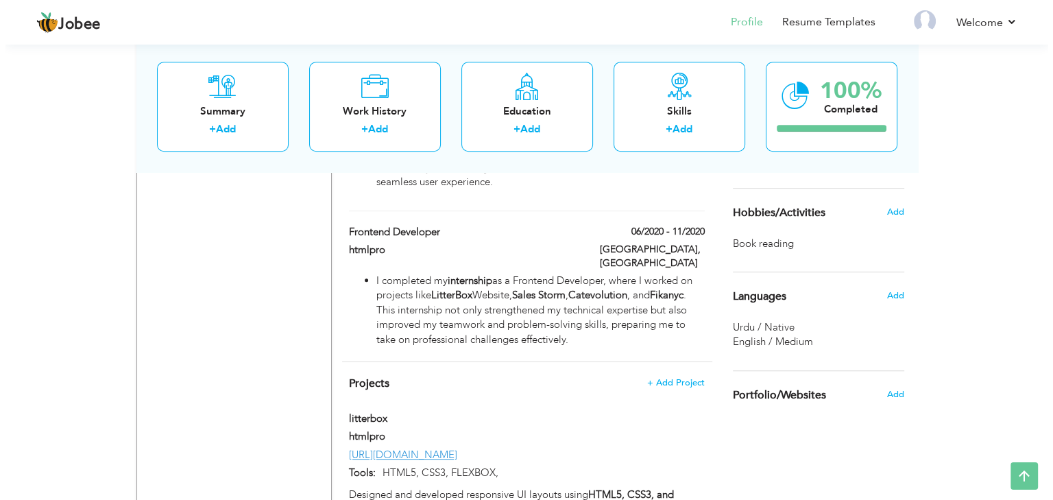
scroll to position [960, 0]
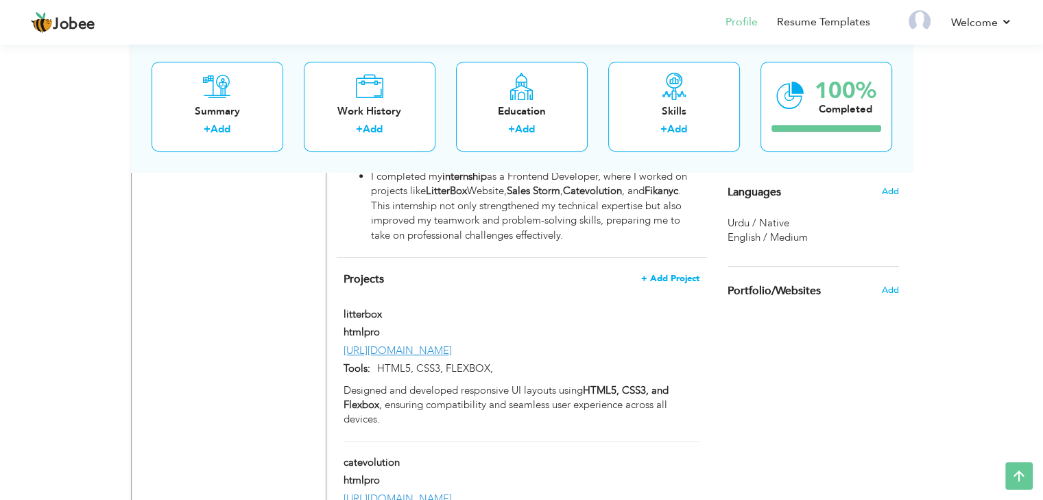
click at [680, 274] on span "+ Add Project" at bounding box center [670, 279] width 58 height 10
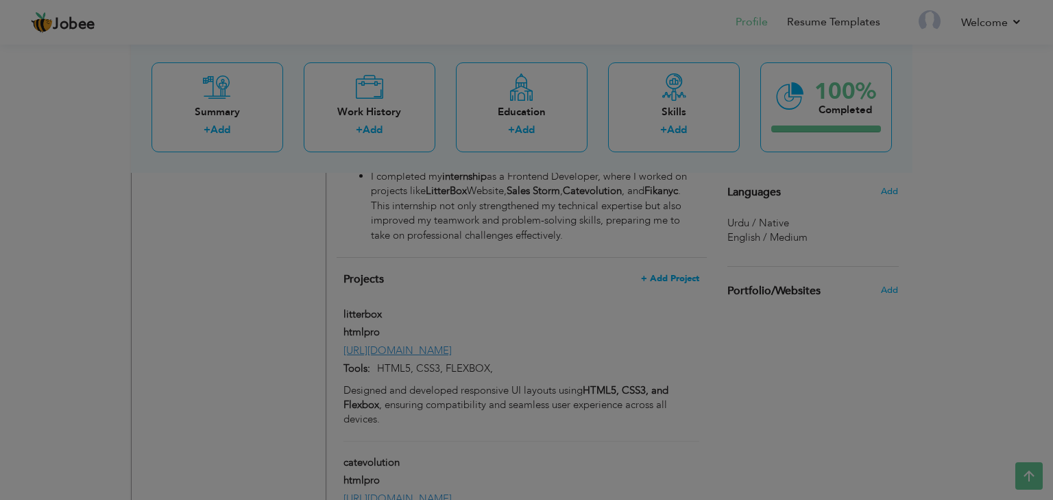
scroll to position [0, 0]
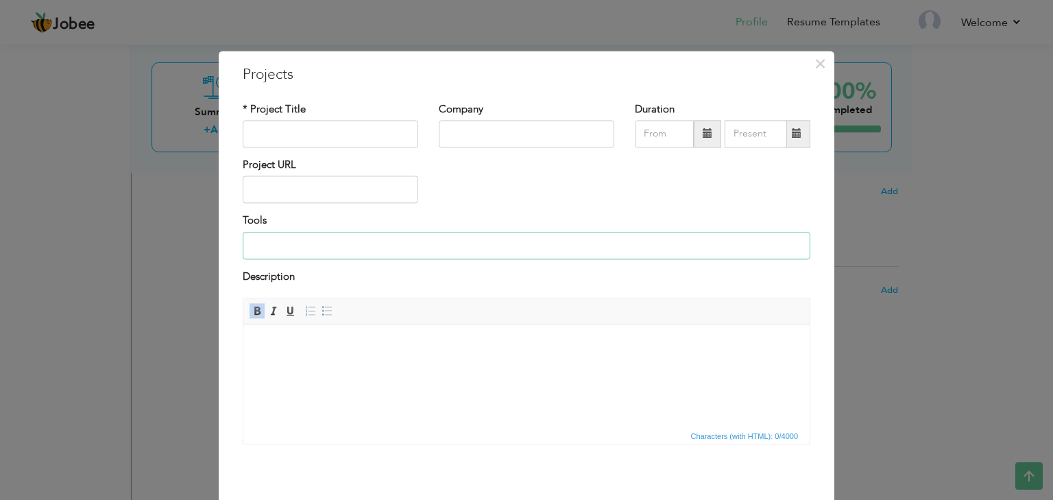
click at [323, 241] on input at bounding box center [527, 245] width 568 height 27
type input "HTML5, CSS3, FLEXBOX, Custom CSS GRID, Bootstrap5"
click at [303, 132] on input "text" at bounding box center [331, 133] width 176 height 27
click at [281, 195] on input "text" at bounding box center [331, 189] width 176 height 27
paste input "https://www.smacc.com/"
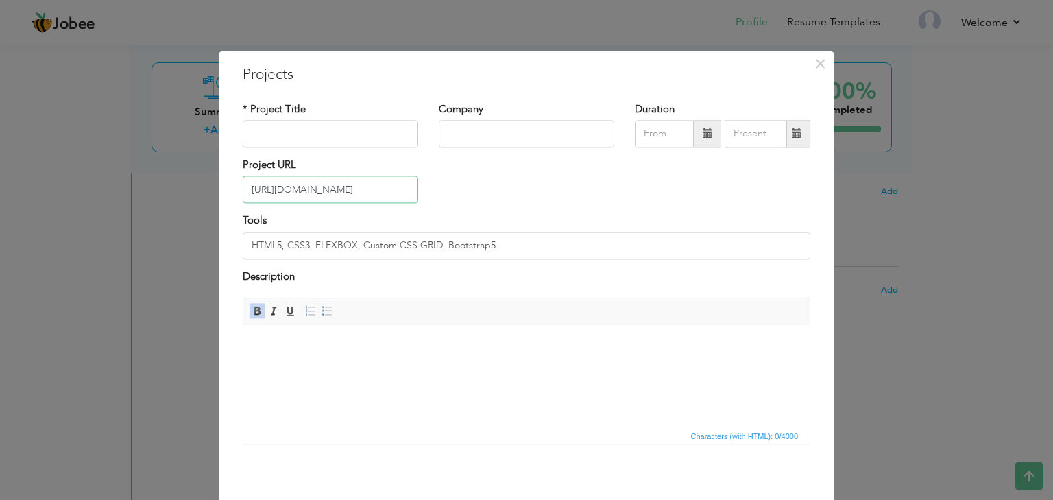
click at [315, 190] on input "https://www.smacc.com/" at bounding box center [331, 189] width 176 height 27
type input "https://www.smacc.com/"
click at [321, 137] on input "text" at bounding box center [331, 133] width 176 height 27
paste input "smacc"
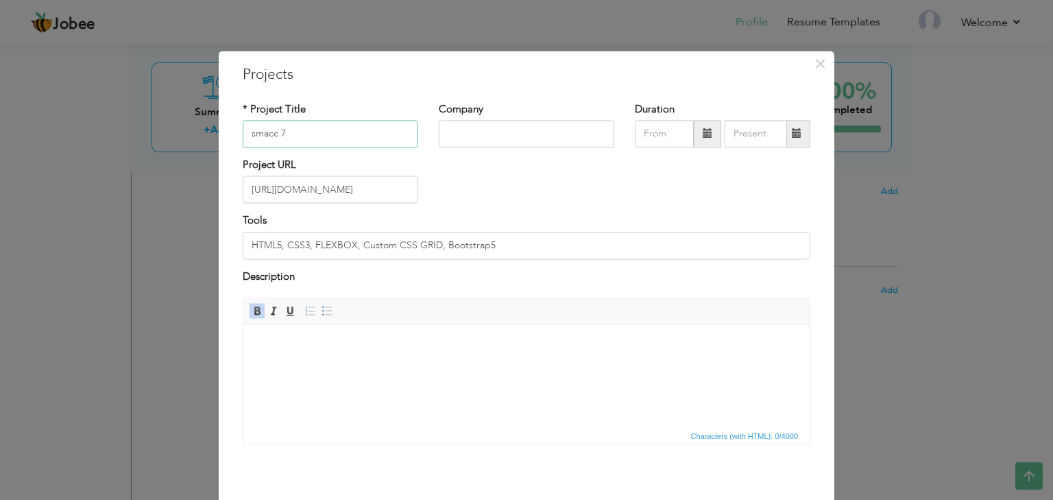
type input "smacc 7"
click at [477, 124] on input "text" at bounding box center [527, 133] width 176 height 27
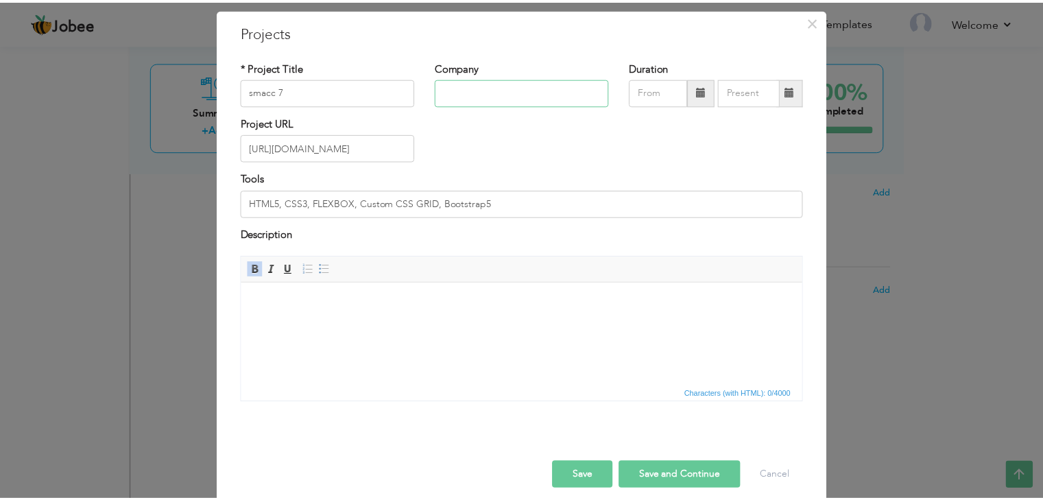
scroll to position [56, 0]
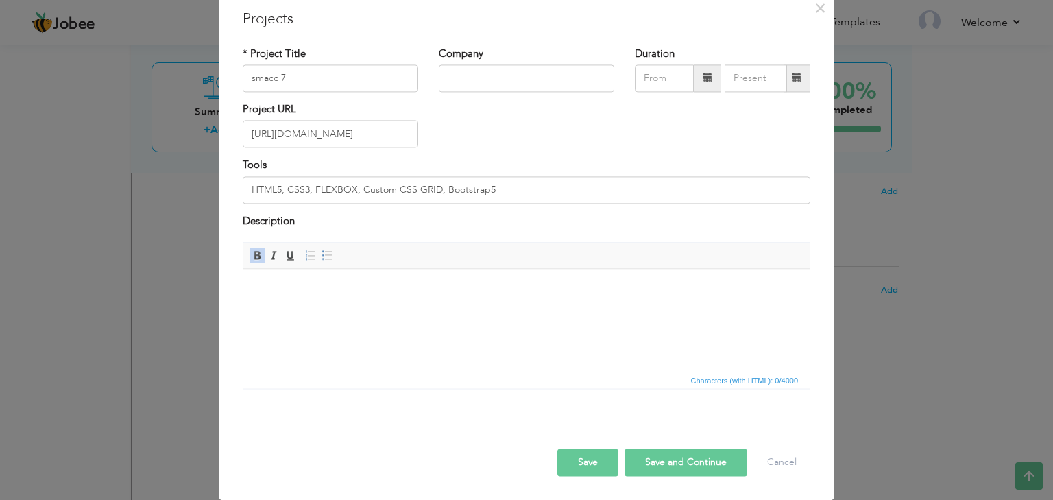
click at [596, 453] on button "Save" at bounding box center [588, 462] width 61 height 27
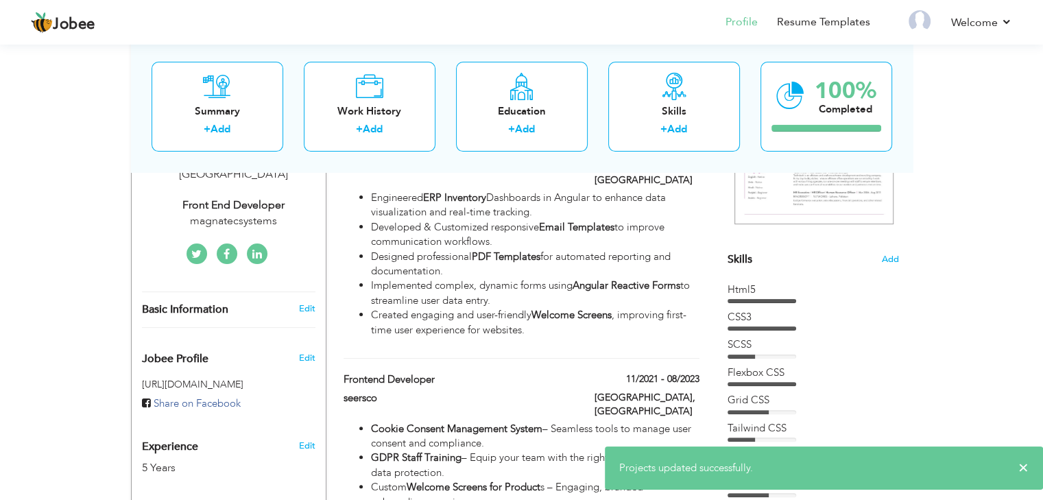
scroll to position [137, 0]
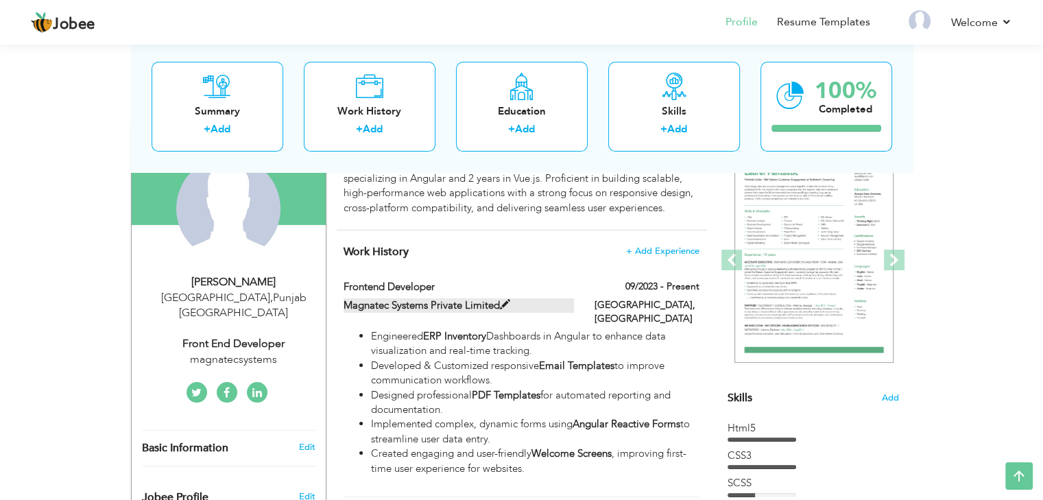
click at [502, 304] on span at bounding box center [505, 305] width 10 height 10
type input "Magnatec Systems Private Limited"
type input "09/2023"
checkbox input "true"
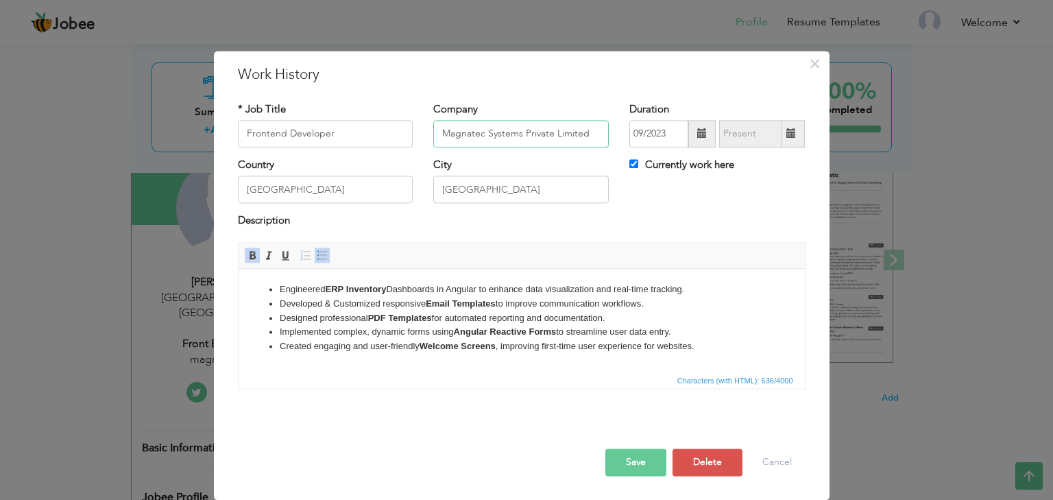
drag, startPoint x: 597, startPoint y: 134, endPoint x: 403, endPoint y: 116, distance: 194.3
click at [403, 116] on div "* Job Title Frontend Developer Company Magnatec Systems Private Limited Duratio…" at bounding box center [522, 130] width 588 height 56
click at [634, 466] on button "Save" at bounding box center [636, 462] width 61 height 27
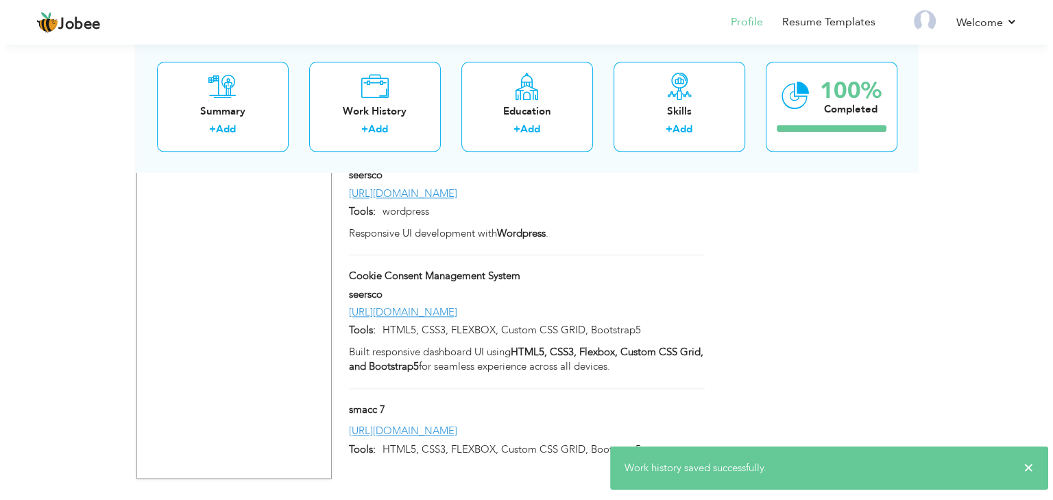
scroll to position [1666, 0]
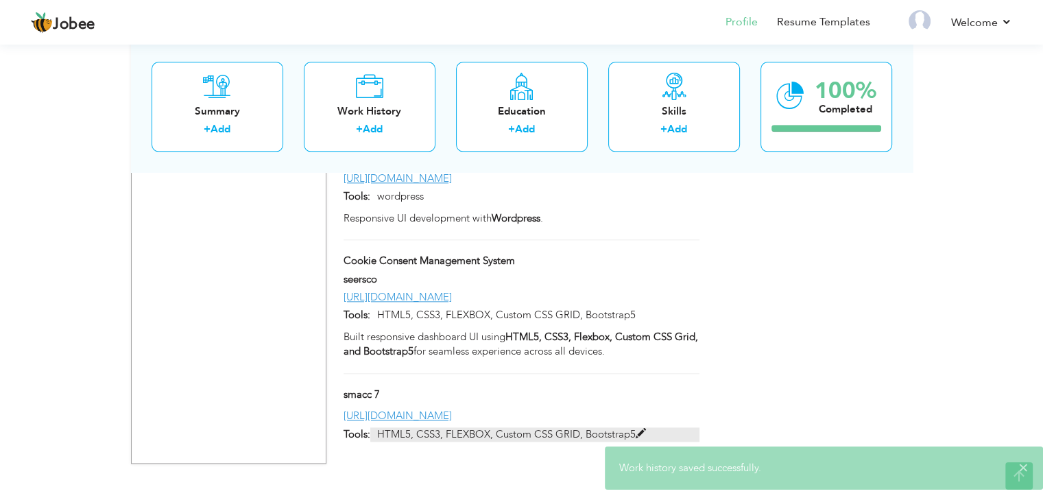
click at [639, 429] on span at bounding box center [641, 434] width 10 height 10
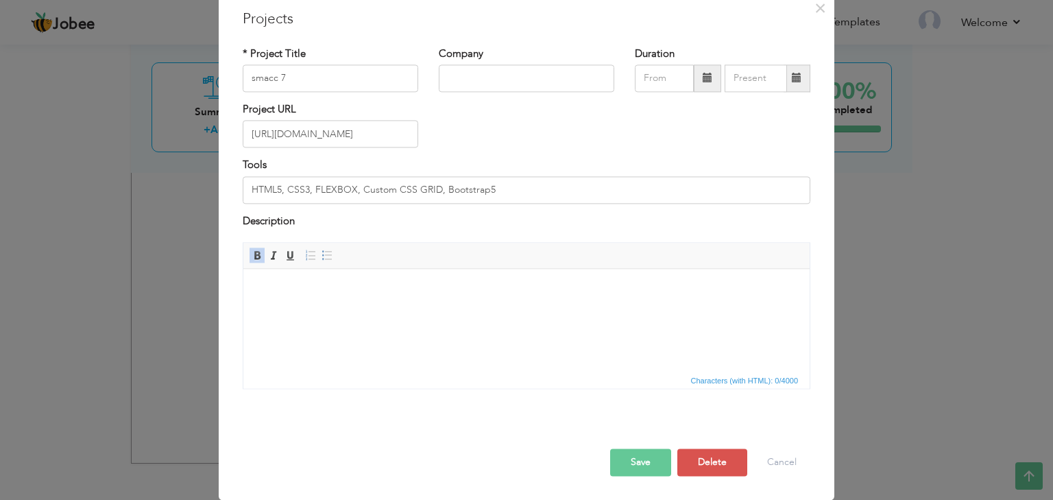
scroll to position [0, 0]
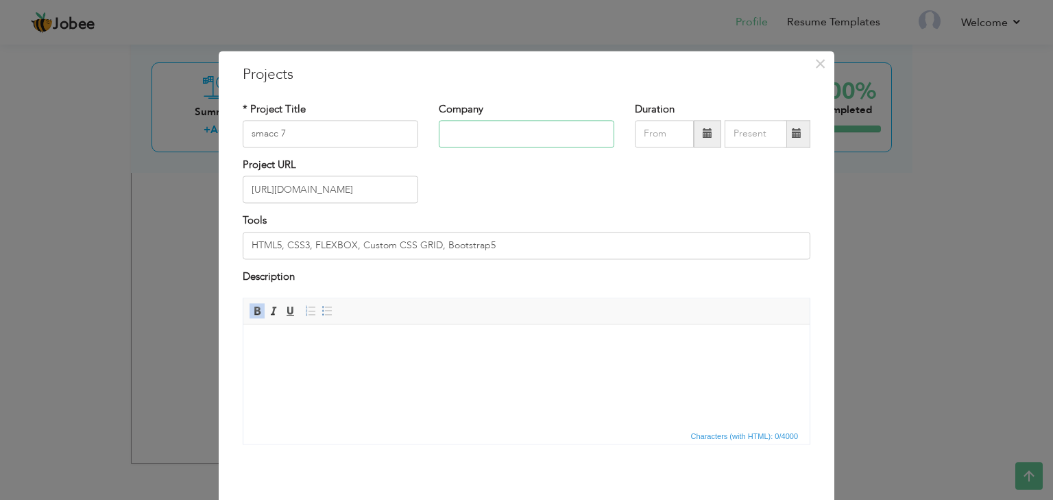
click at [510, 137] on input "text" at bounding box center [527, 133] width 176 height 27
paste input "Magnatec Systems Private Limited"
type input "Magnatec Systems Private Limited"
click at [384, 182] on input "https://www.smacc.com/" at bounding box center [331, 189] width 176 height 27
type input "[URL][DOMAIN_NAME]"
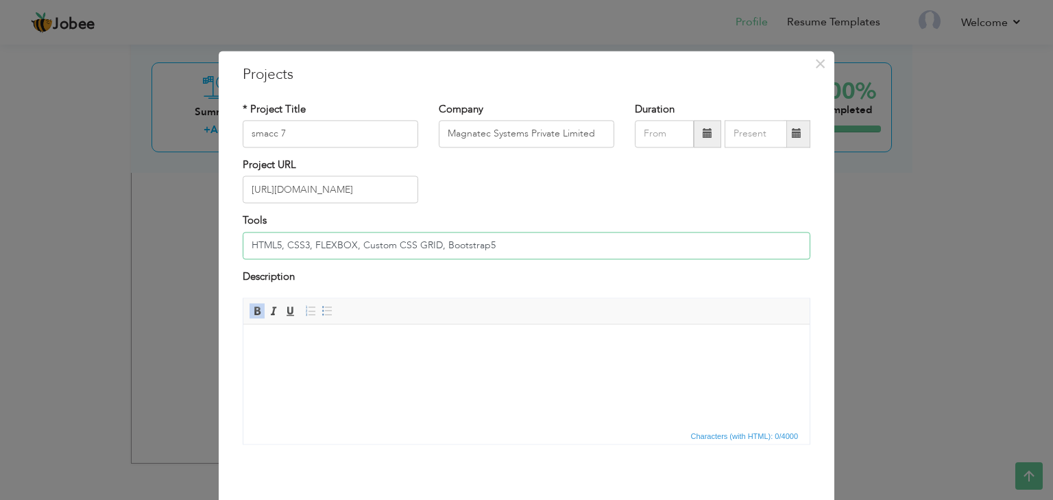
drag, startPoint x: 501, startPoint y: 246, endPoint x: 243, endPoint y: 237, distance: 258.0
click at [243, 237] on input "HTML5, CSS3, FLEXBOX, Custom CSS GRID, Bootstrap5" at bounding box center [527, 245] width 568 height 27
click at [351, 337] on html at bounding box center [526, 345] width 567 height 42
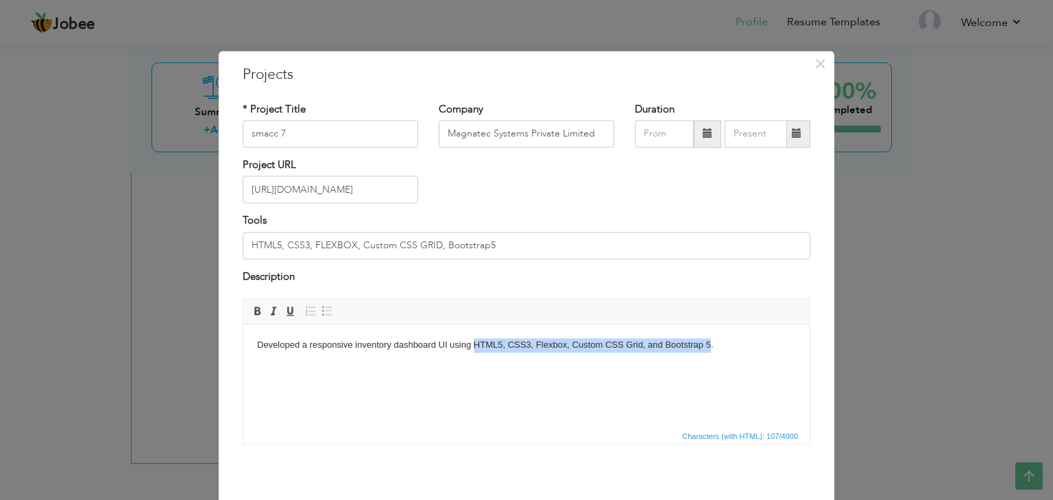
drag, startPoint x: 475, startPoint y: 343, endPoint x: 712, endPoint y: 352, distance: 237.5
click at [712, 352] on body "Developed a responsive inventory dashboard UI using HTML5, CSS3, Flexbox, Custo…" at bounding box center [526, 345] width 539 height 14
click at [254, 312] on span at bounding box center [257, 311] width 11 height 11
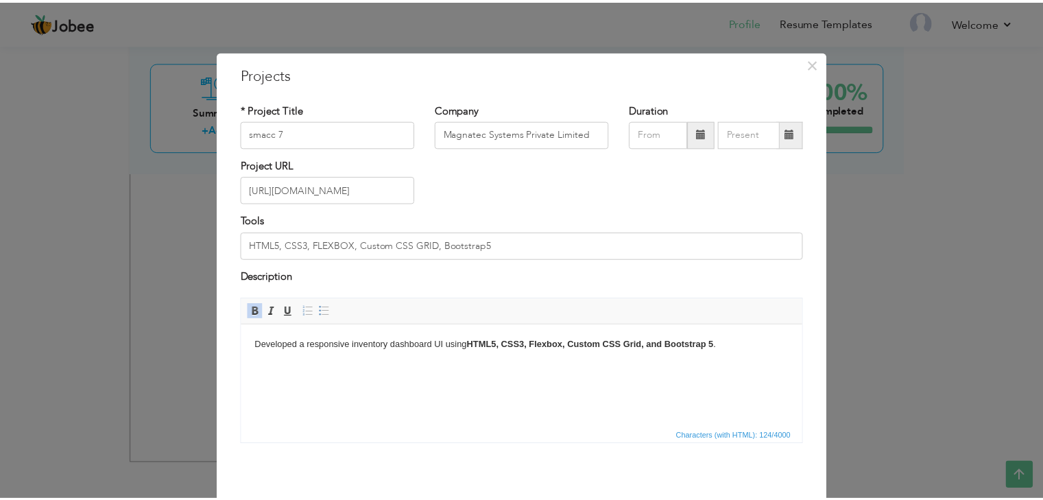
scroll to position [56, 0]
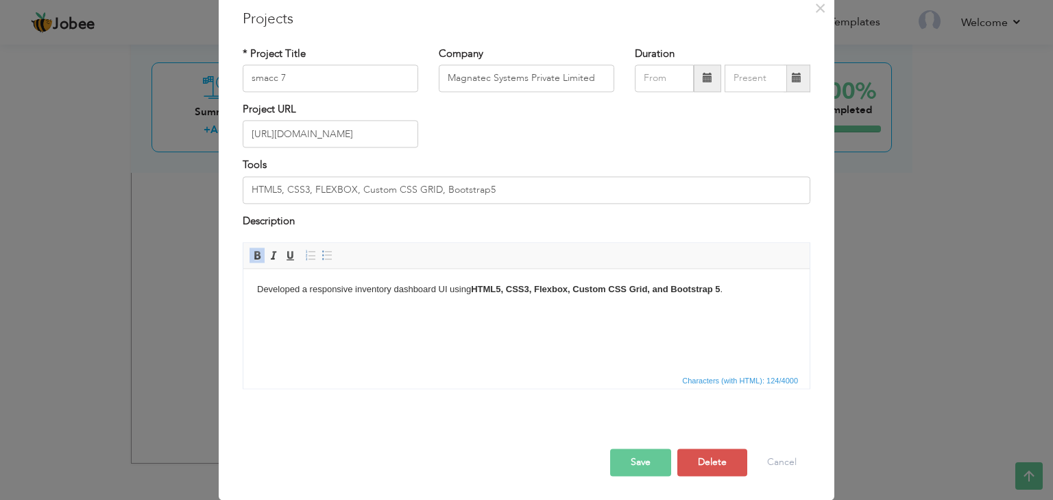
click at [628, 456] on button "Save" at bounding box center [640, 462] width 61 height 27
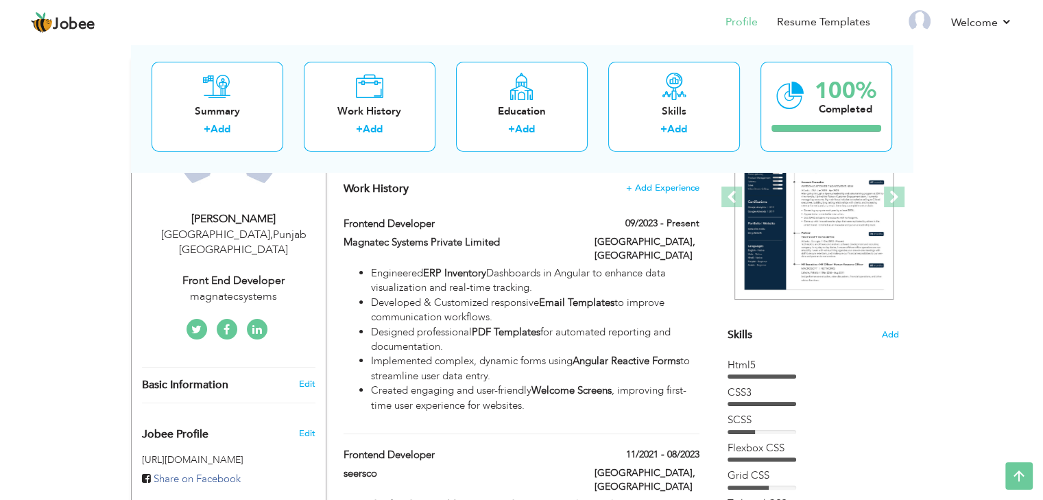
scroll to position [0, 0]
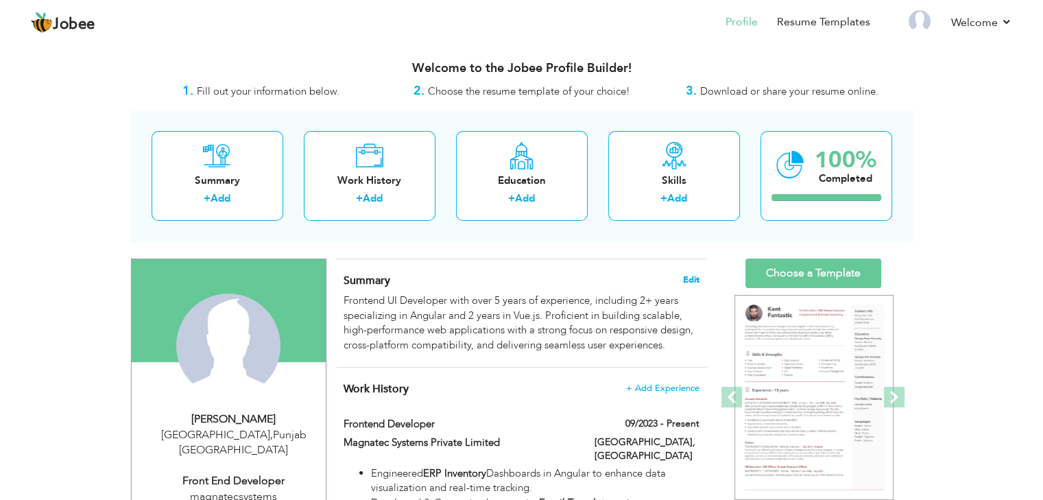
click at [692, 276] on span "Edit" at bounding box center [691, 280] width 16 height 10
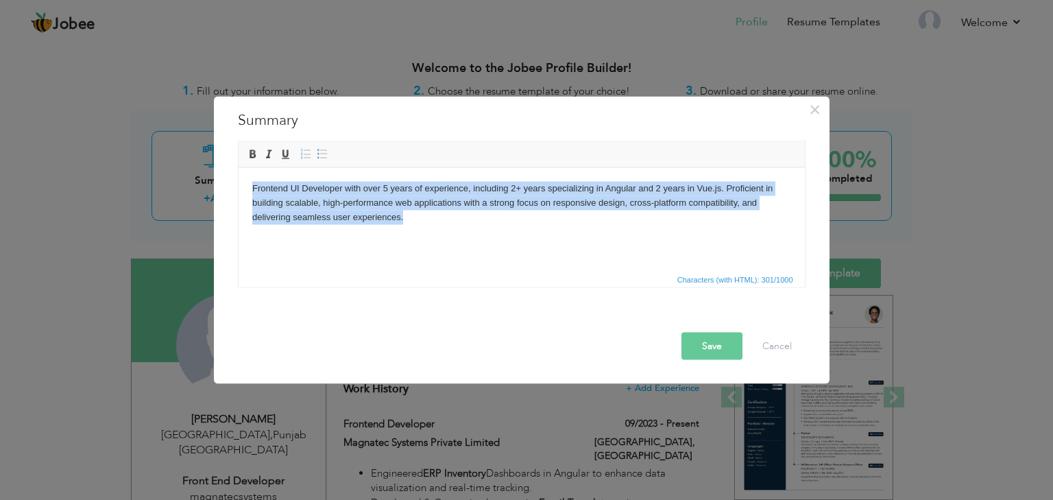
drag, startPoint x: 409, startPoint y: 220, endPoint x: 250, endPoint y: 184, distance: 163.7
click at [250, 188] on html "Frontend UI Developer with over 5 years of experience, including 2+ years speci…" at bounding box center [521, 202] width 567 height 70
copy body "Frontend UI Developer with over 5 years of experience, including 2+ years speci…"
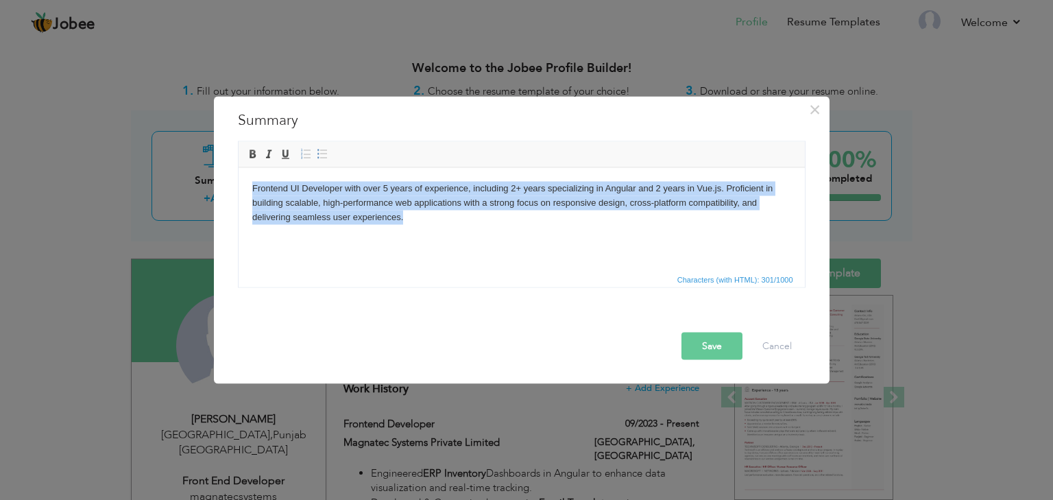
click at [418, 219] on body "Frontend UI Developer with over 5 years of experience, including 2+ years speci…" at bounding box center [521, 202] width 539 height 43
drag, startPoint x: 421, startPoint y: 219, endPoint x: 246, endPoint y: 186, distance: 178.6
click at [246, 187] on html "Frontend UI Developer with over 5 years of experience, including 2+ years speci…" at bounding box center [521, 202] width 567 height 70
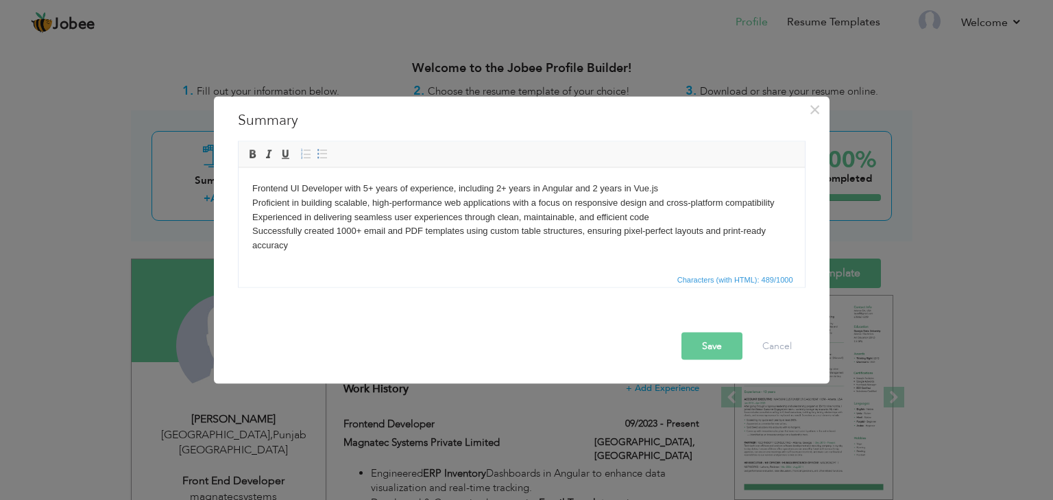
click at [708, 349] on button "Save" at bounding box center [712, 345] width 61 height 27
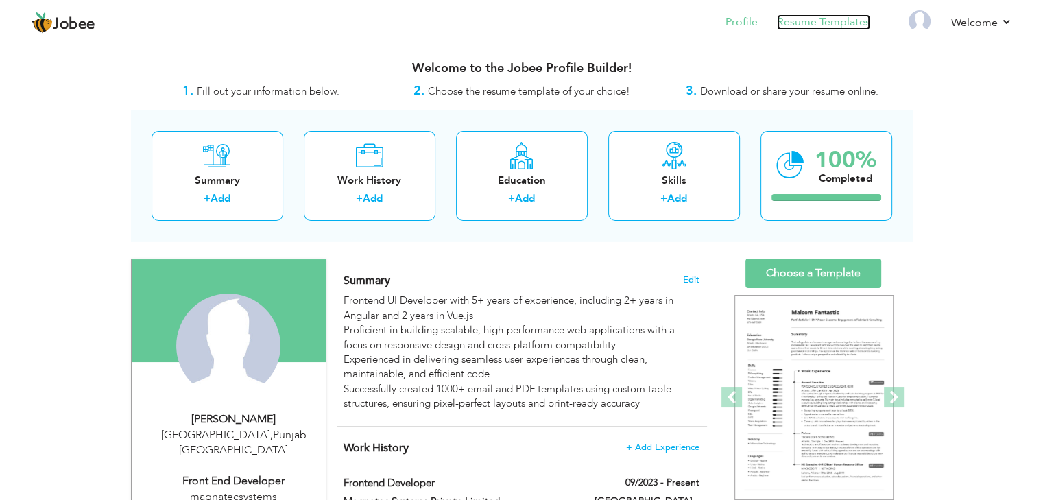
click at [807, 21] on link "Resume Templates" at bounding box center [823, 22] width 93 height 16
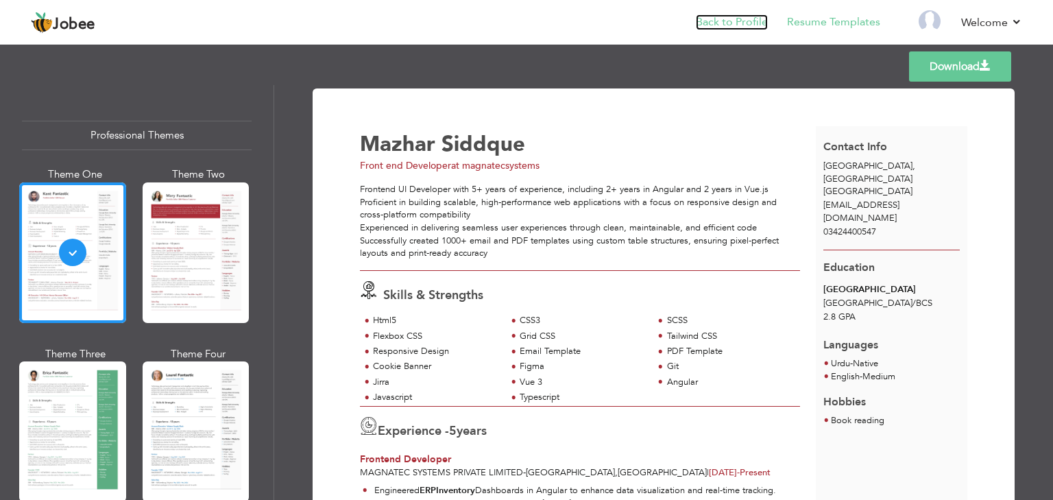
click at [722, 23] on link "Back to Profile" at bounding box center [732, 22] width 72 height 16
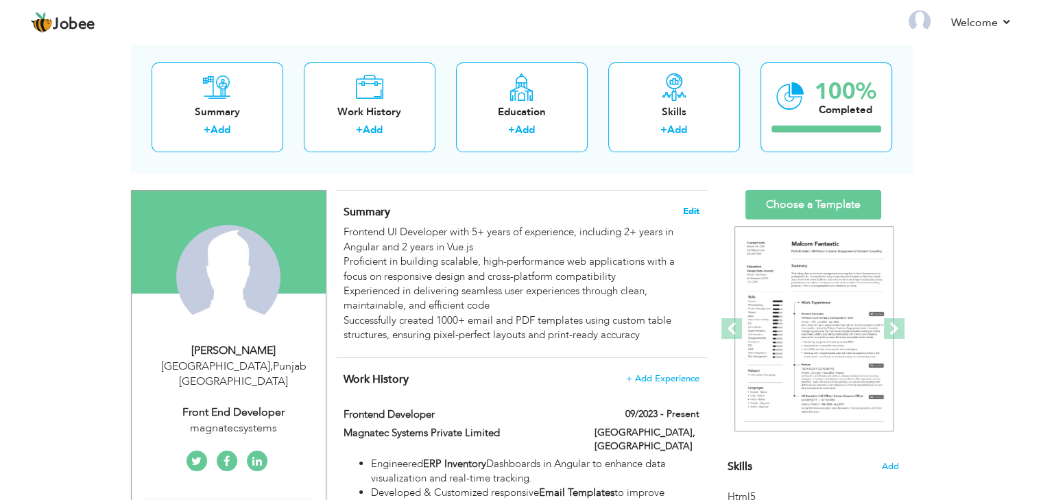
click at [692, 208] on span "Edit" at bounding box center [691, 211] width 16 height 10
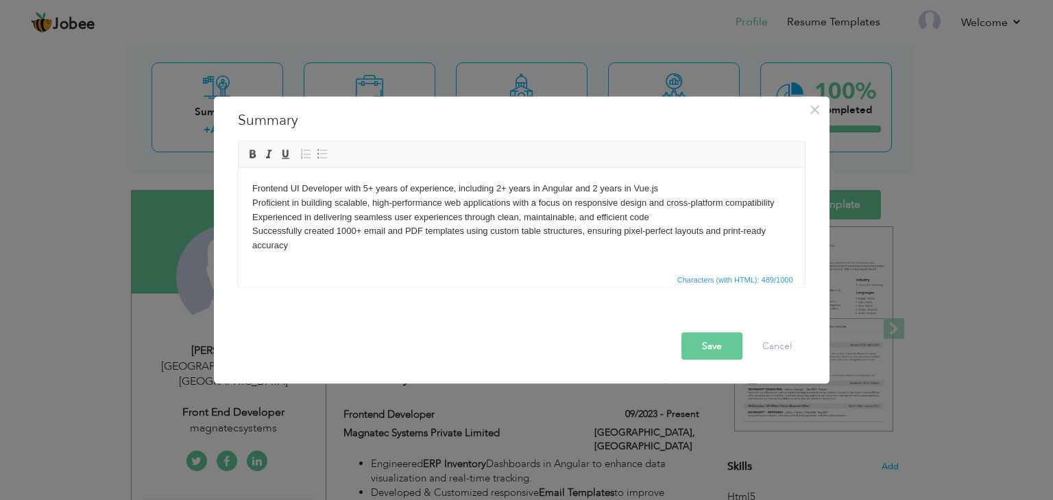
click at [670, 187] on body "Frontend UI Developer with 5+ years of experience, including 2+ years in Angula…" at bounding box center [521, 216] width 539 height 71
click at [778, 200] on body "Frontend UI Developer with 5+ years of experience, including 2+ years in Angula…" at bounding box center [521, 216] width 539 height 71
click at [291, 247] on body "Frontend UI Developer with 5+ years of experience, including 2+ years in Angula…" at bounding box center [521, 216] width 539 height 71
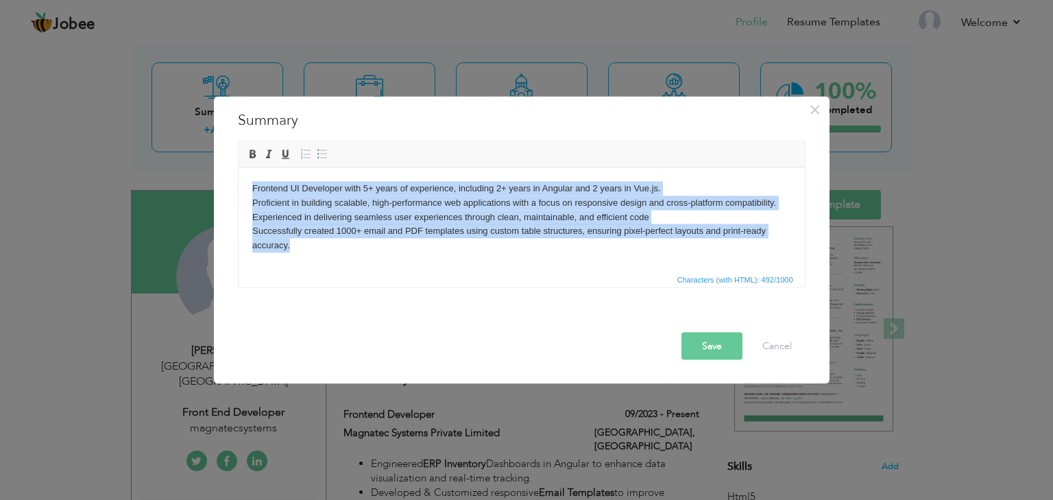
drag, startPoint x: 300, startPoint y: 250, endPoint x: 253, endPoint y: 184, distance: 80.1
click at [253, 184] on body "Frontend UI Developer with 5+ years of experience, including 2+ years in Angula…" at bounding box center [521, 216] width 539 height 71
copy body "Frontend UI Developer with 5+ years of experience, including 2+ years in Angula…"
click at [540, 255] on html "Frontend UI Developer with 5+ years of experience, including 2+ years in Angula…" at bounding box center [521, 216] width 567 height 99
drag, startPoint x: 296, startPoint y: 248, endPoint x: 250, endPoint y: 185, distance: 78.1
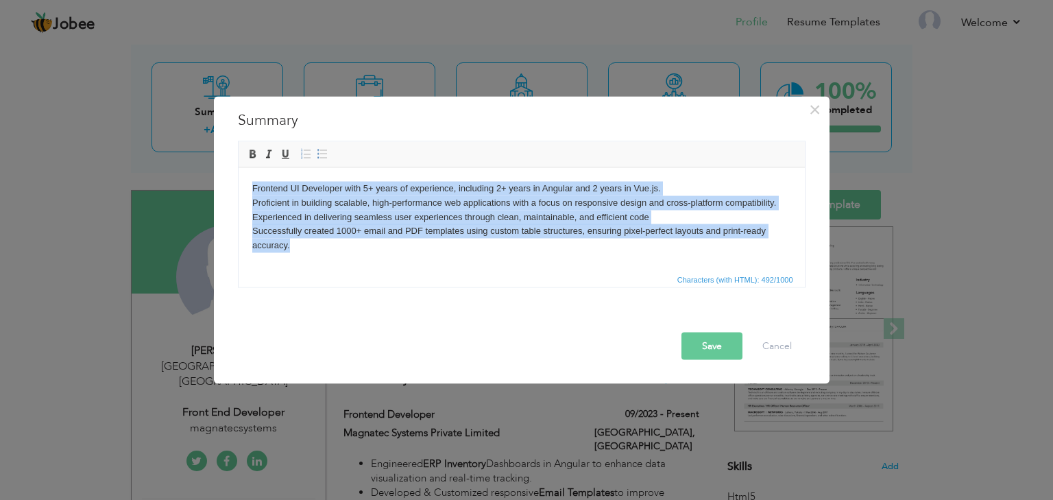
click at [250, 187] on html "Frontend UI Developer with 5+ years of experience, including 2+ years in Angula…" at bounding box center [521, 216] width 567 height 99
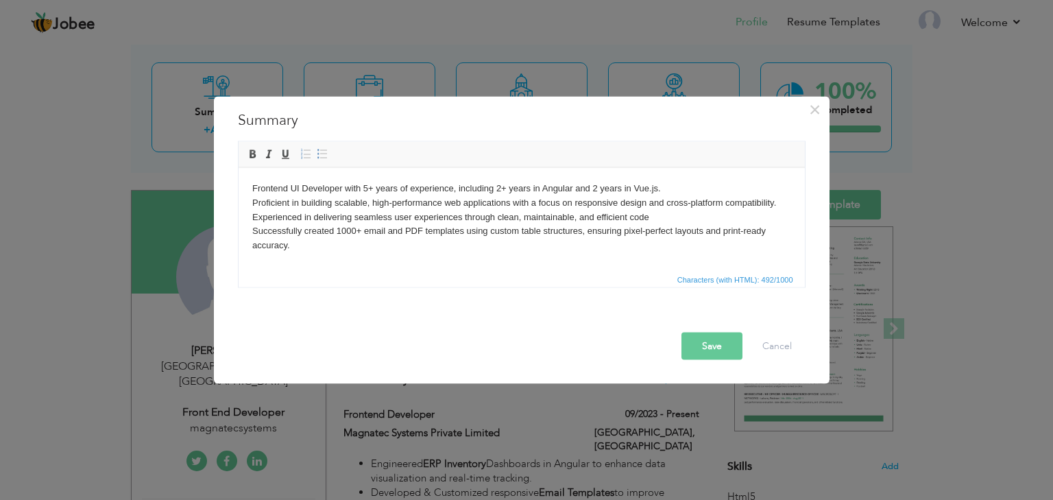
click at [730, 348] on button "Save" at bounding box center [712, 345] width 61 height 27
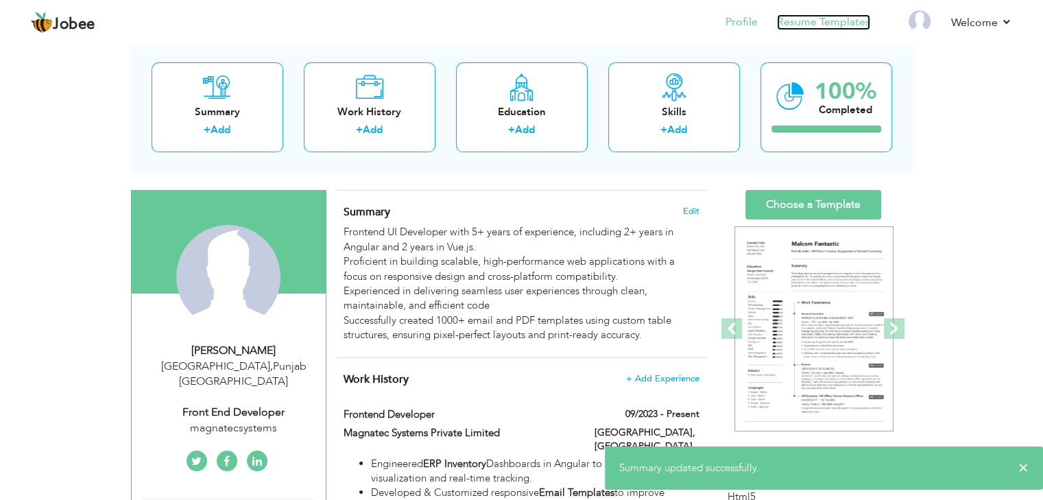
click at [850, 14] on link "Resume Templates" at bounding box center [823, 22] width 93 height 16
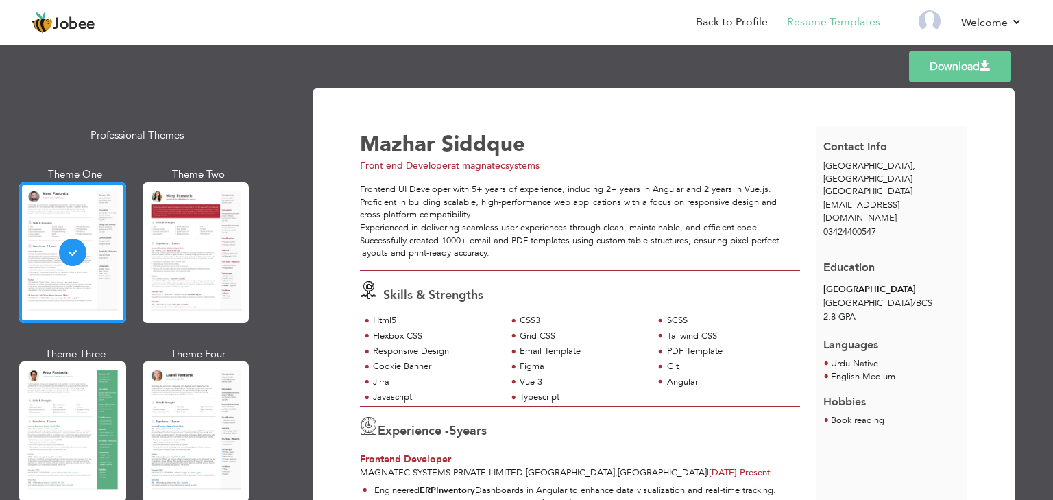
click at [929, 69] on link "Download" at bounding box center [960, 66] width 102 height 30
click at [932, 25] on img at bounding box center [930, 21] width 22 height 22
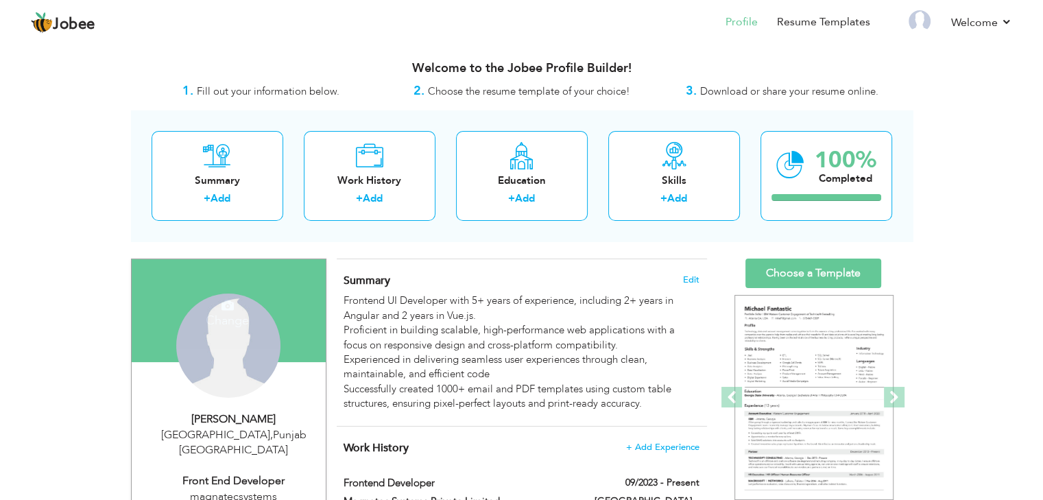
click at [234, 332] on div "Change Remove" at bounding box center [228, 346] width 104 height 104
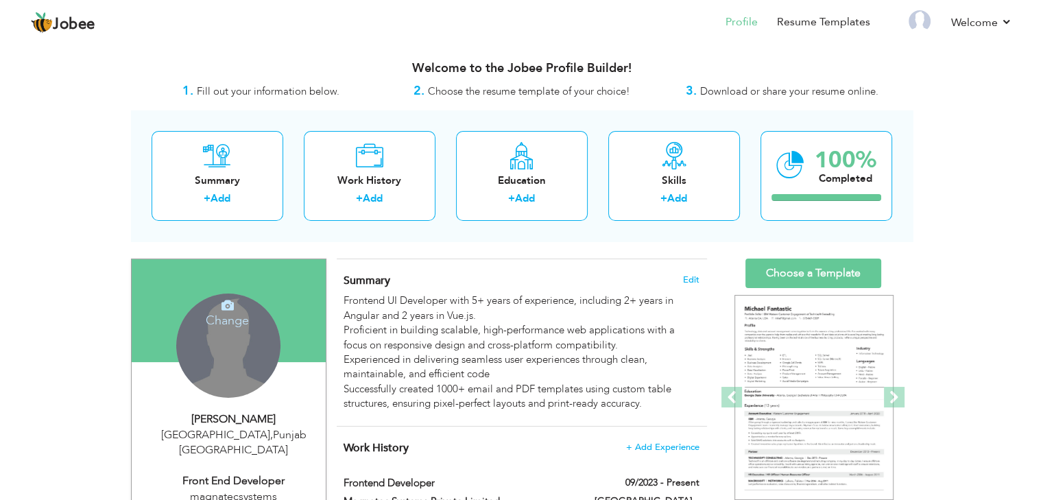
click at [231, 313] on h4 "Change" at bounding box center [227, 311] width 98 height 33
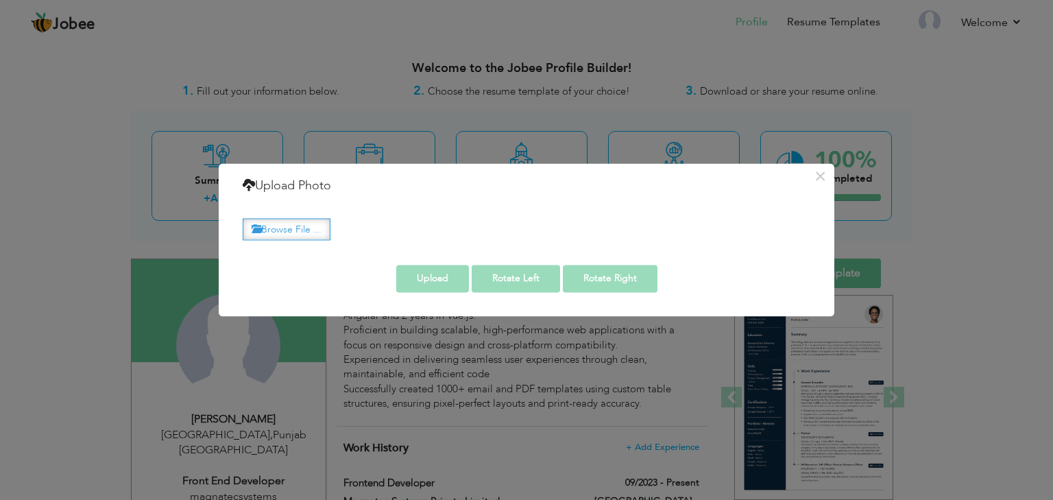
click at [300, 226] on label "Browse File ..." at bounding box center [287, 229] width 88 height 21
click at [0, 0] on input "Browse File ..." at bounding box center [0, 0] width 0 height 0
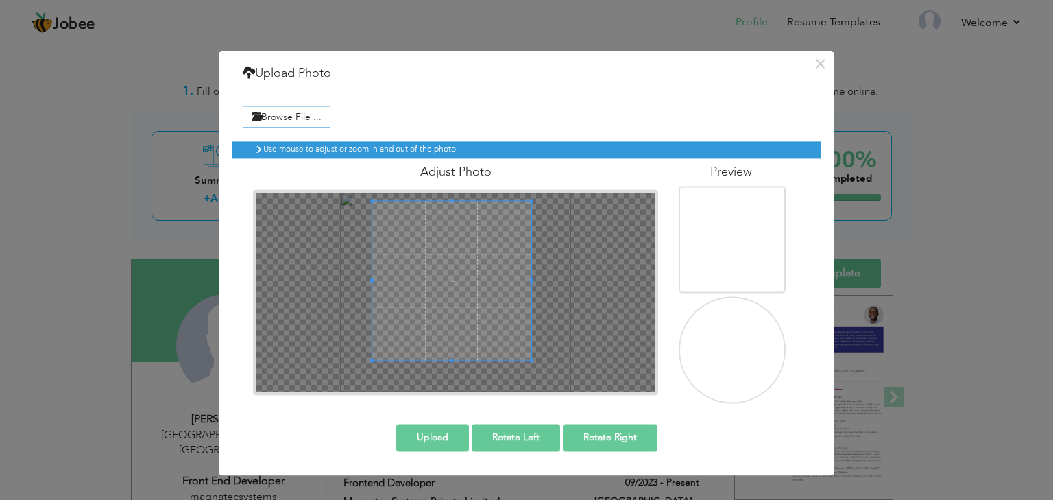
click at [449, 276] on span at bounding box center [451, 280] width 159 height 159
click at [738, 362] on img at bounding box center [737, 359] width 156 height 134
click at [736, 344] on img at bounding box center [737, 359] width 156 height 134
click at [736, 346] on img at bounding box center [737, 359] width 156 height 134
click at [736, 348] on img at bounding box center [737, 359] width 156 height 134
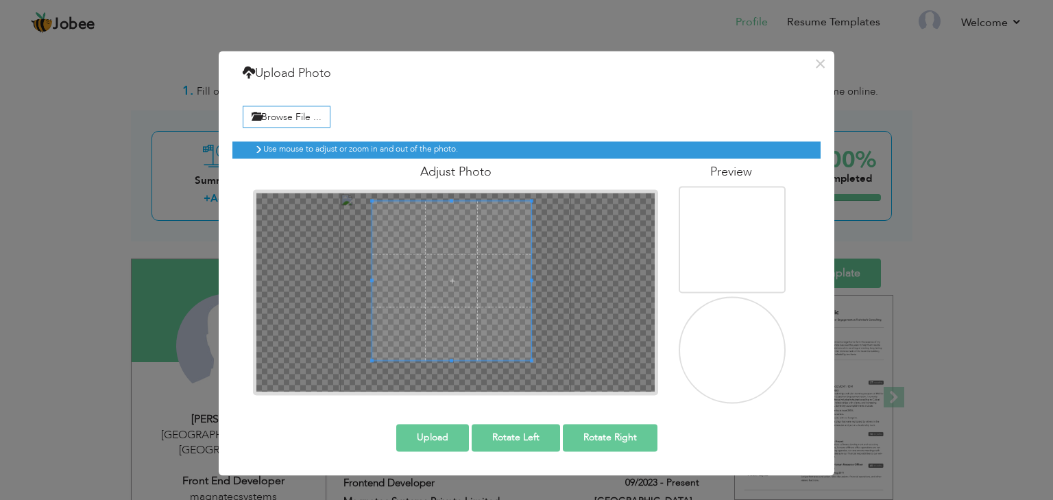
click at [737, 348] on img at bounding box center [737, 359] width 156 height 134
click at [749, 244] on img at bounding box center [737, 249] width 156 height 134
click at [735, 363] on img at bounding box center [737, 359] width 156 height 134
click at [735, 364] on img at bounding box center [737, 359] width 156 height 134
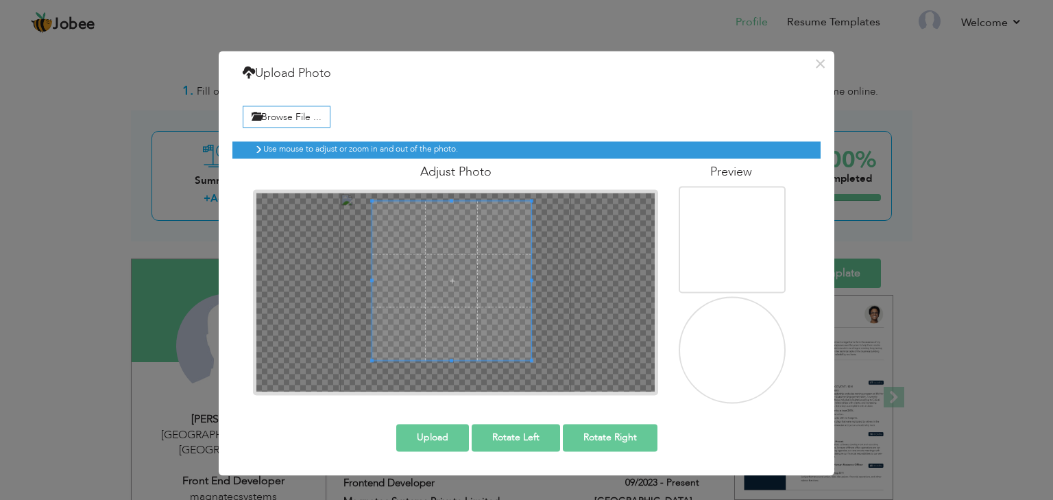
click at [441, 433] on button "Upload" at bounding box center [432, 437] width 73 height 27
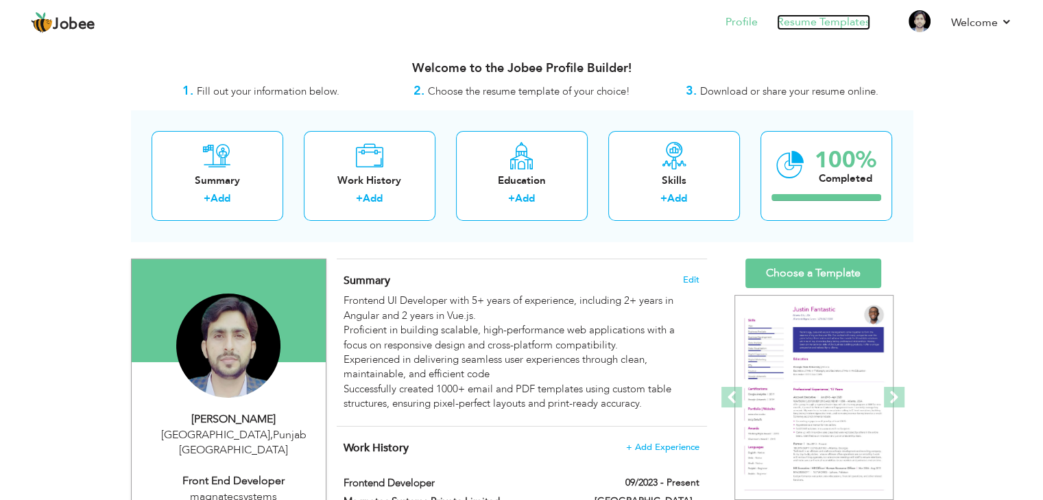
click at [819, 23] on link "Resume Templates" at bounding box center [823, 22] width 93 height 16
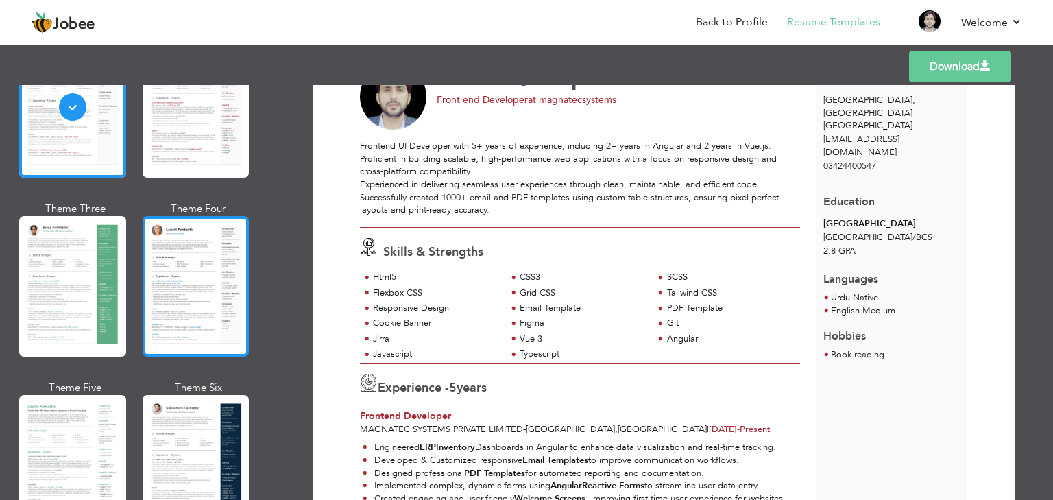
scroll to position [206, 0]
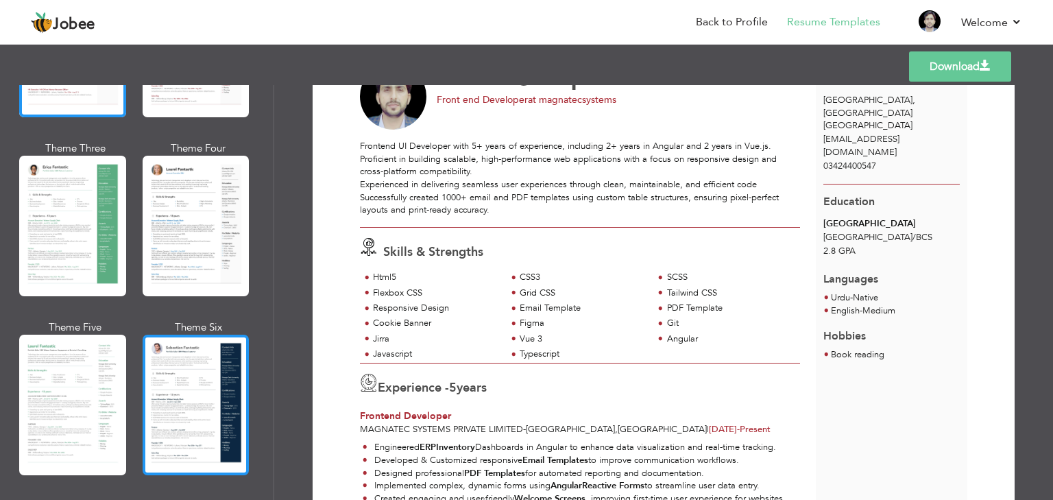
click at [228, 389] on div at bounding box center [196, 405] width 107 height 141
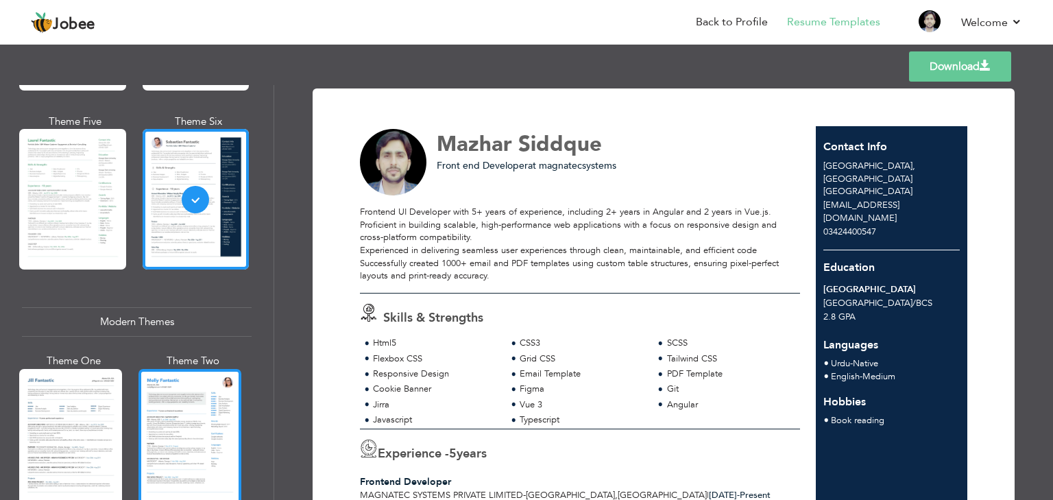
scroll to position [480, 0]
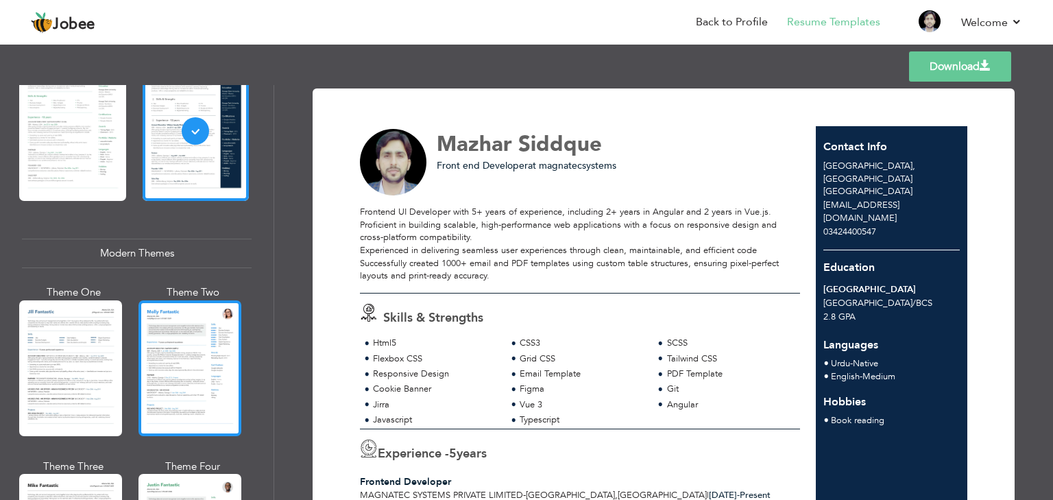
click at [198, 359] on div at bounding box center [190, 368] width 103 height 136
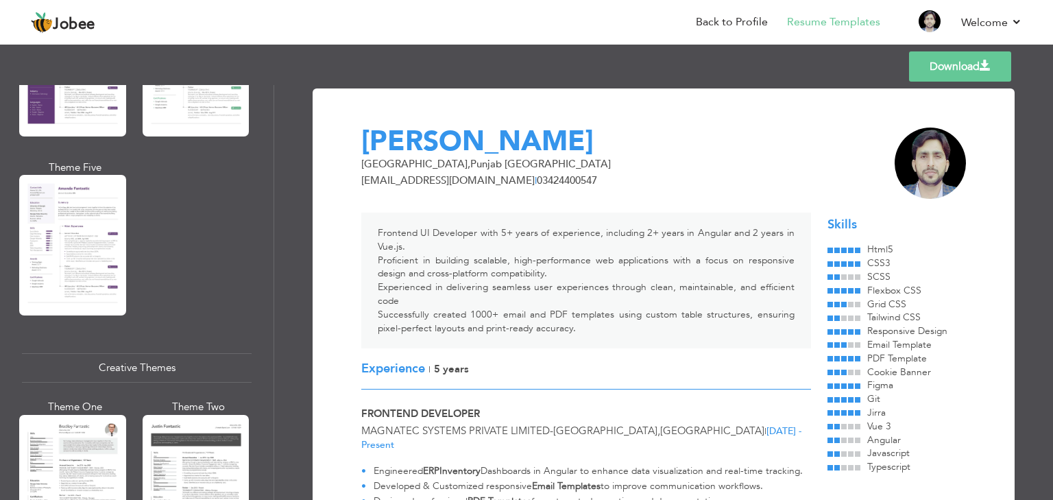
scroll to position [1097, 0]
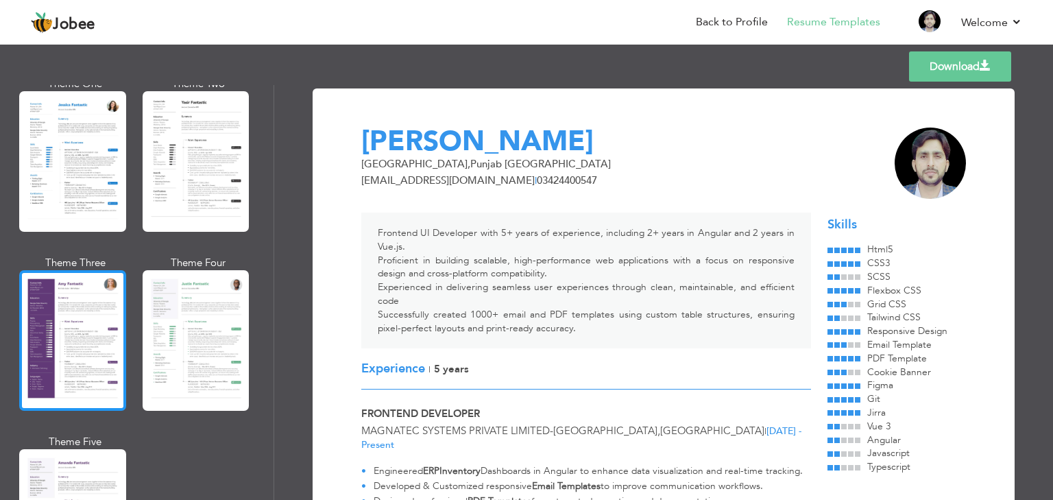
click at [67, 329] on div at bounding box center [72, 340] width 107 height 141
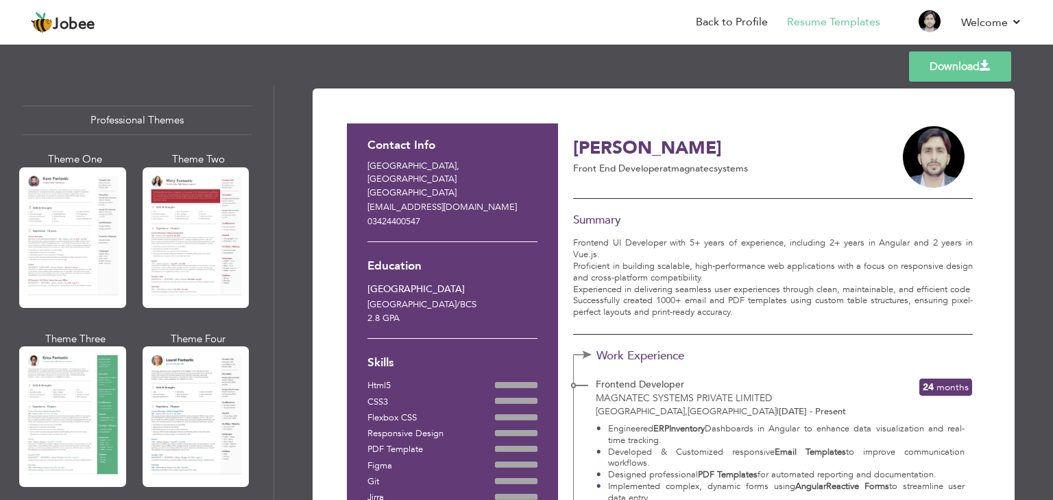
scroll to position [0, 0]
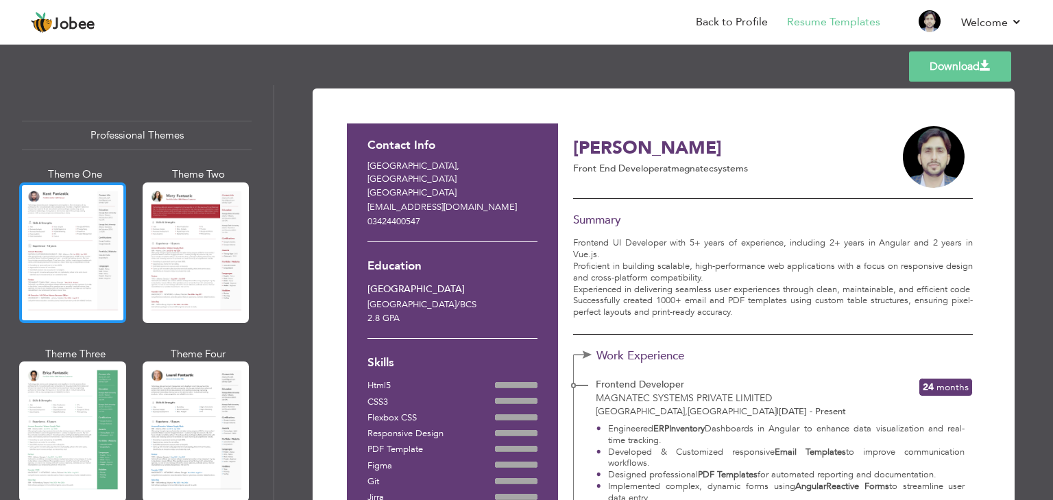
click at [102, 291] on div at bounding box center [72, 252] width 107 height 141
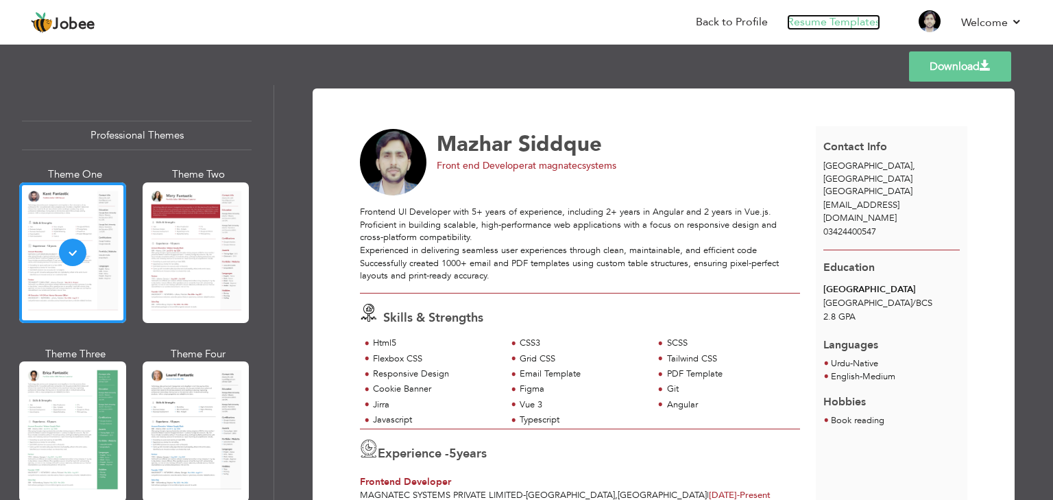
click at [836, 19] on link "Resume Templates" at bounding box center [833, 22] width 93 height 16
click at [736, 24] on link "Back to Profile" at bounding box center [732, 22] width 72 height 16
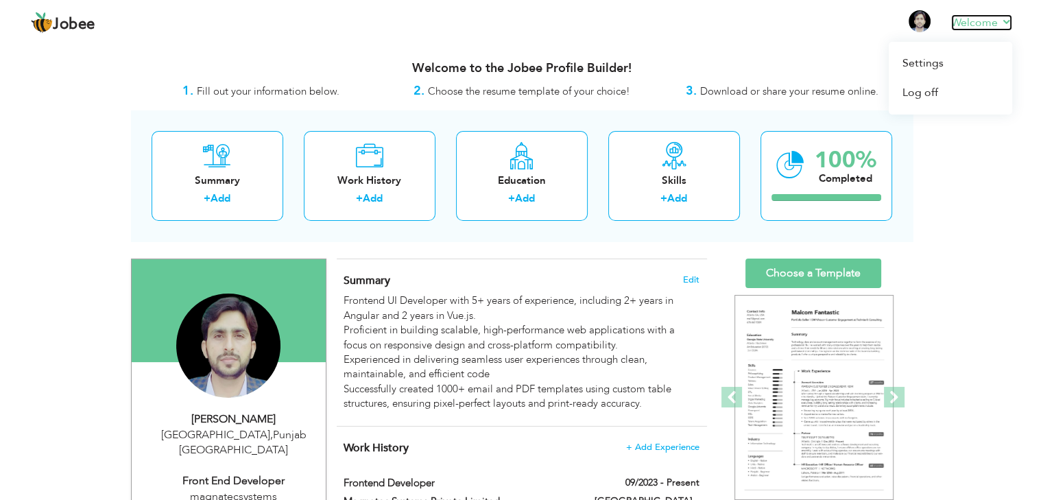
click at [1003, 24] on link "Welcome" at bounding box center [981, 22] width 61 height 16
drag, startPoint x: 787, startPoint y: 32, endPoint x: 888, endPoint y: 11, distance: 102.9
click at [805, 25] on nav "Profile Resume Templates Resume Templates Cover Letters About My Resume Welcome…" at bounding box center [521, 23] width 981 height 37
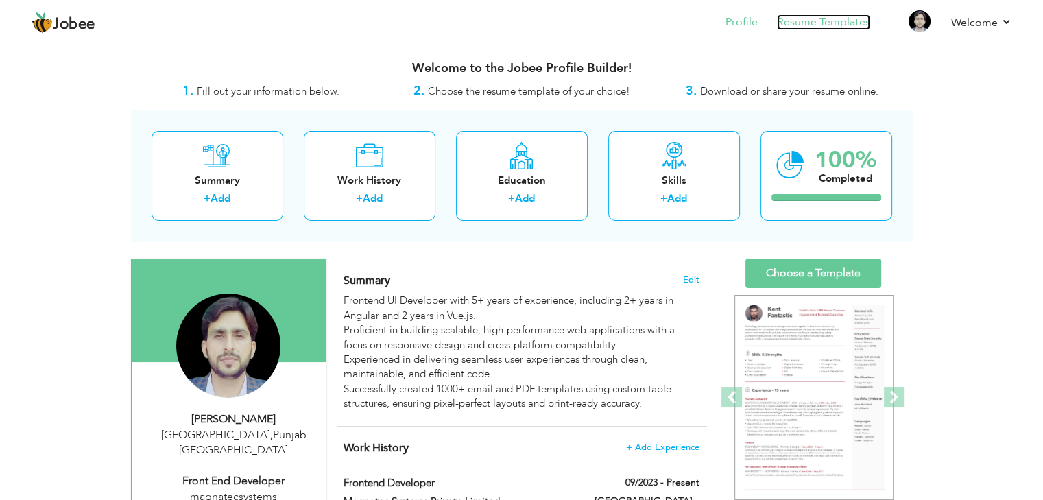
click at [838, 19] on link "Resume Templates" at bounding box center [823, 22] width 93 height 16
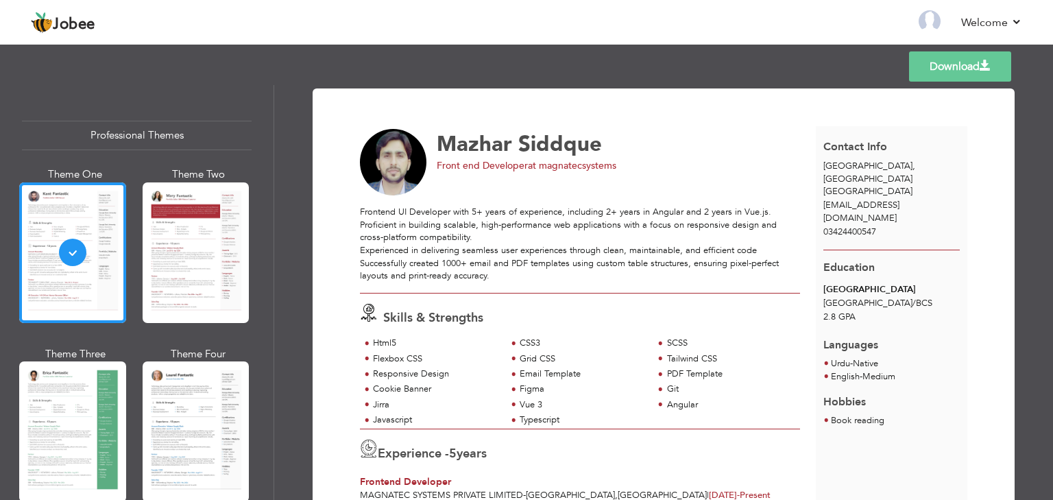
click at [184, 270] on div at bounding box center [196, 252] width 107 height 141
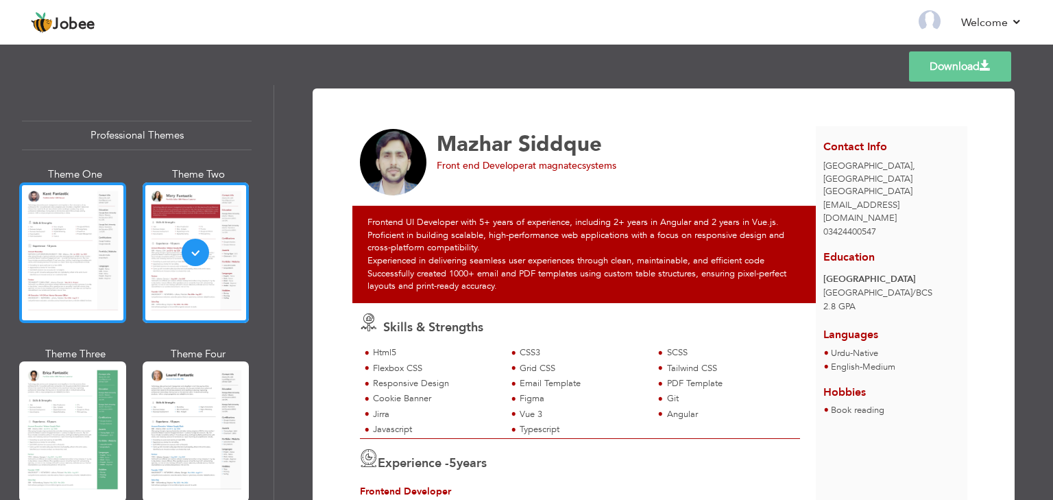
click at [92, 253] on div at bounding box center [72, 252] width 107 height 141
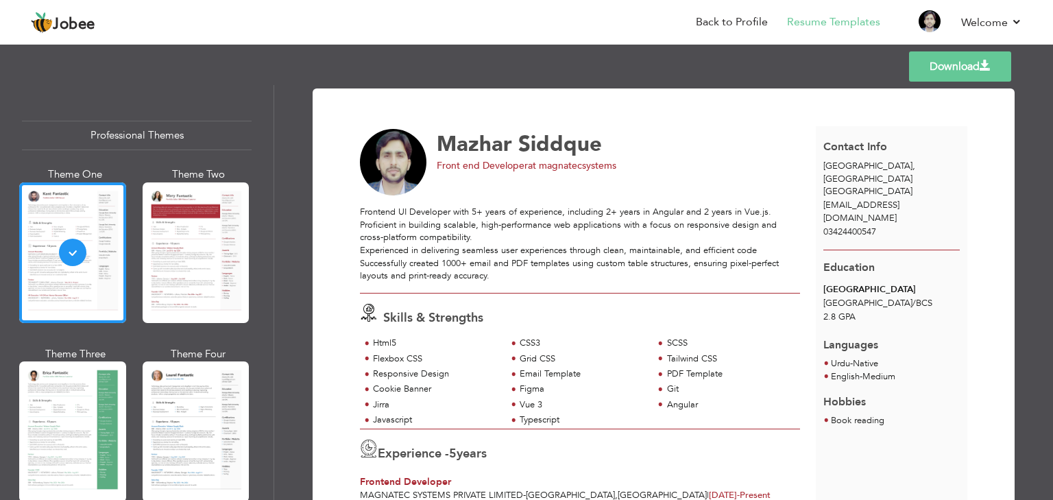
click at [952, 78] on link "Download" at bounding box center [960, 66] width 102 height 30
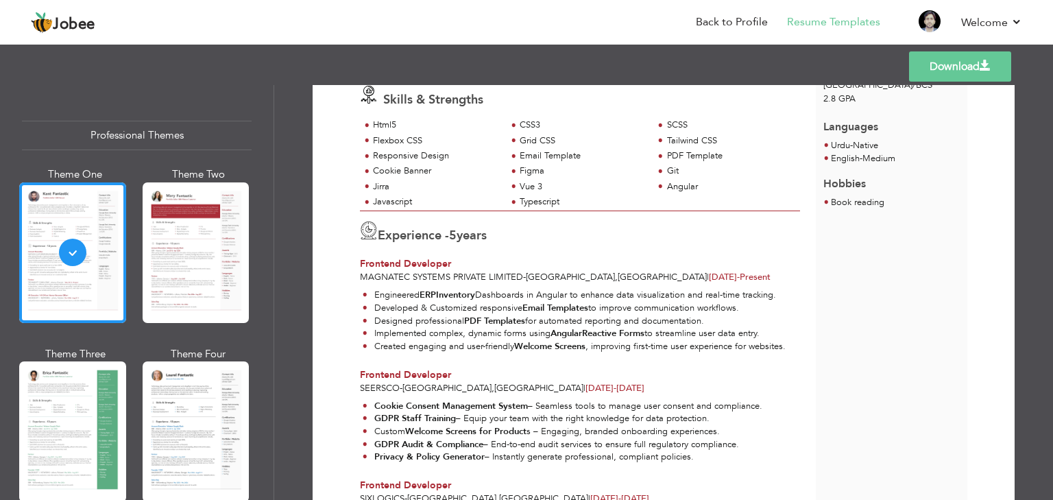
scroll to position [206, 0]
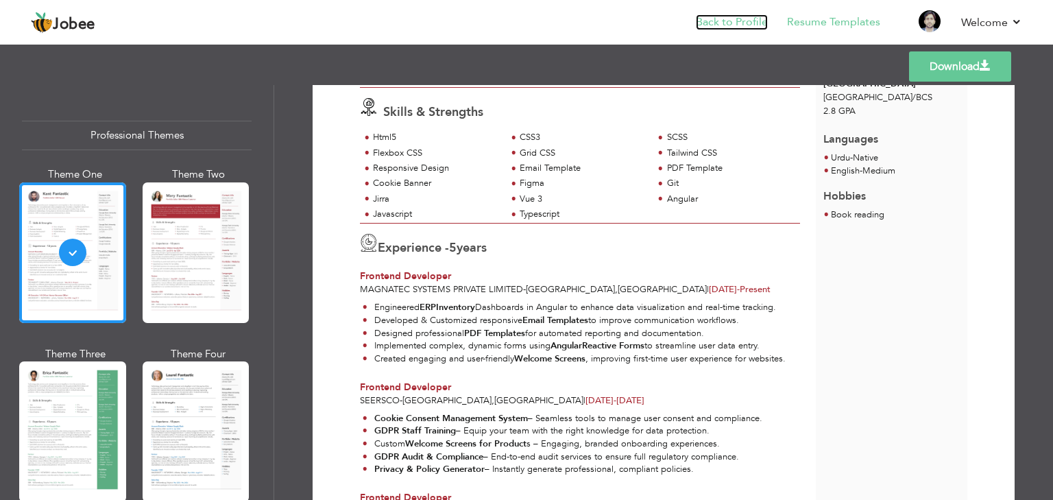
click at [735, 19] on link "Back to Profile" at bounding box center [732, 22] width 72 height 16
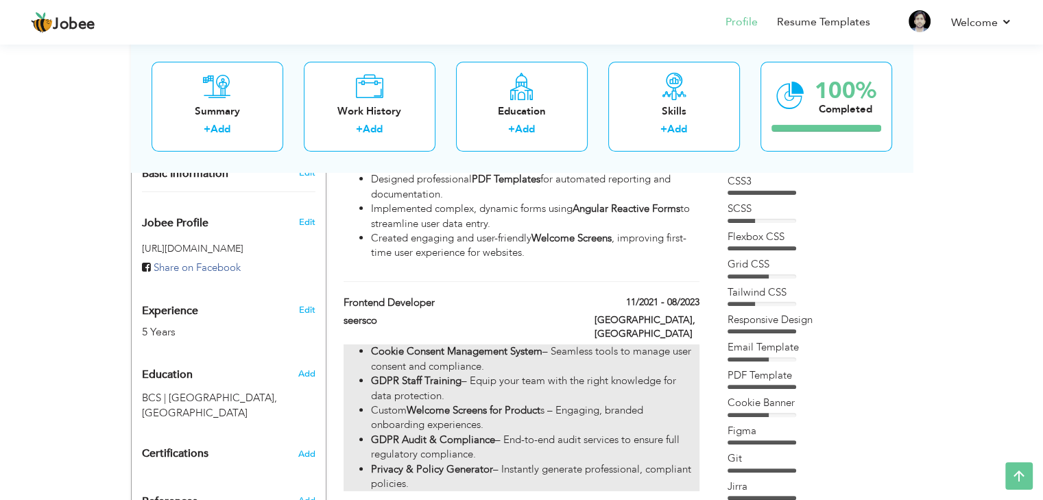
scroll to position [206, 0]
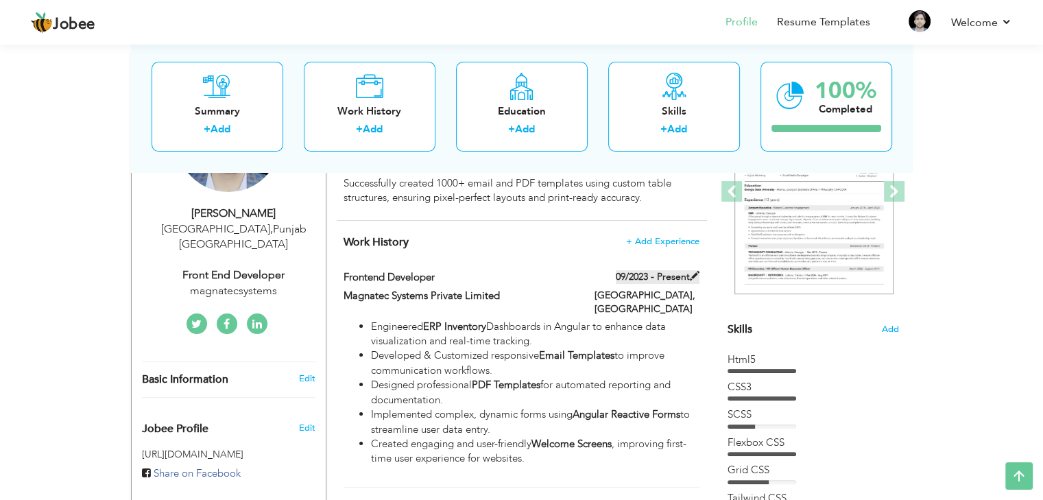
click at [692, 275] on span at bounding box center [695, 276] width 10 height 10
type input "Frontend Developer"
type input "Magnatec Systems Private Limited"
type input "09/2023"
type input "[GEOGRAPHIC_DATA]"
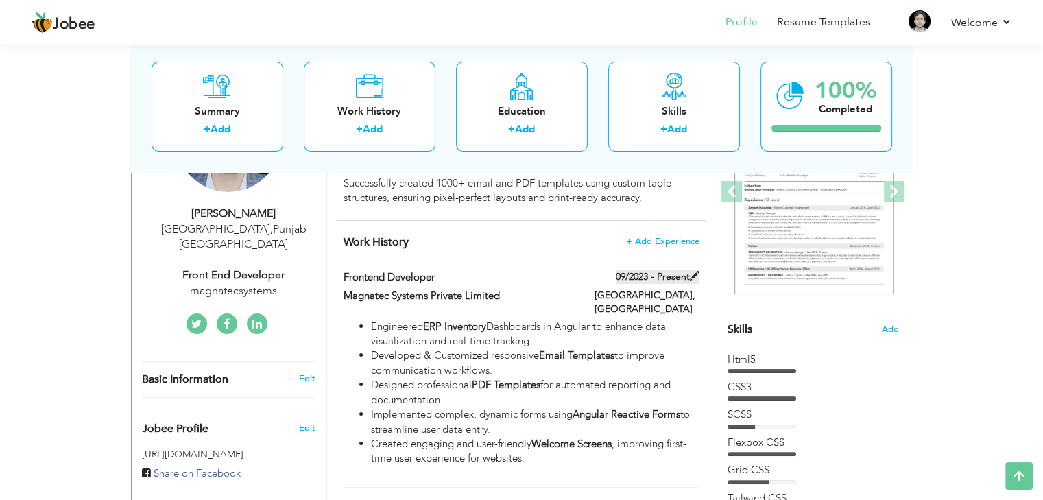
type input "[GEOGRAPHIC_DATA]"
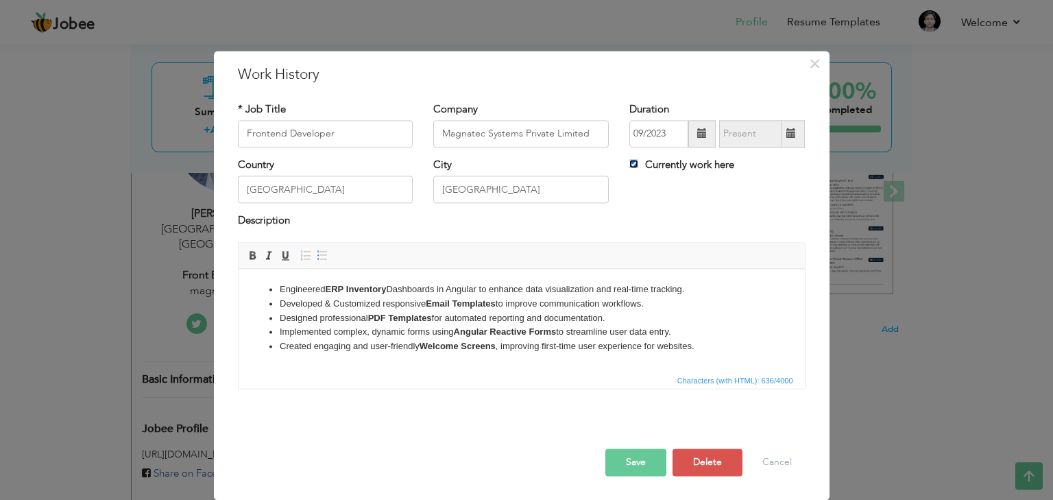
click at [632, 163] on input "Currently work here" at bounding box center [634, 163] width 9 height 9
checkbox input "false"
click at [793, 134] on span at bounding box center [792, 134] width 10 height 10
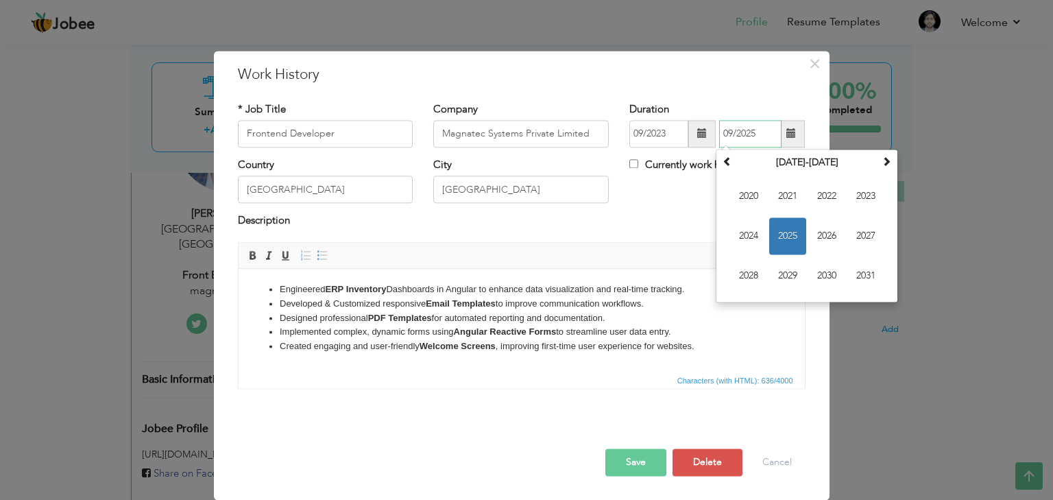
click at [797, 240] on span "2025" at bounding box center [788, 235] width 37 height 37
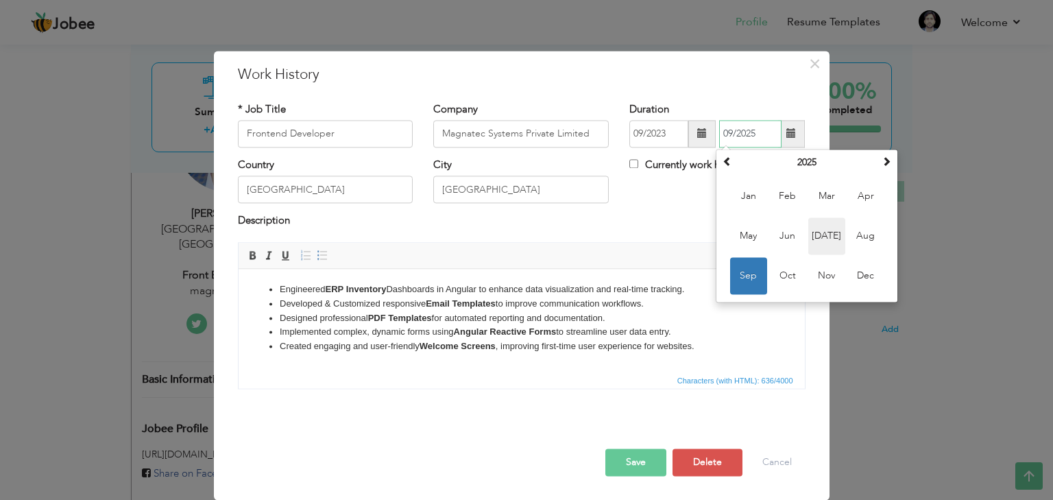
click at [830, 232] on span "Jul" at bounding box center [827, 235] width 37 height 37
type input "07/2025"
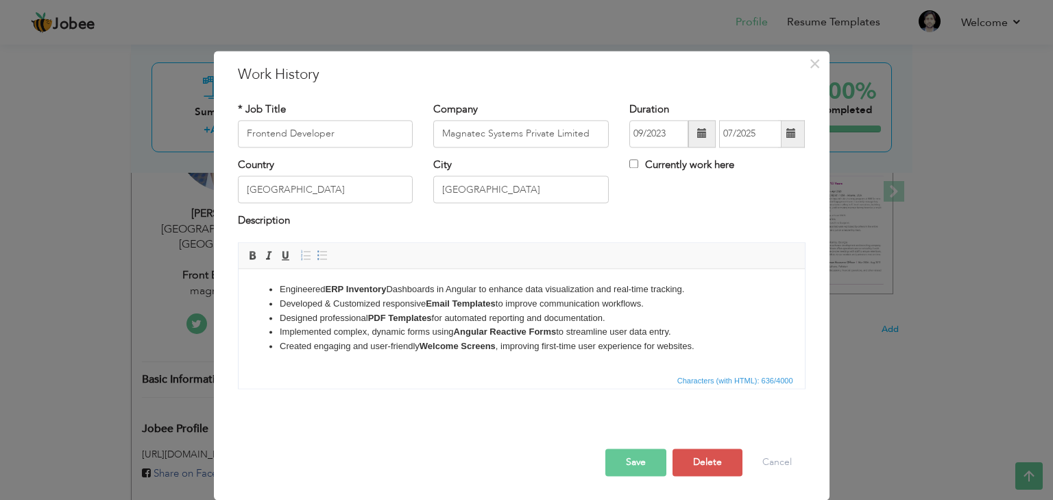
click at [645, 466] on button "Save" at bounding box center [636, 462] width 61 height 27
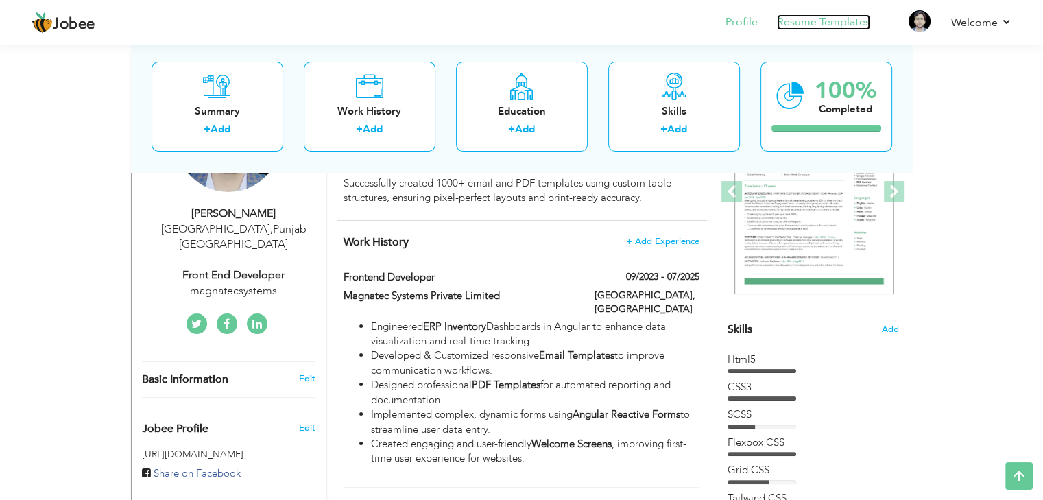
click at [856, 18] on link "Resume Templates" at bounding box center [823, 22] width 93 height 16
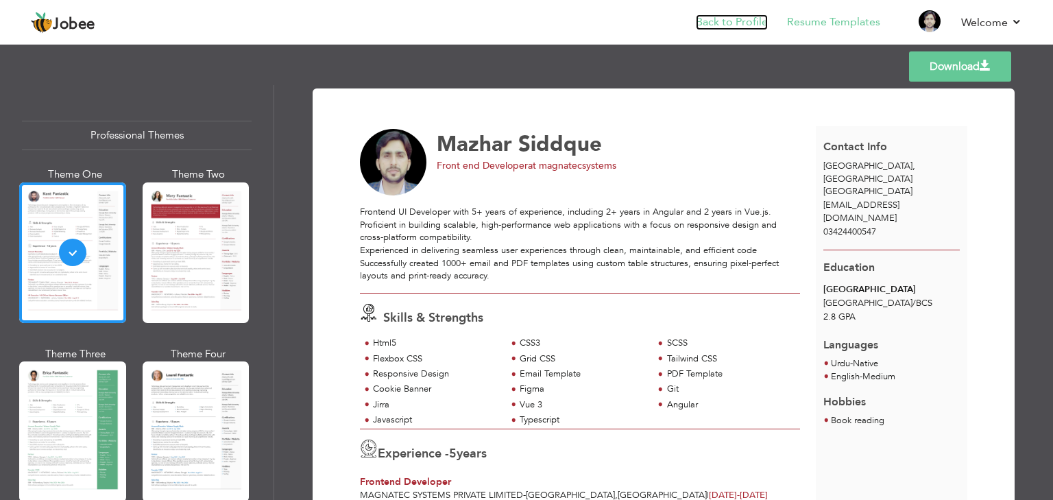
click at [741, 21] on link "Back to Profile" at bounding box center [732, 22] width 72 height 16
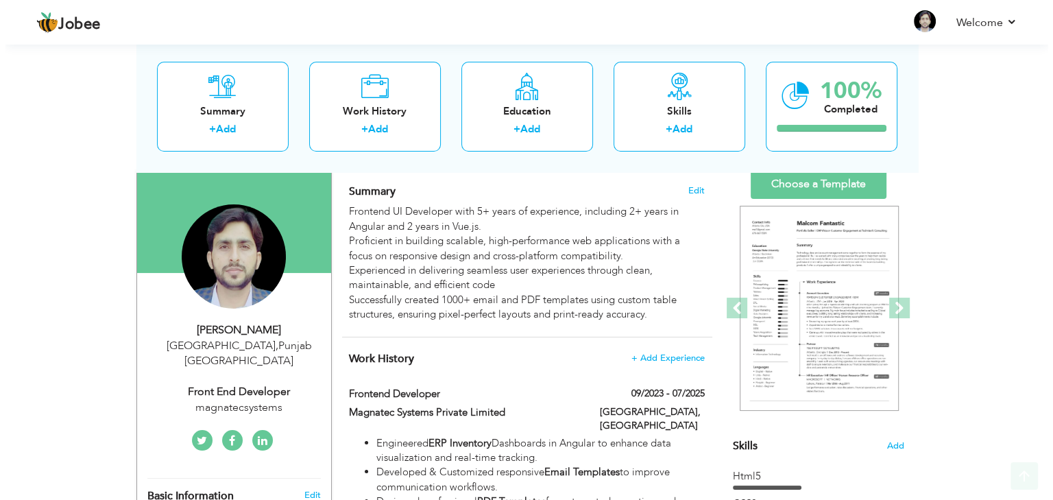
scroll to position [137, 0]
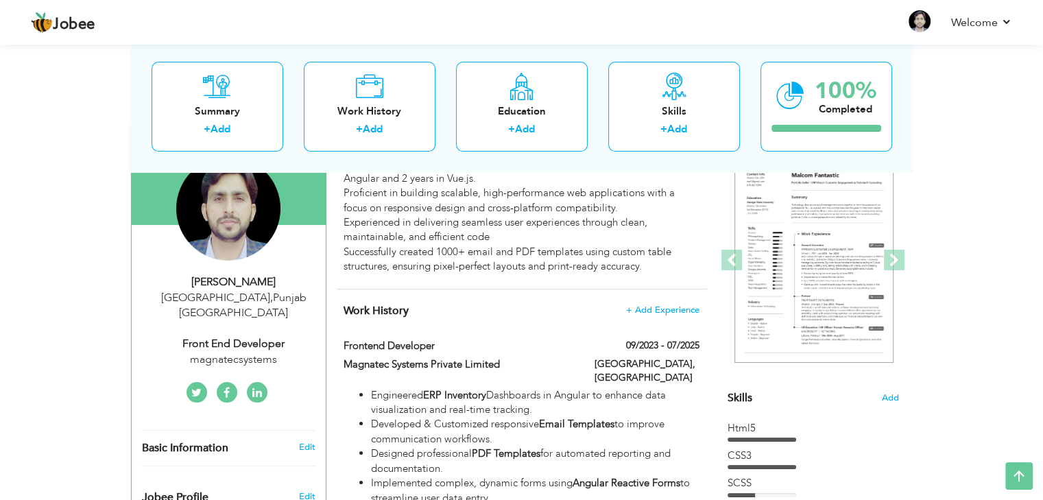
click at [248, 336] on div "Front end Developer" at bounding box center [234, 344] width 184 height 16
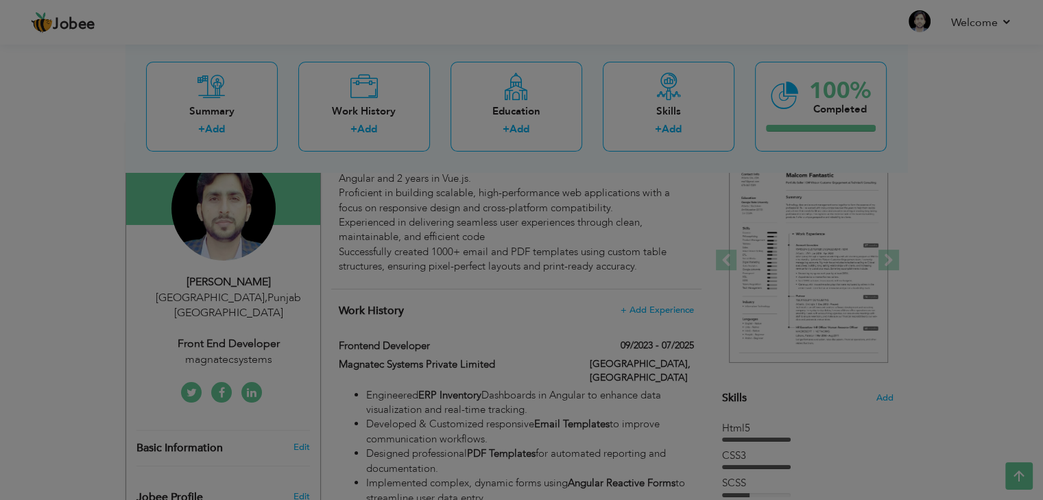
type input "Mazhar"
type input "Siddque"
type input "03424400547"
select select "number:166"
type input "Punjab"
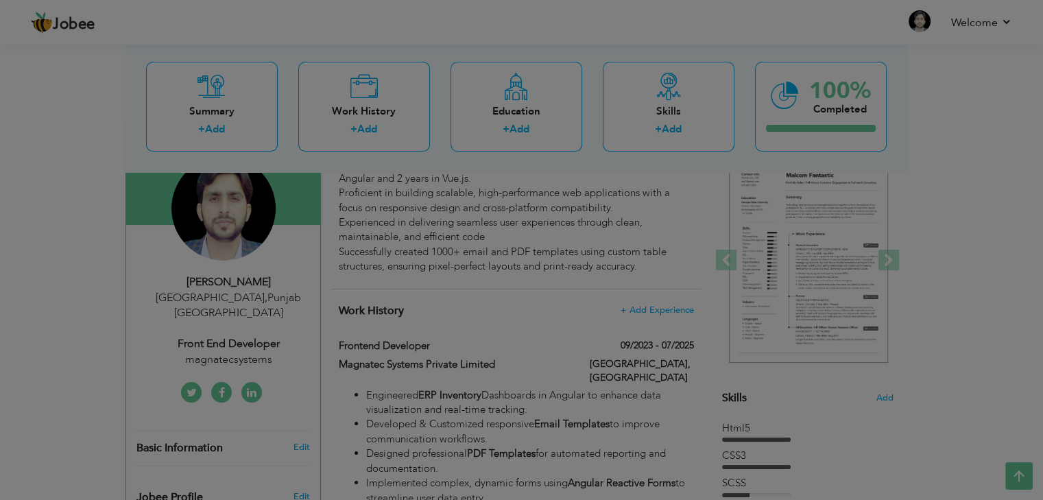
type input "[GEOGRAPHIC_DATA]"
select select "number:7"
type input "magnatecsystems"
type input "Front end Developer"
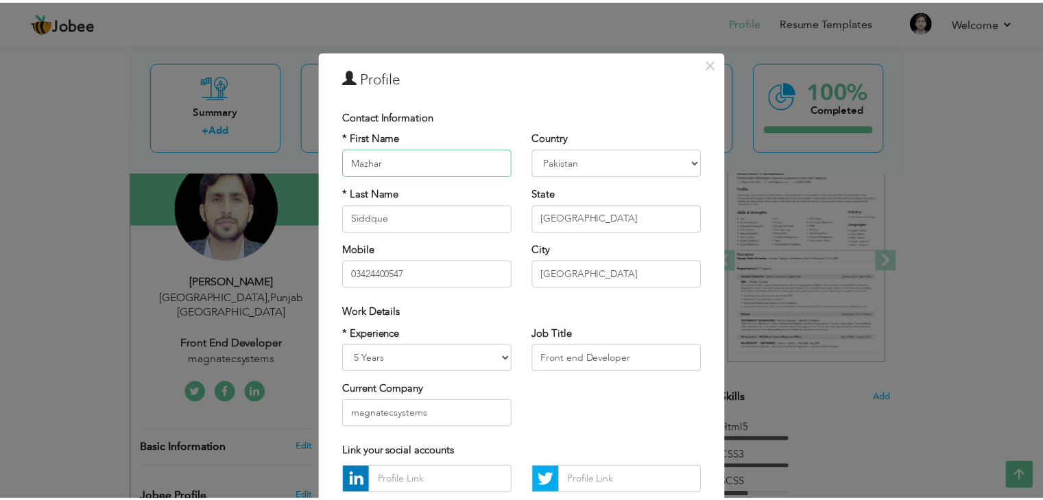
scroll to position [125, 0]
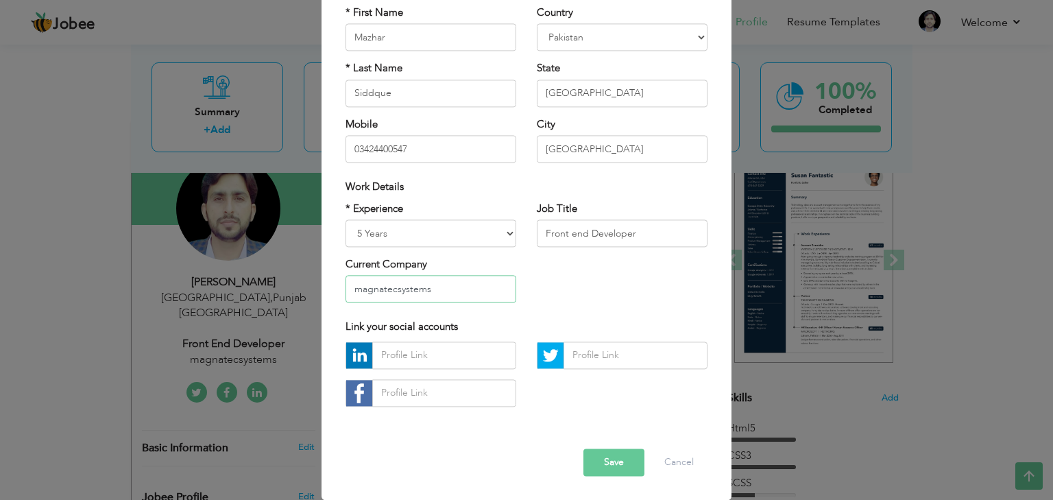
click at [450, 289] on input "magnatecsystems" at bounding box center [431, 289] width 171 height 27
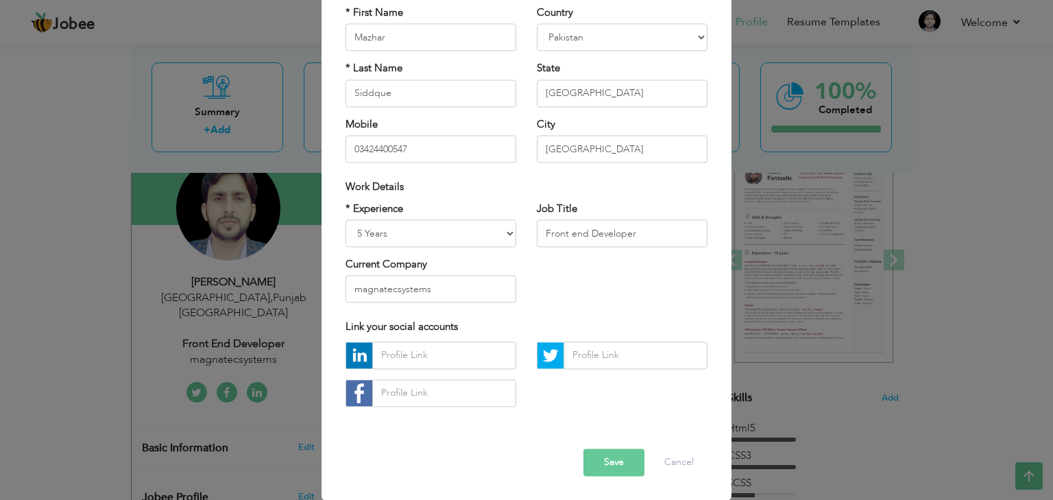
click at [619, 455] on button "Save" at bounding box center [614, 462] width 61 height 27
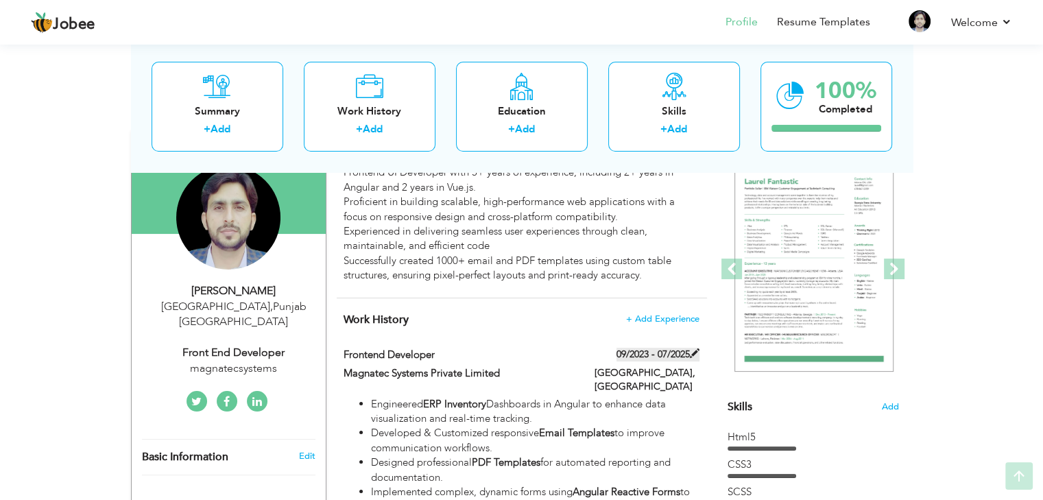
scroll to position [137, 0]
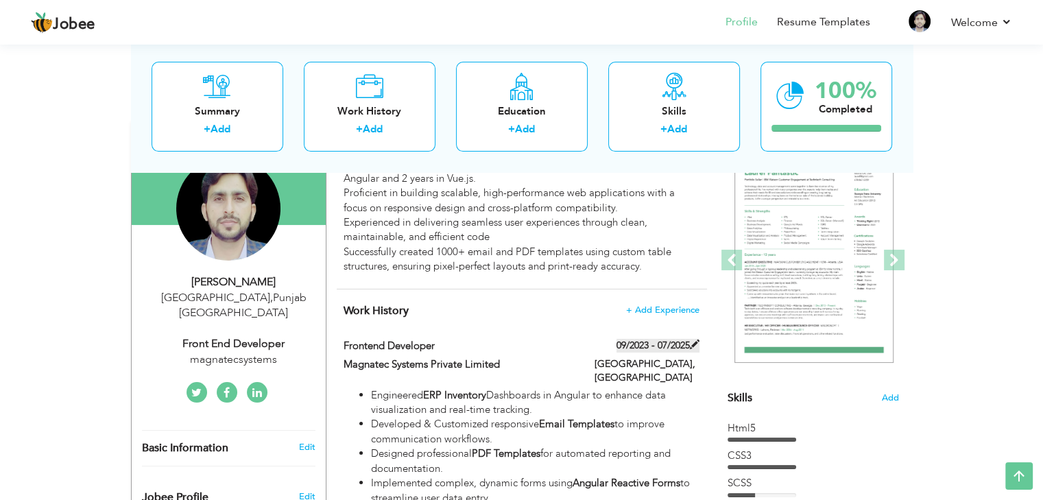
click at [695, 342] on span at bounding box center [695, 344] width 10 height 10
type input "Frontend Developer"
type input "Magnatec Systems Private Limited"
type input "09/2023"
type input "07/2025"
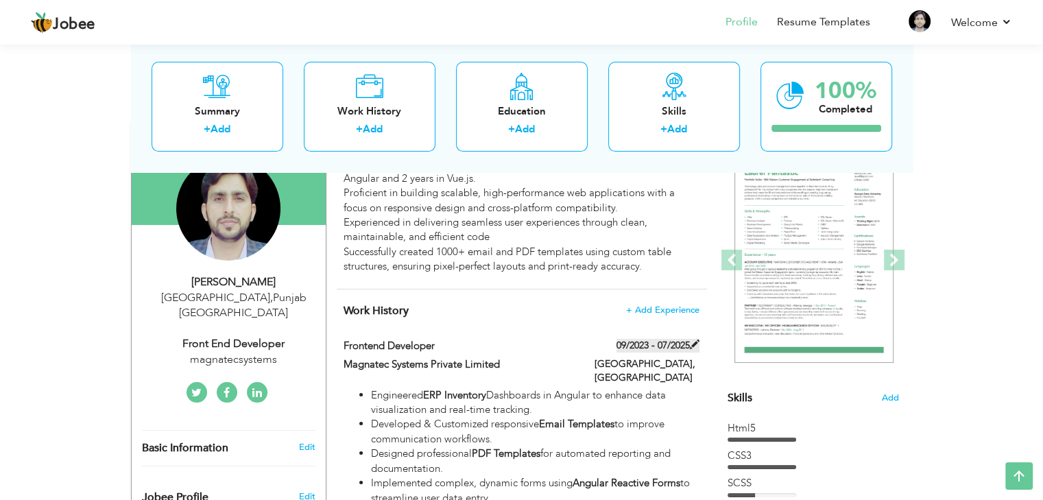
type input "[GEOGRAPHIC_DATA]"
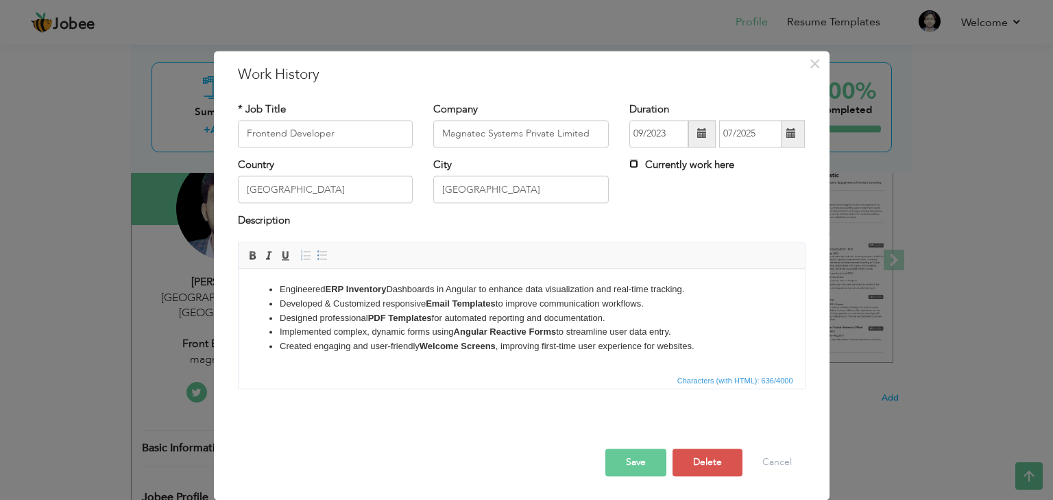
click at [635, 163] on input "Currently work here" at bounding box center [634, 163] width 9 height 9
checkbox input "true"
click at [642, 468] on button "Save" at bounding box center [636, 462] width 61 height 27
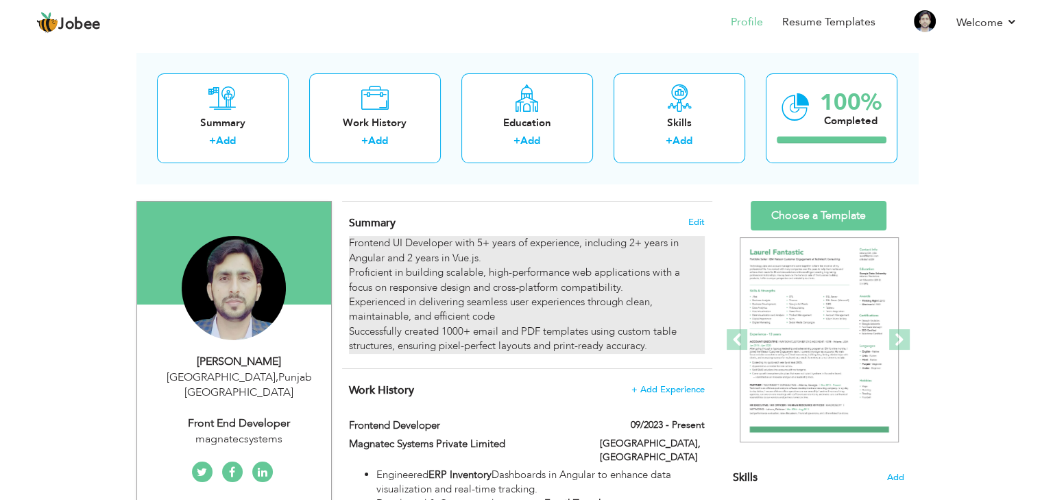
scroll to position [69, 0]
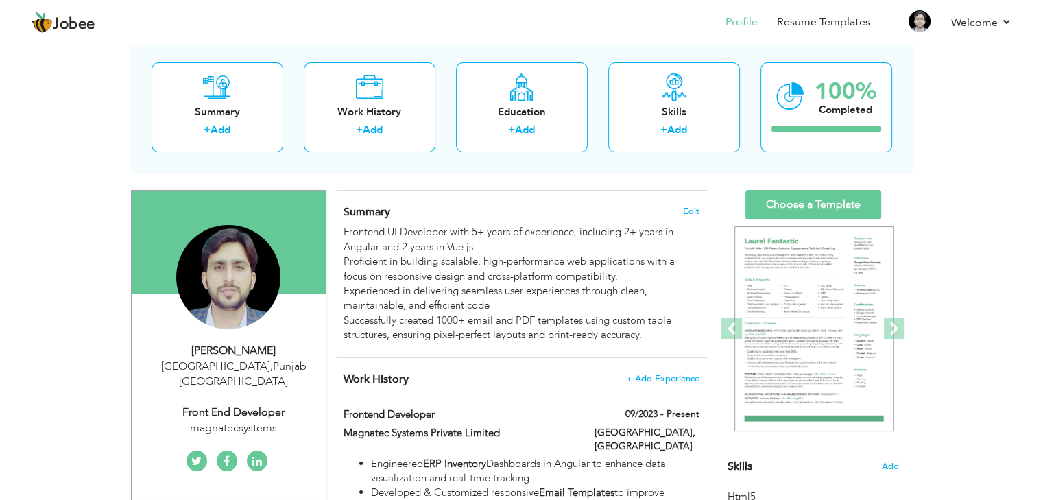
click at [253, 384] on div "Mazhar Siddque Lahore , Punjab Pakistan Front end Developer magnatecsystems" at bounding box center [229, 389] width 194 height 93
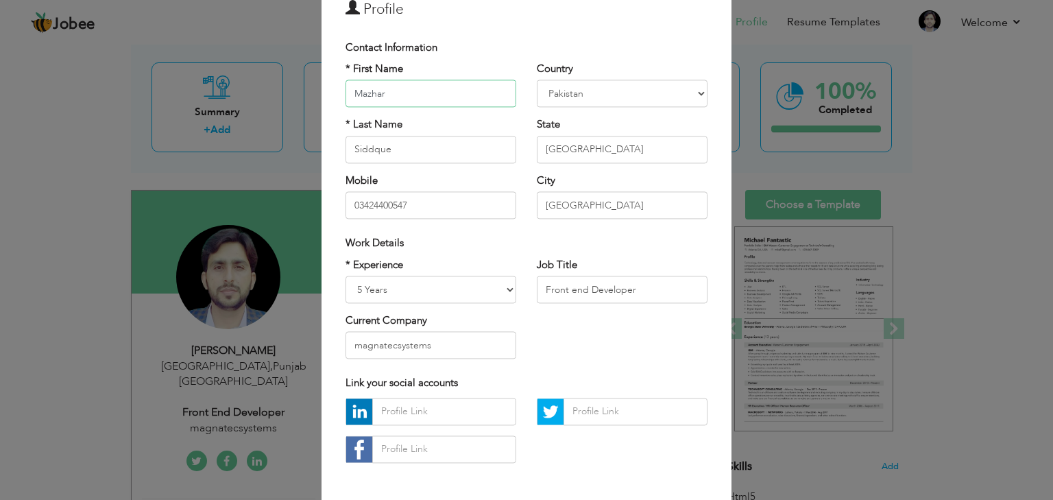
scroll to position [125, 0]
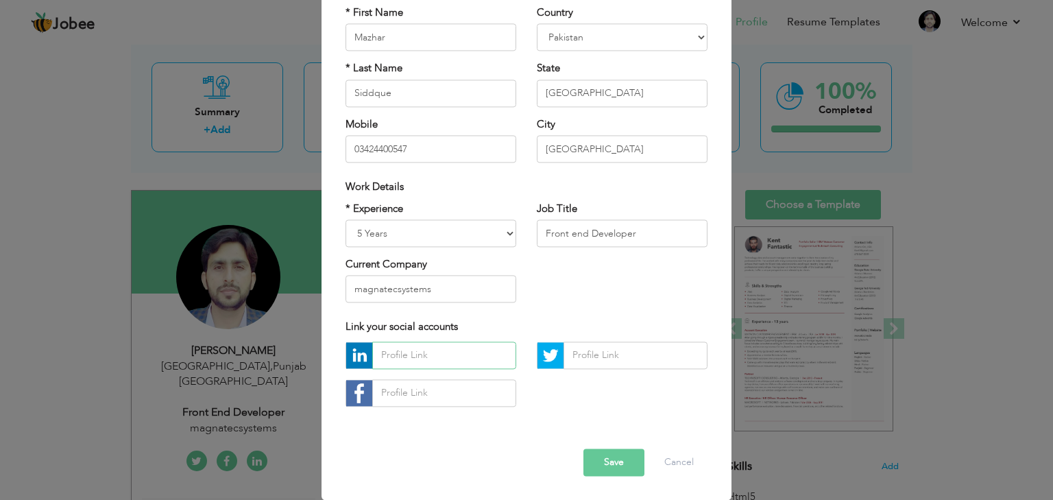
click at [431, 355] on input "text" at bounding box center [444, 355] width 144 height 27
paste input "linkedin.com/in/mazhar-siddque-a9b673b3"
type input "linkedin.com/in/mazhar-siddque-a9b673b3"
click at [608, 461] on button "Save" at bounding box center [614, 462] width 61 height 27
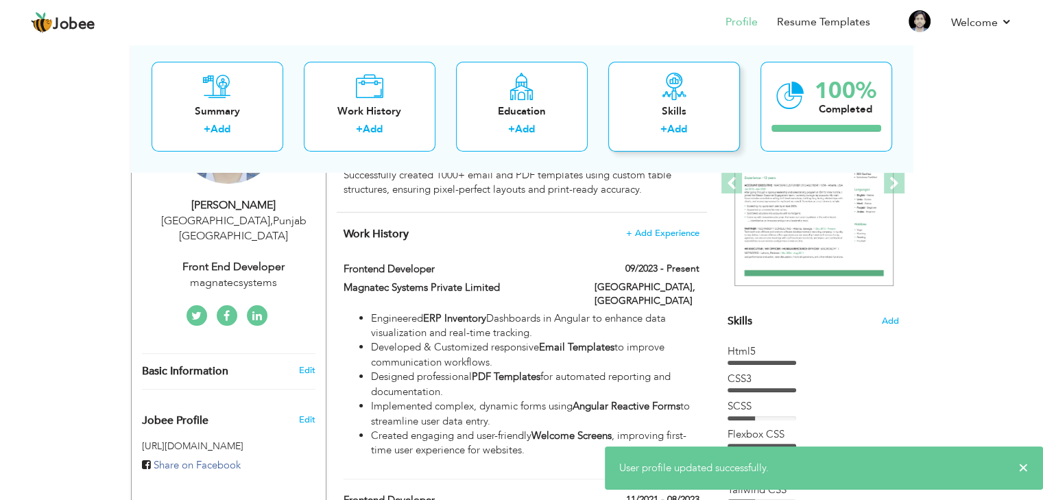
scroll to position [0, 0]
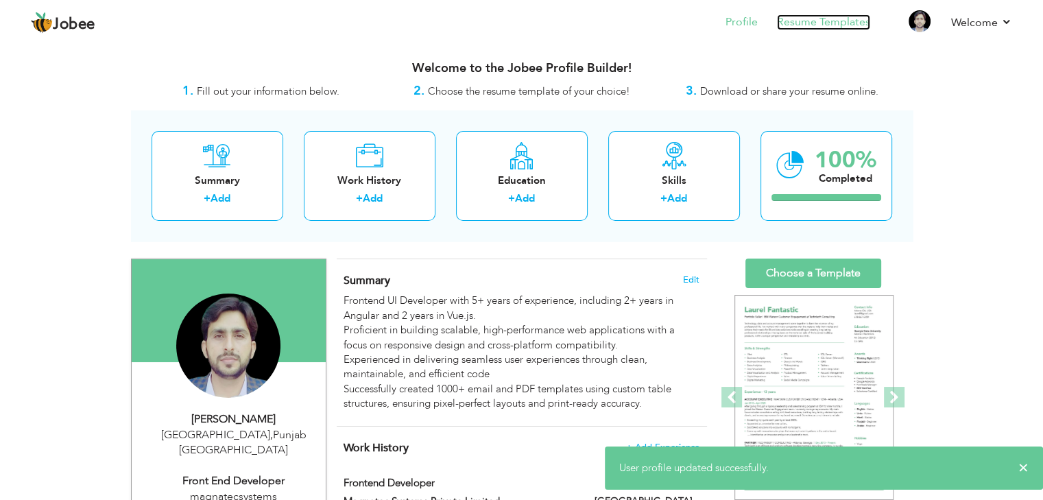
click at [809, 23] on link "Resume Templates" at bounding box center [823, 22] width 93 height 16
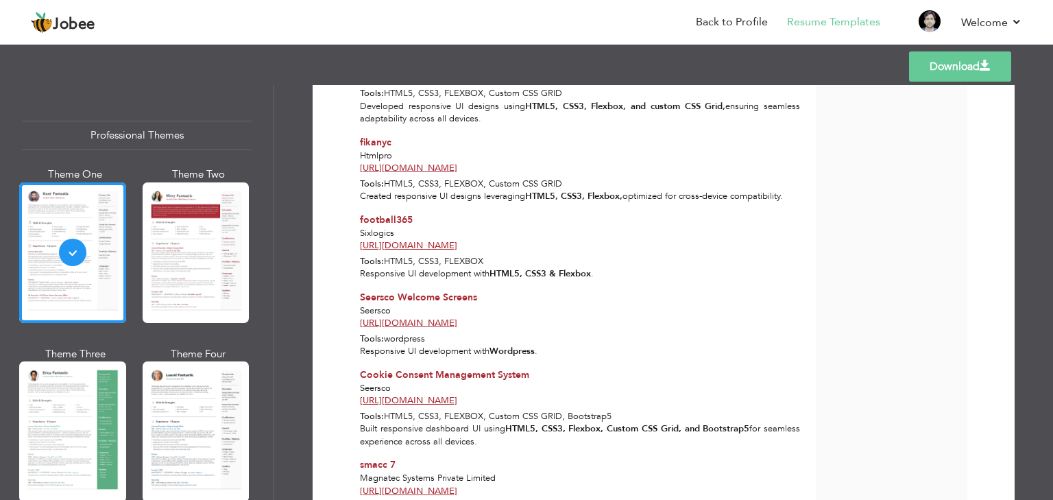
scroll to position [1095, 0]
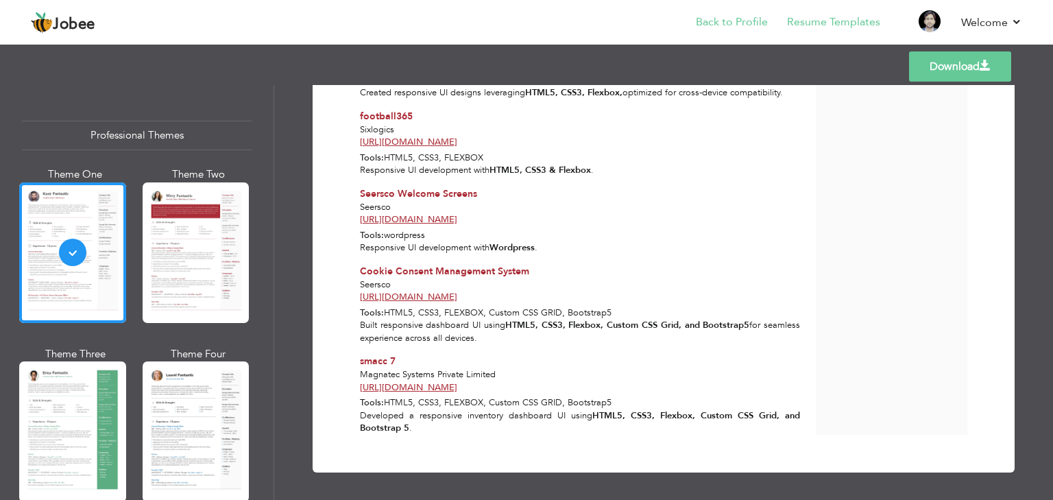
click at [741, 13] on li "Back to Profile" at bounding box center [722, 23] width 91 height 37
click at [738, 21] on link "Back to Profile" at bounding box center [732, 22] width 72 height 16
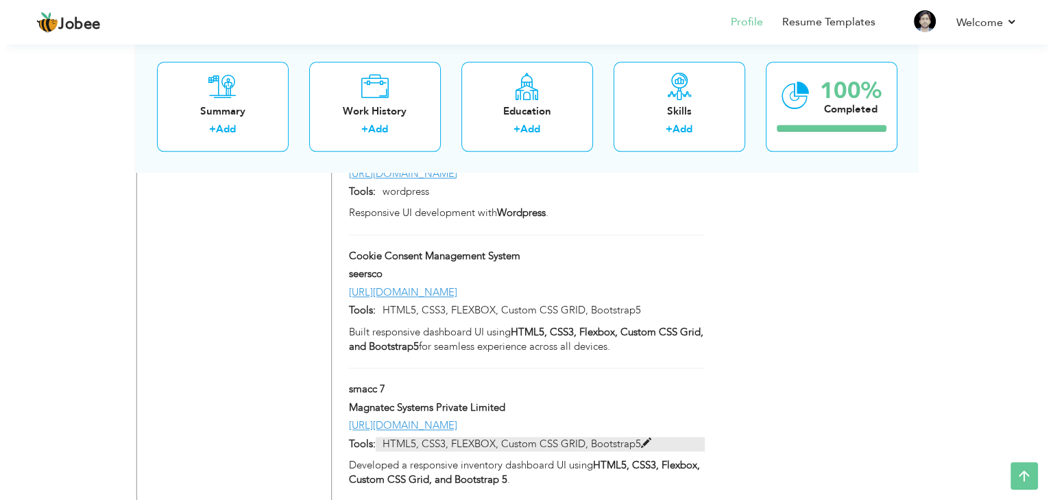
scroll to position [1768, 0]
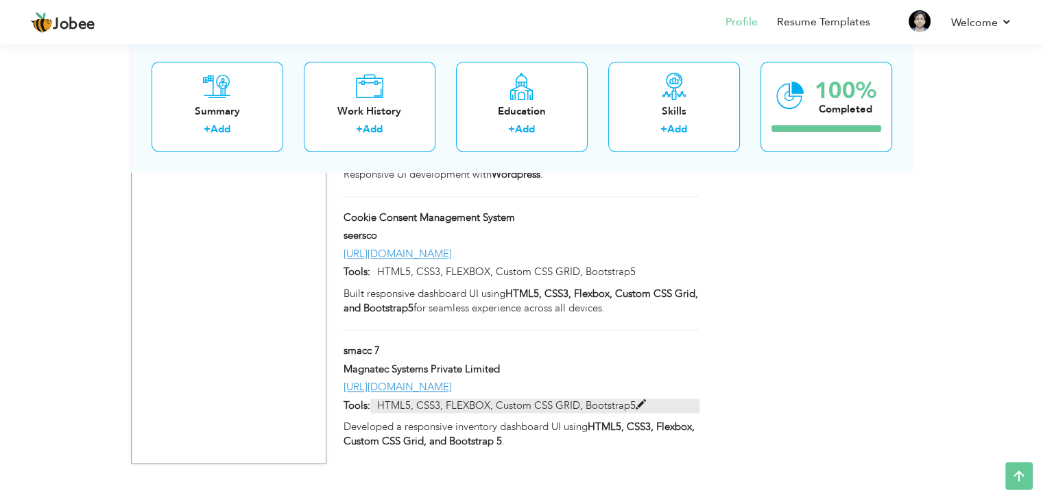
click at [639, 400] on span at bounding box center [641, 405] width 10 height 10
type input "smacc 7"
type input "Magnatec Systems Private Limited"
type input "[URL][DOMAIN_NAME]"
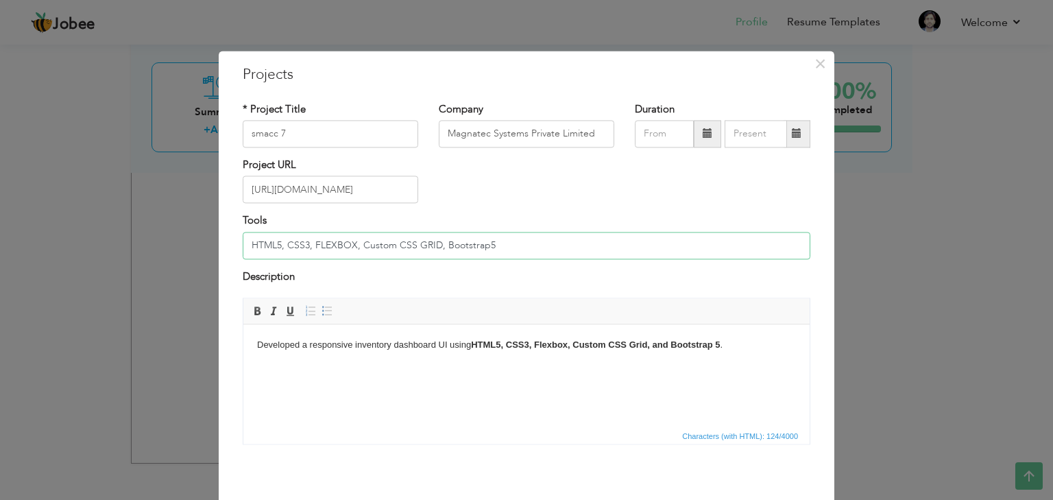
click at [503, 243] on input "HTML5, CSS3, FLEXBOX, Custom CSS GRID, Bootstrap5" at bounding box center [527, 245] width 568 height 27
click at [492, 245] on input "HTML5, CSS3, FLEXBOX, Custom CSS GRID, Bootstrap5 ang" at bounding box center [527, 245] width 568 height 27
click at [517, 245] on input "HTML5, CSS3, FLEXBOX, Custom CSS GRID, Bootstrap5, Ang" at bounding box center [527, 245] width 568 height 27
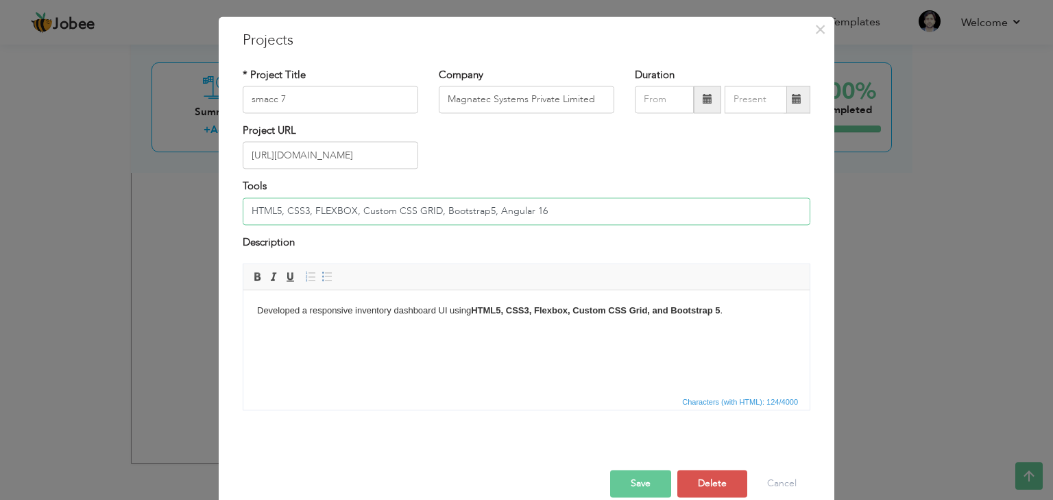
scroll to position [56, 0]
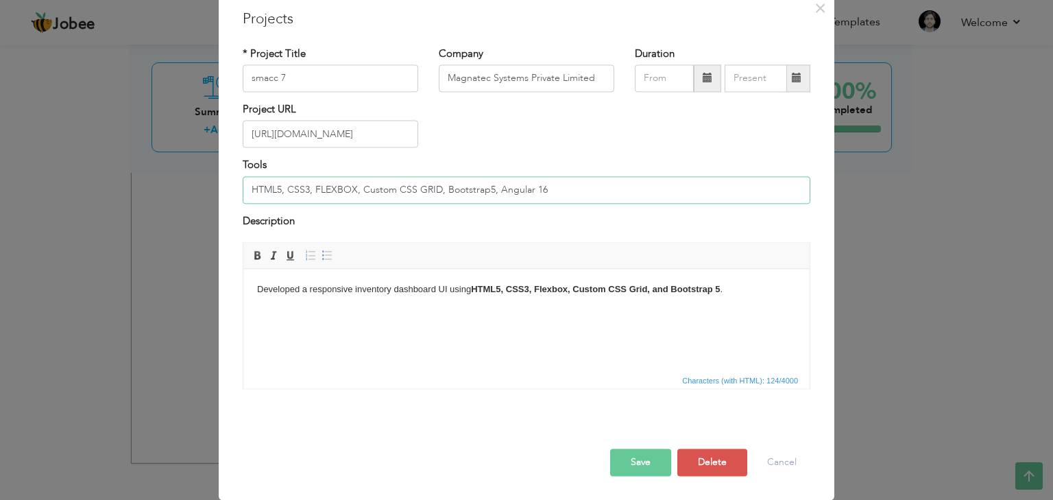
type input "HTML5, CSS3, FLEXBOX, Custom CSS GRID, Bootstrap5, Angular 16"
click at [642, 457] on button "Save" at bounding box center [640, 462] width 61 height 27
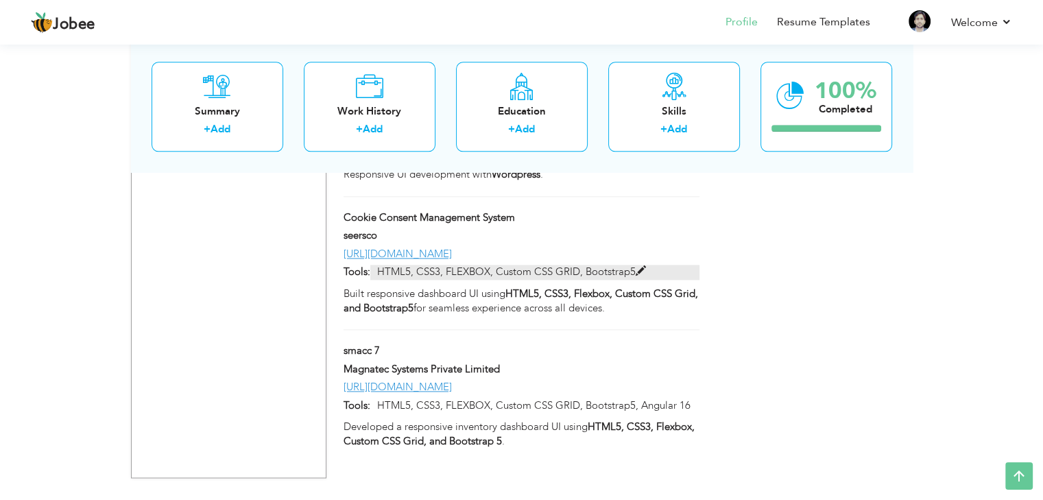
click at [642, 266] on span at bounding box center [641, 271] width 10 height 10
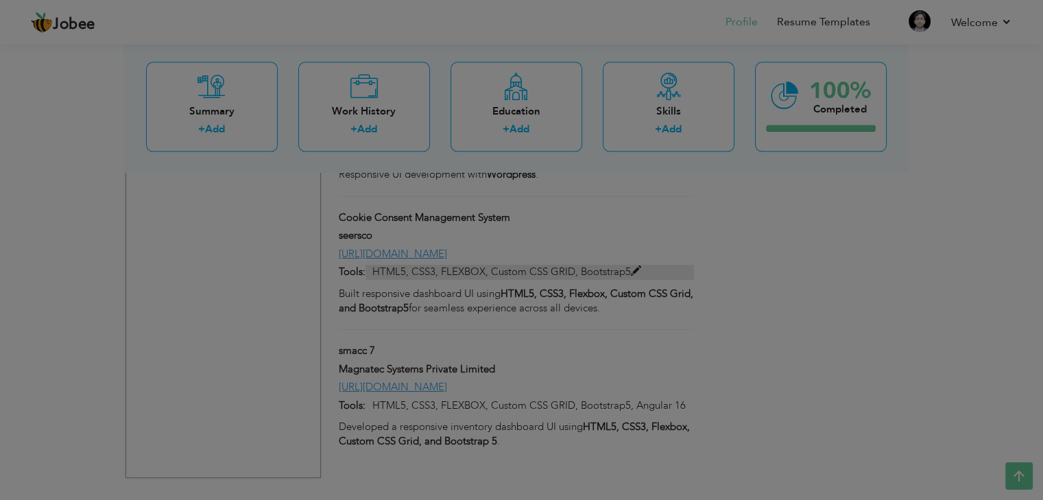
type input "Cookie Consent Management System"
type input "seersco"
type input "[URL][DOMAIN_NAME]"
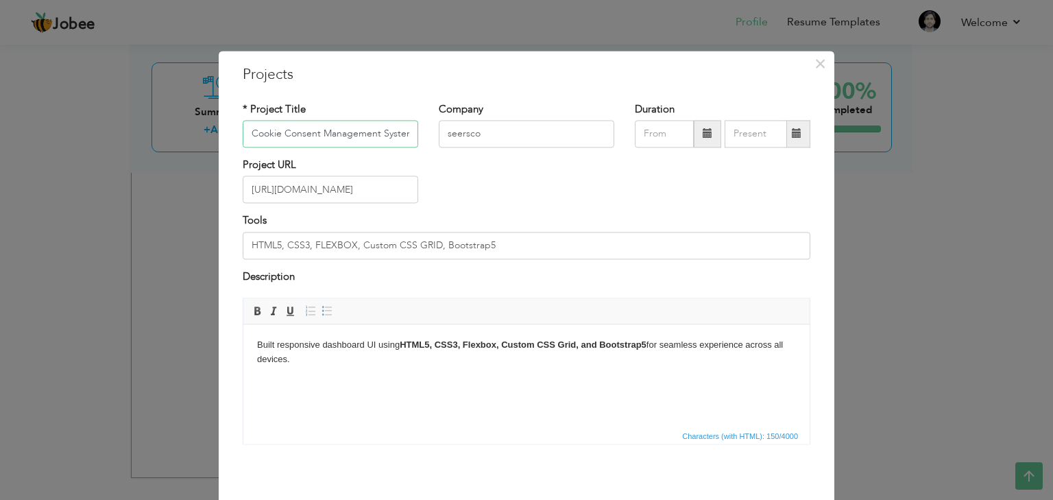
scroll to position [0, 3]
click at [534, 246] on input "HTML5, CSS3, FLEXBOX, Custom CSS GRID, Bootstrap5" at bounding box center [527, 245] width 568 height 27
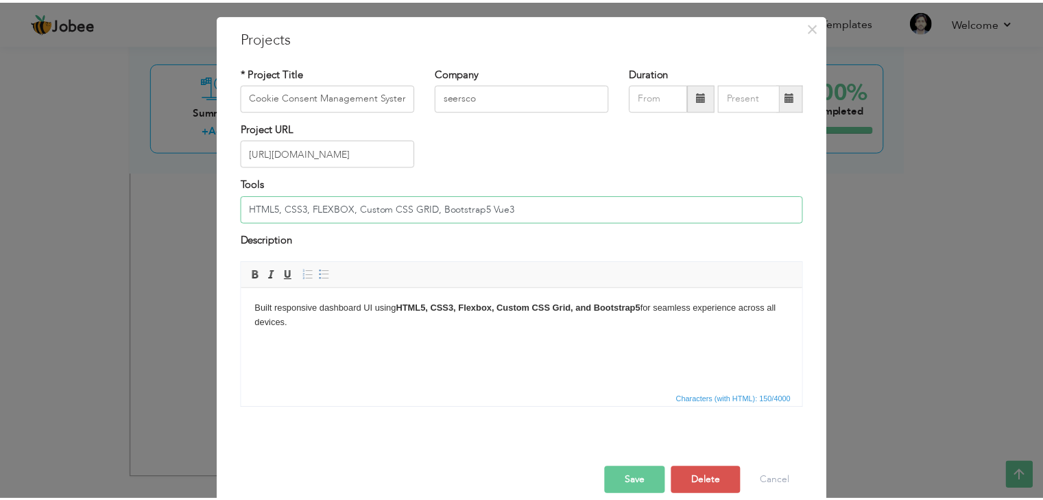
scroll to position [56, 0]
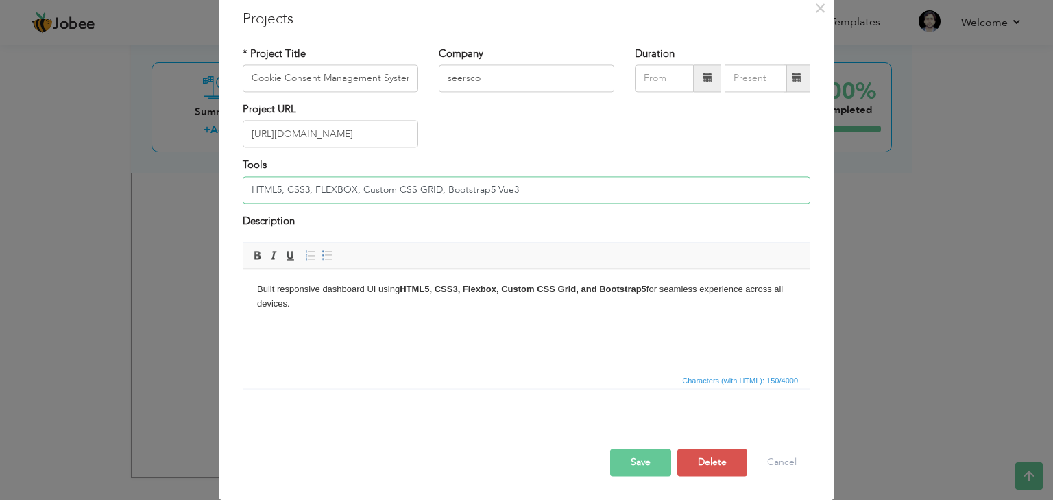
type input "HTML5, CSS3, FLEXBOX, Custom CSS GRID, Bootstrap5 Vue3"
click at [641, 456] on button "Save" at bounding box center [640, 462] width 61 height 27
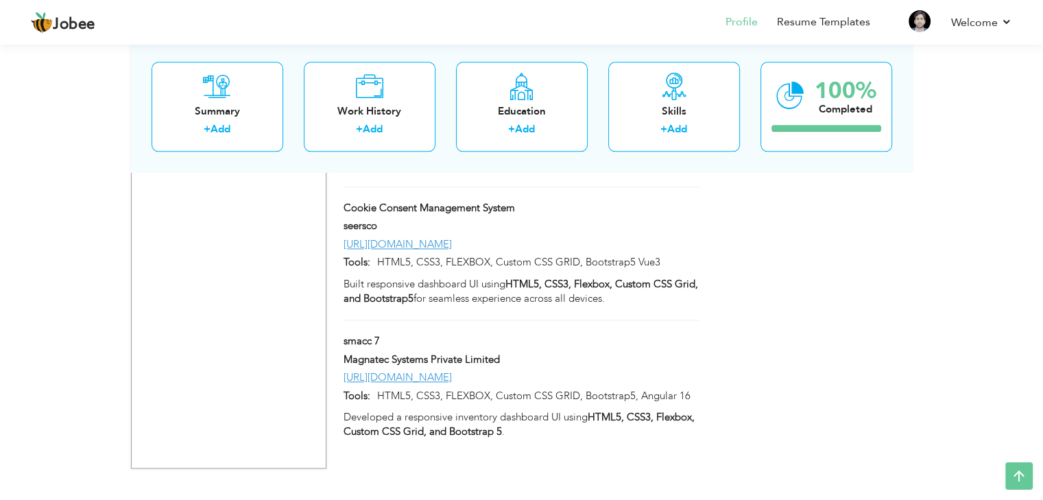
scroll to position [1783, 0]
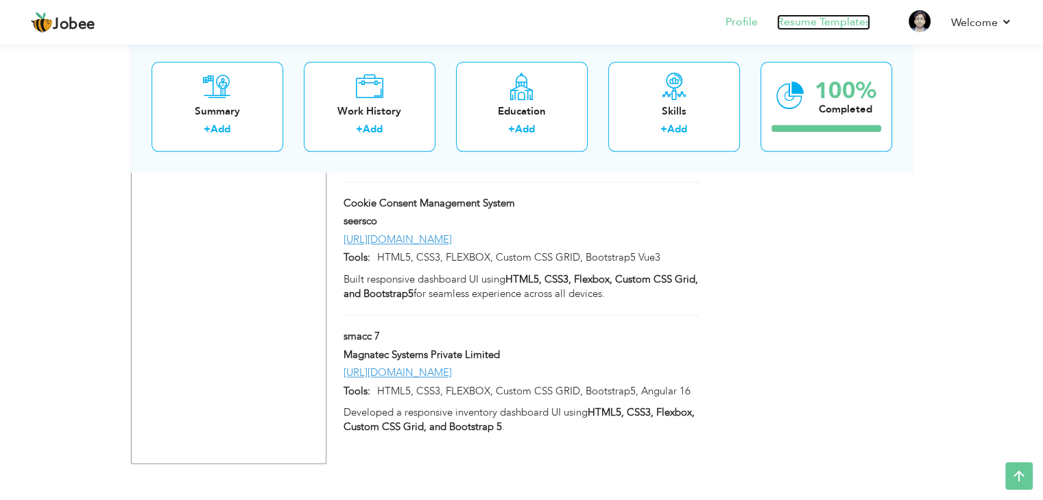
click at [850, 23] on link "Resume Templates" at bounding box center [823, 22] width 93 height 16
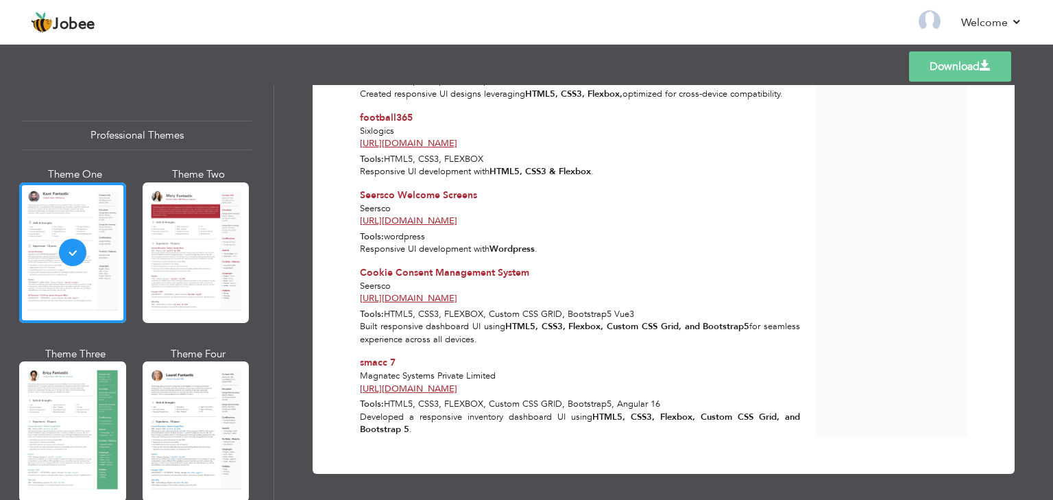
scroll to position [1095, 0]
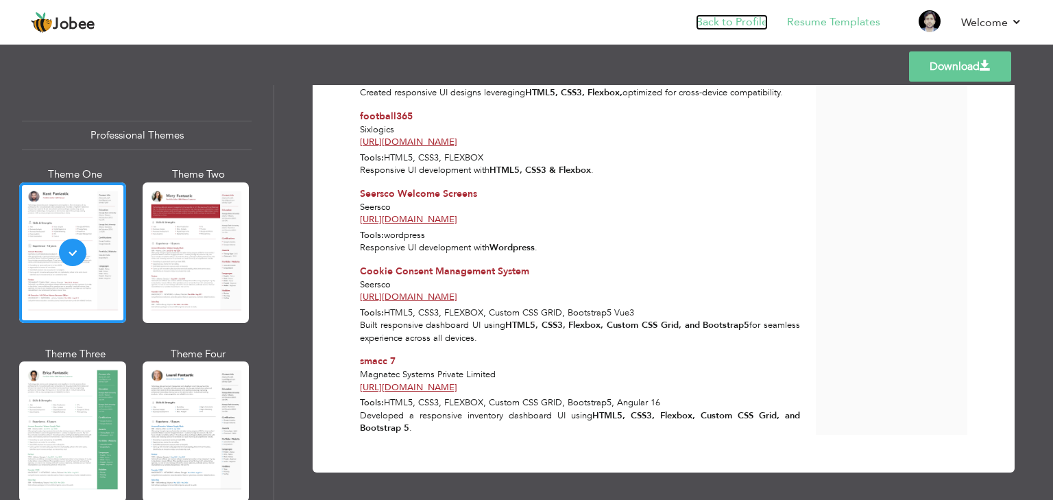
click at [749, 23] on link "Back to Profile" at bounding box center [732, 22] width 72 height 16
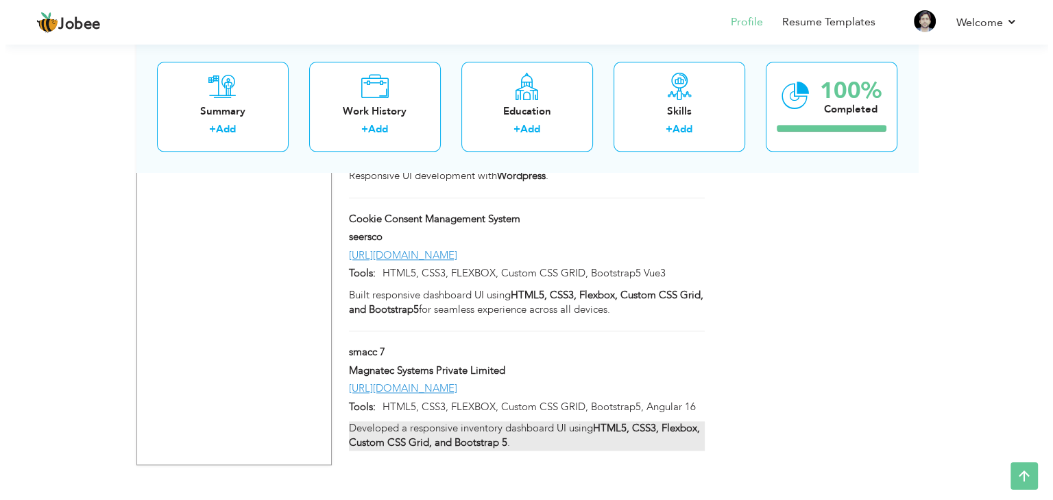
scroll to position [1768, 0]
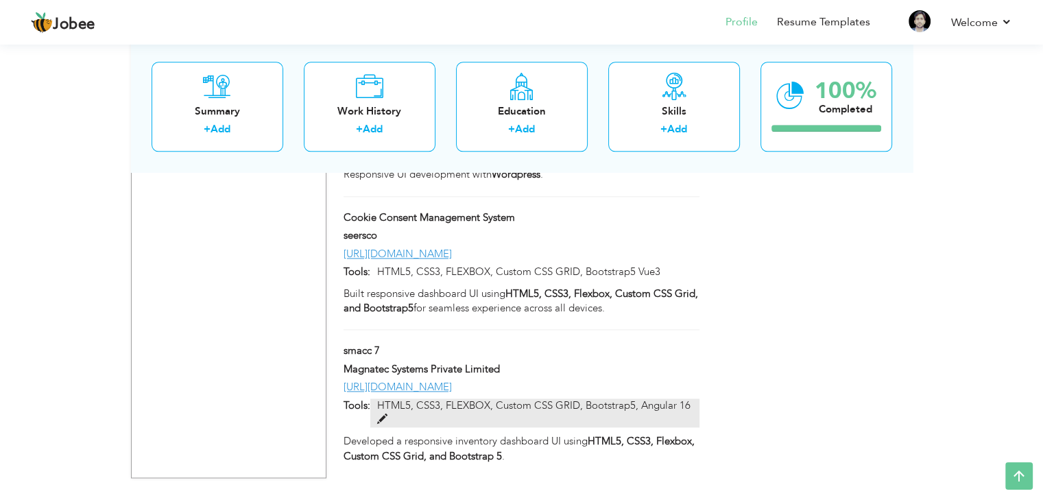
click at [380, 414] on span at bounding box center [382, 419] width 10 height 10
type input "smacc 7"
type input "Magnatec Systems Private Limited"
type input "[URL][DOMAIN_NAME]"
type input "HTML5, CSS3, FLEXBOX, Custom CSS GRID, Bootstrap5, Angular 16"
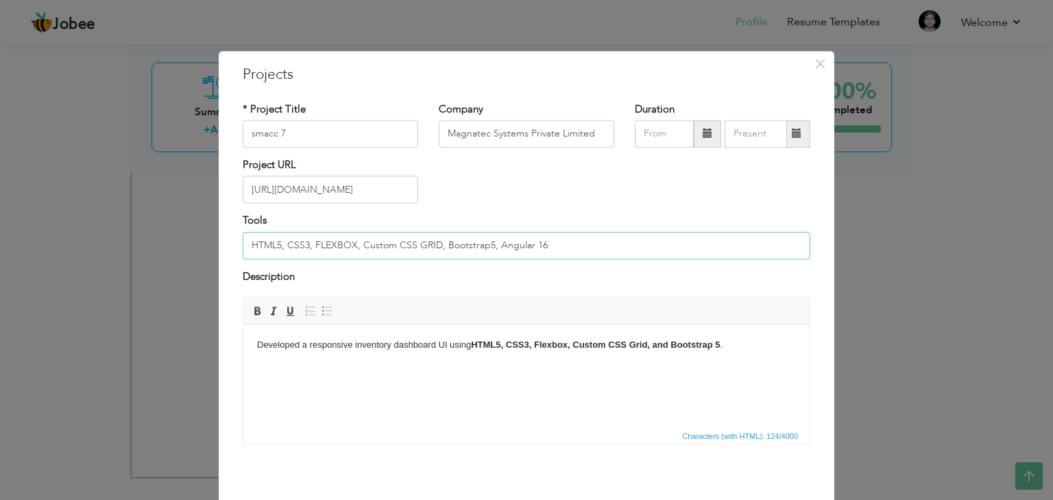
click at [501, 246] on input "HTML5, CSS3, FLEXBOX, Custom CSS GRID, Bootstrap5, Angular 16" at bounding box center [527, 245] width 568 height 27
click at [723, 346] on body "Developed a responsive inventory dashboard UI using HTML5, CSS3, Flexbox, Custo…" at bounding box center [526, 345] width 539 height 14
click at [664, 346] on strong "HTML5, CSS3, Flexbox, Custom CSS Grid, and Bootstrap 5, Angular" at bounding box center [613, 344] width 285 height 10
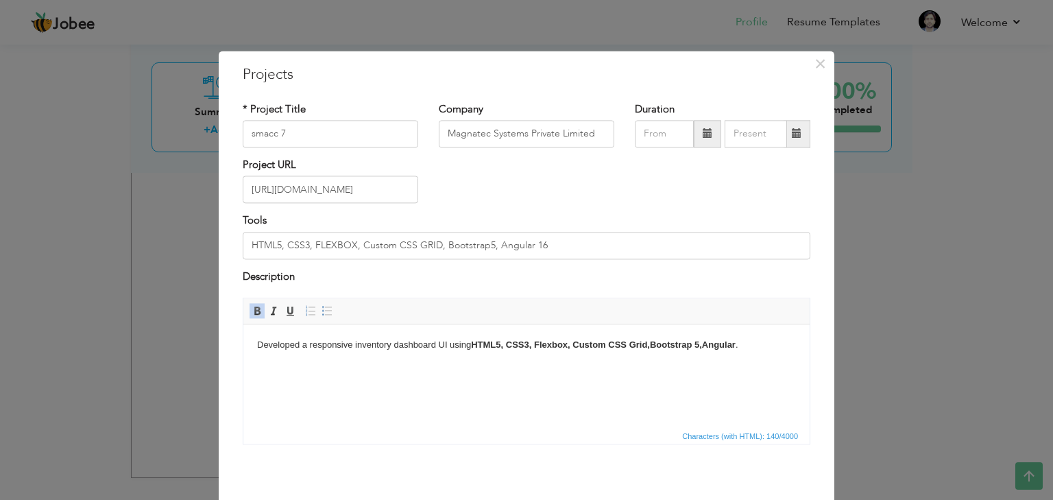
click at [708, 348] on strong "HTML5, CSS3, Flexbox, Custom CSS Grid, Bootstrap 5, Angular" at bounding box center [603, 344] width 265 height 10
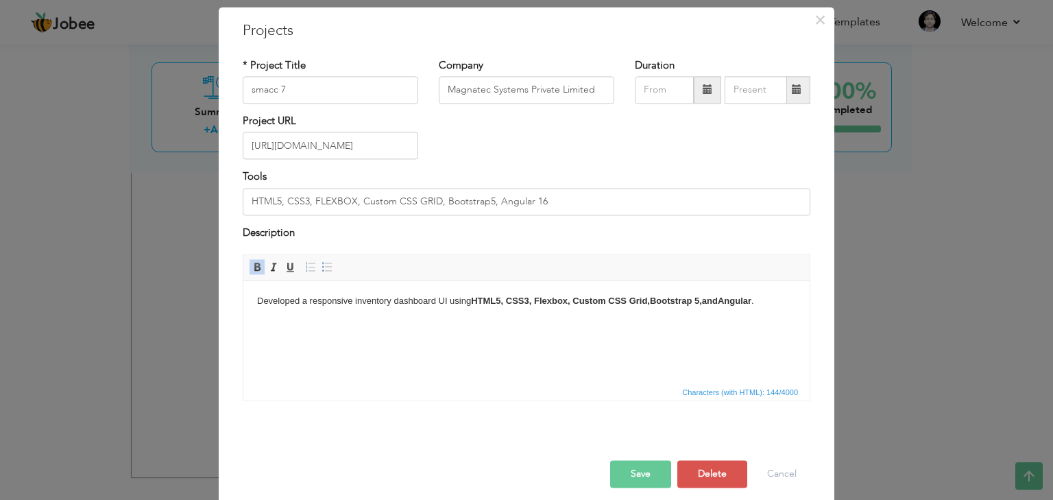
scroll to position [56, 0]
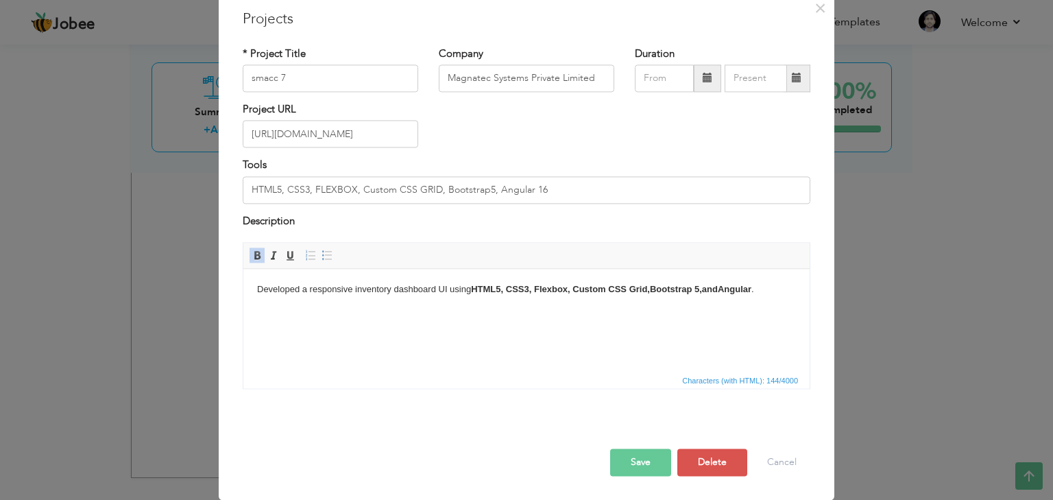
click at [642, 457] on button "Save" at bounding box center [640, 462] width 61 height 27
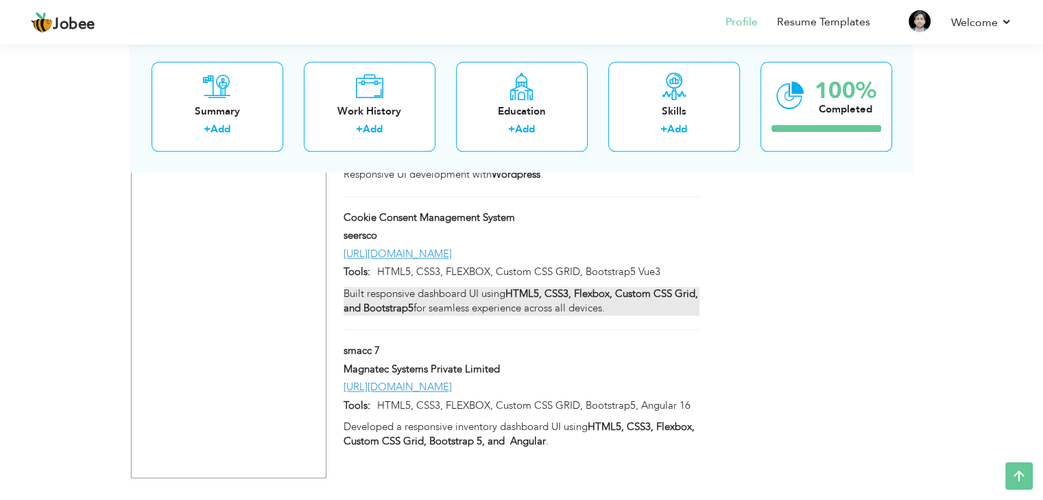
click at [588, 290] on strong "HTML5, CSS3, Flexbox, Custom CSS Grid, and Bootstrap5" at bounding box center [521, 301] width 355 height 28
type input "Cookie Consent Management System"
type input "seersco"
type input "[URL][DOMAIN_NAME]"
type input "HTML5, CSS3, FLEXBOX, Custom CSS GRID, Bootstrap5 Vue3"
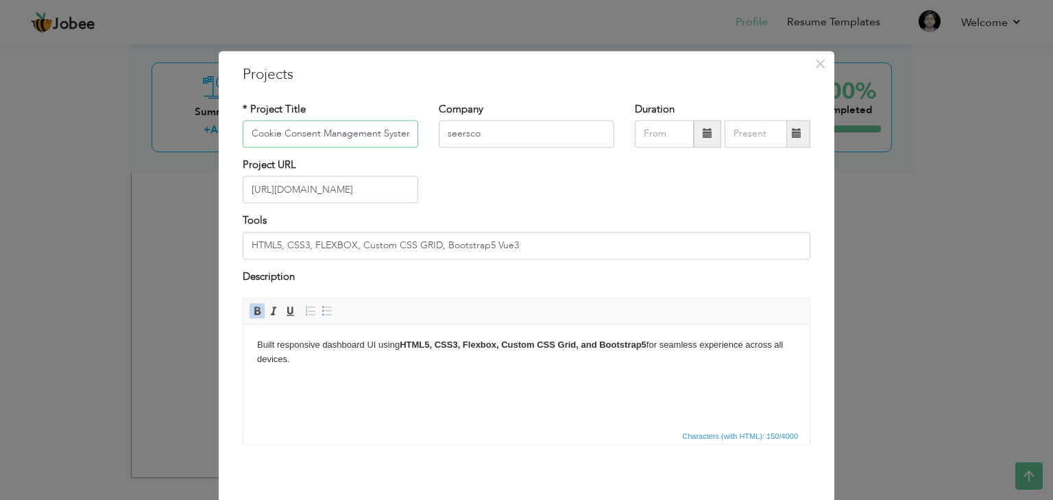
scroll to position [0, 3]
click at [499, 243] on input "HTML5, CSS3, FLEXBOX, Custom CSS GRID, Bootstrap5 Vue3" at bounding box center [527, 245] width 568 height 27
click at [584, 347] on strong "HTML5, CSS3, Flexbox, Custom CSS Grid, and Bootstrap5" at bounding box center [523, 344] width 247 height 10
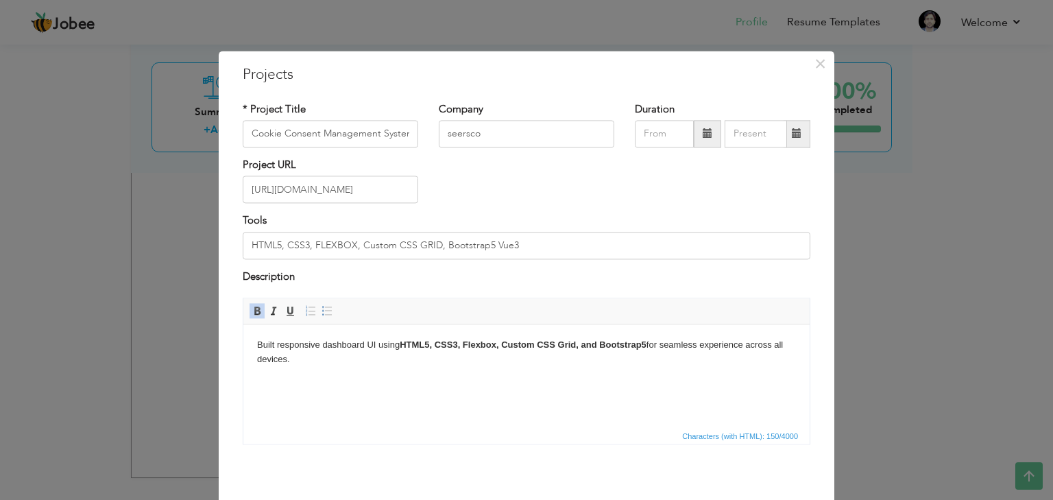
click at [650, 346] on body "Built responsive dashboard UI using HTML5, CSS3, Flexbox, Custom CSS Grid, and …" at bounding box center [526, 352] width 539 height 29
click at [592, 343] on strong "HTML5, CSS3, Flexbox, Custom CSS Grid, and Bootstrap5, Vue3" at bounding box center [535, 344] width 270 height 10
click at [636, 342] on strong "HTML5, CSS3, Flexbox, Custom CSS Grid, Bootstrap5, Vue3" at bounding box center [525, 344] width 250 height 10
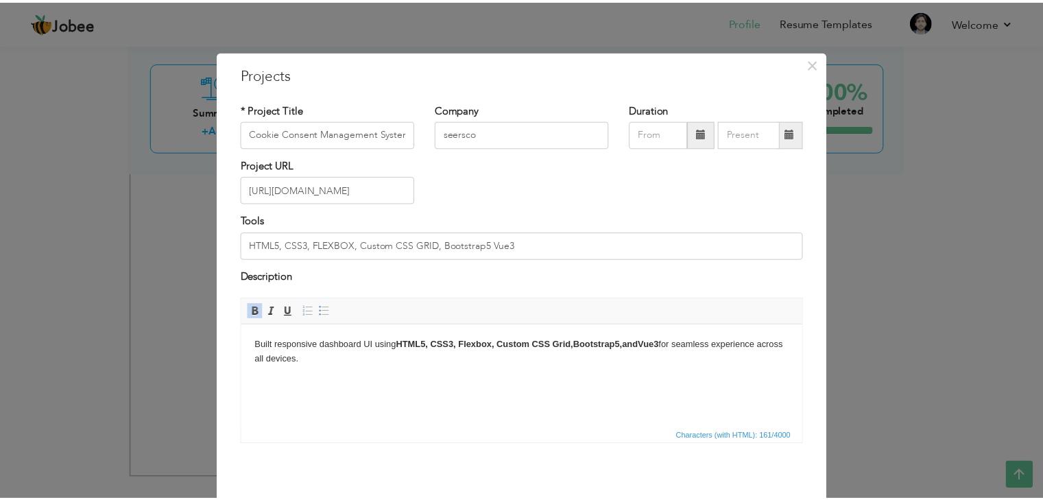
scroll to position [56, 0]
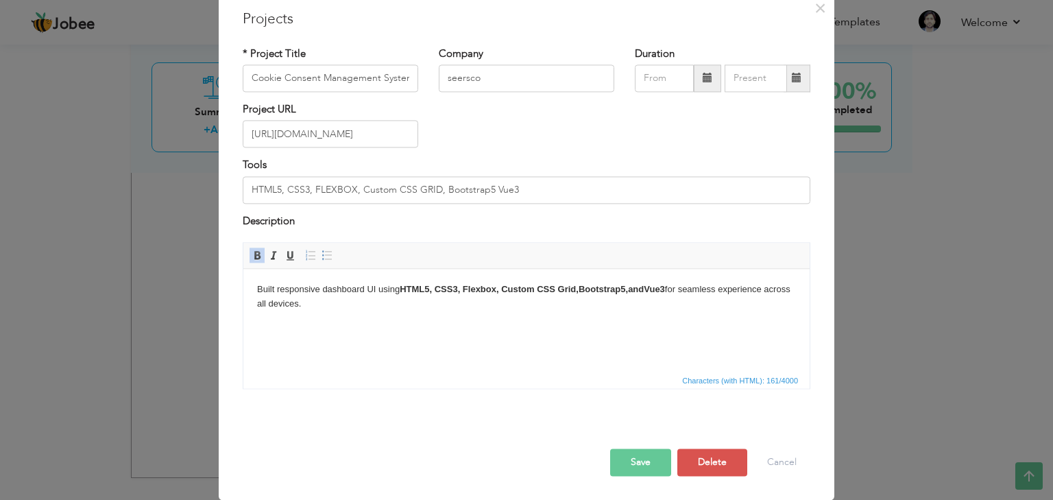
click at [647, 451] on button "Save" at bounding box center [640, 462] width 61 height 27
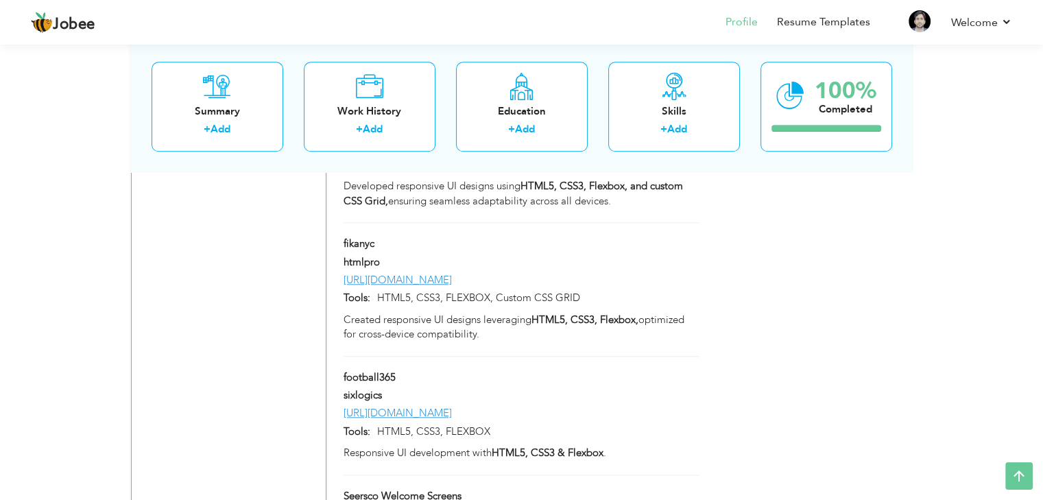
scroll to position [960, 0]
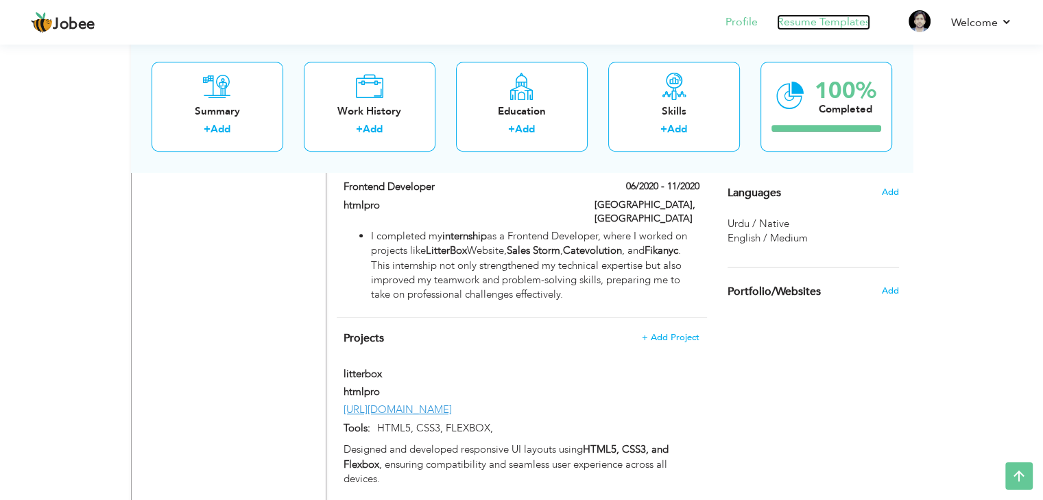
click at [829, 21] on link "Resume Templates" at bounding box center [823, 22] width 93 height 16
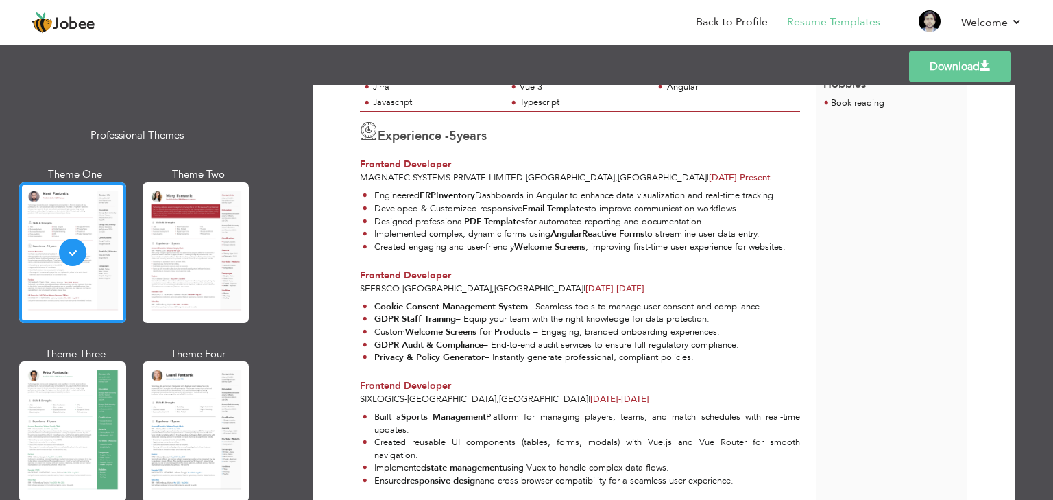
scroll to position [203, 0]
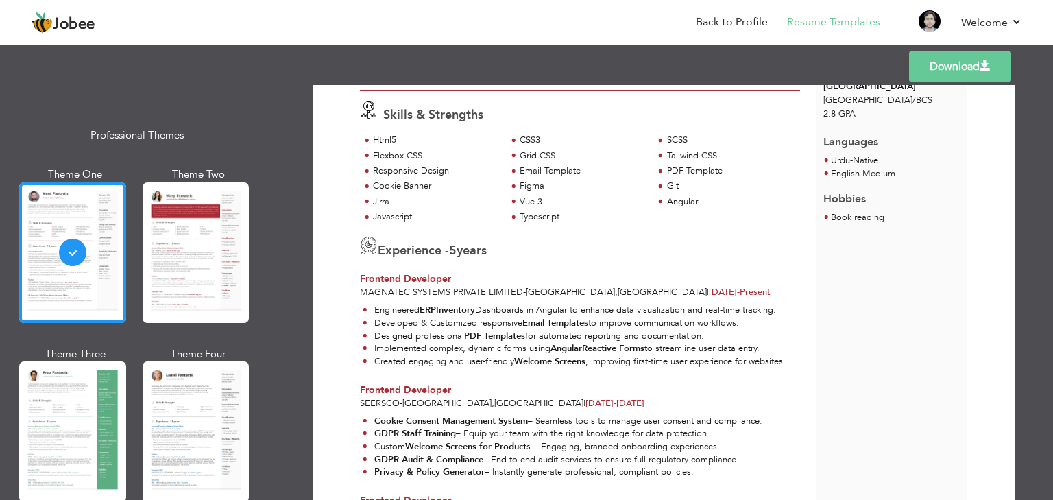
click at [954, 67] on link "Download" at bounding box center [960, 66] width 102 height 30
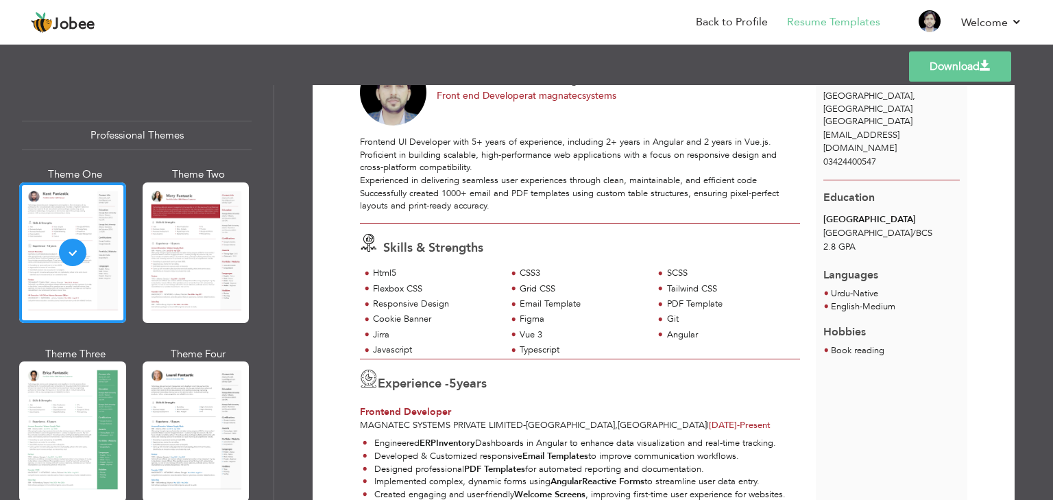
scroll to position [0, 0]
